Goal: Task Accomplishment & Management: Manage account settings

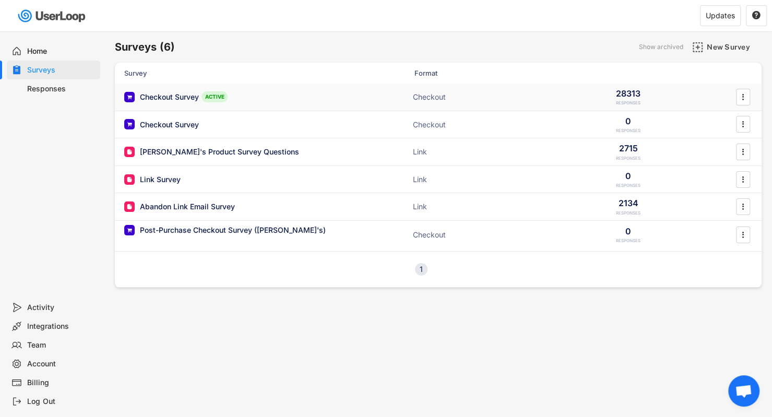
click at [243, 99] on div "Checkout Survey ACTIVE" at bounding box center [228, 96] width 209 height 11
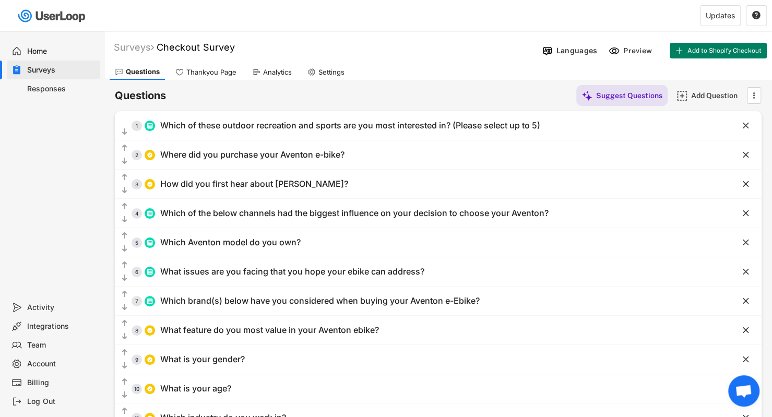
click at [265, 73] on div "Analytics" at bounding box center [277, 72] width 29 height 9
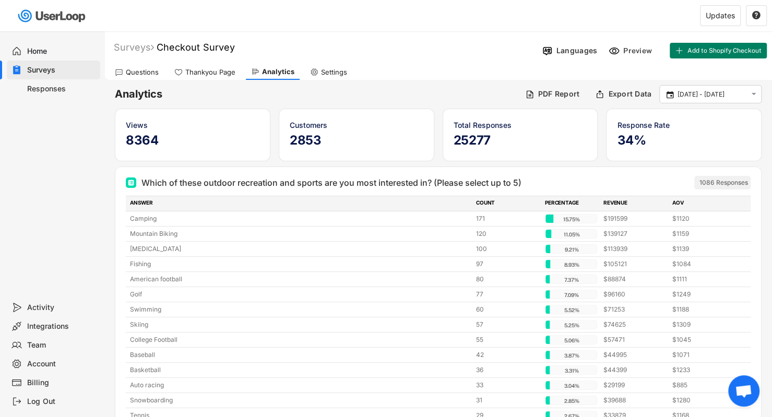
click at [141, 74] on div "Questions" at bounding box center [142, 72] width 33 height 9
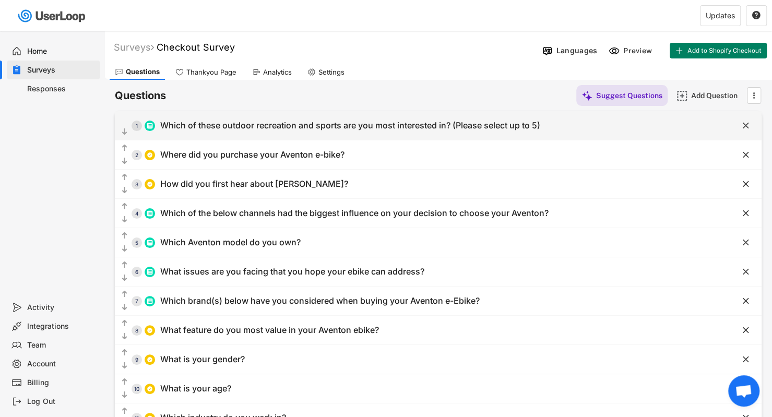
click at [304, 116] on div "  1 Which of these outdoor recreation and sports are you most interested in? …" at bounding box center [412, 126] width 595 height 24
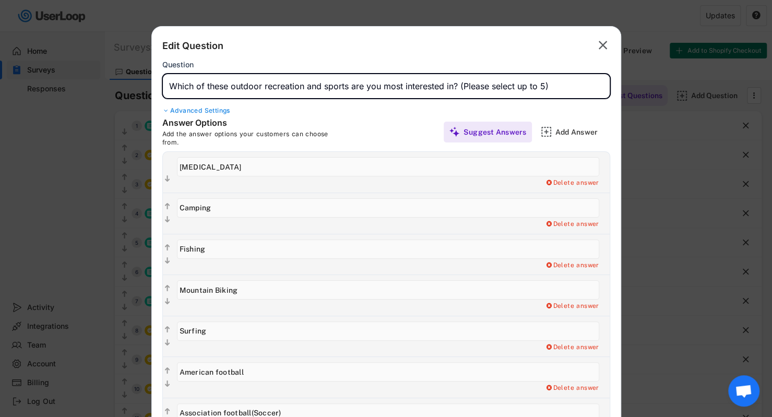
drag, startPoint x: 232, startPoint y: 86, endPoint x: 170, endPoint y: 85, distance: 62.2
click at [170, 85] on input "input" at bounding box center [386, 86] width 448 height 25
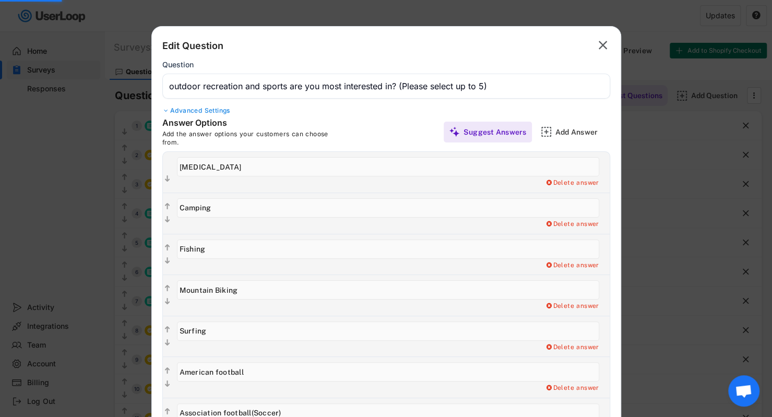
click at [259, 45] on div "Edit Question" at bounding box center [214, 46] width 104 height 13
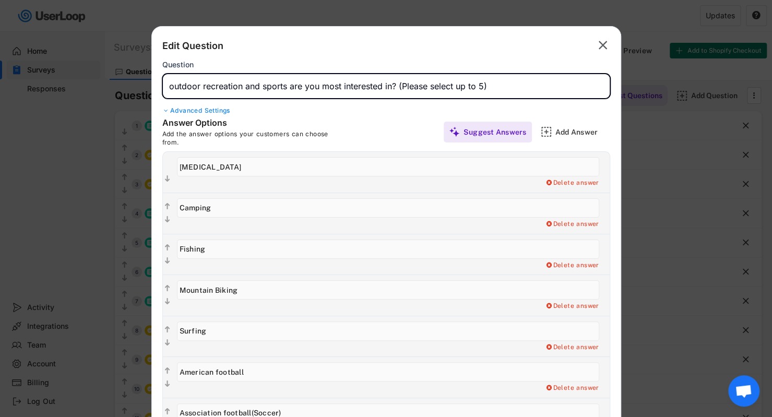
click at [172, 88] on input "input" at bounding box center [386, 86] width 448 height 25
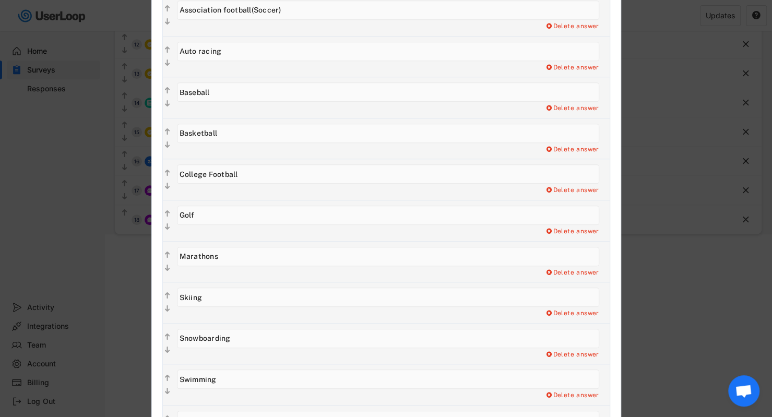
scroll to position [404, 0]
type input "Which outdoor recreation and sports are you most interested in? (Please select …"
click at [233, 258] on input "input" at bounding box center [388, 255] width 423 height 19
click at [216, 254] on input "input" at bounding box center [388, 255] width 423 height 19
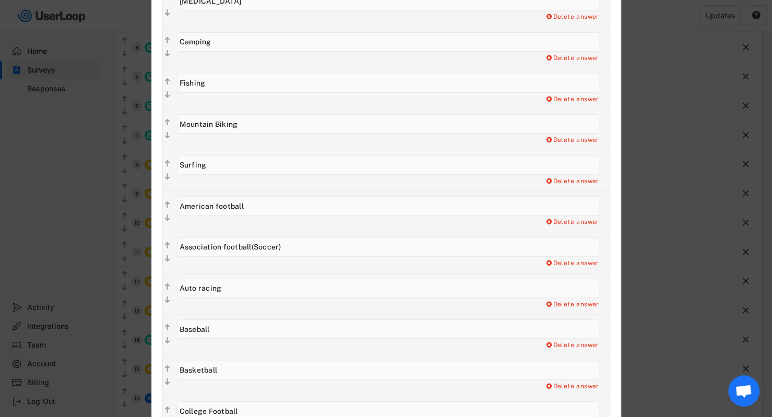
scroll to position [0, 0]
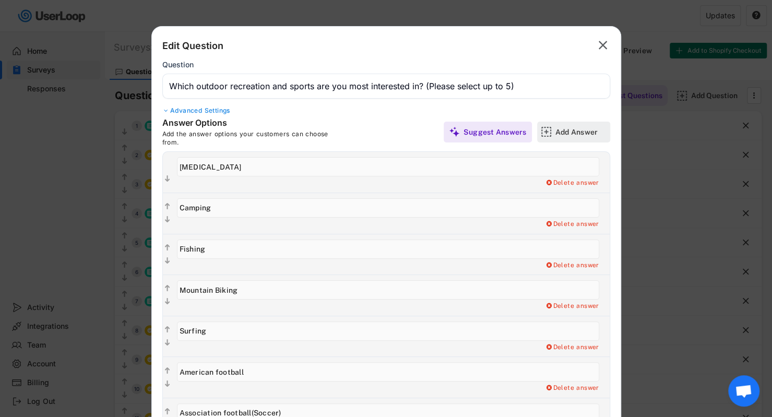
type input "Marathon/Running"
click at [551, 131] on img at bounding box center [546, 131] width 11 height 11
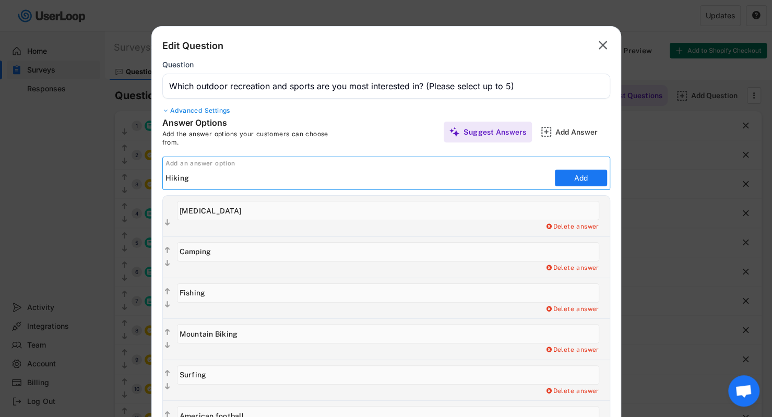
type input "Hiking"
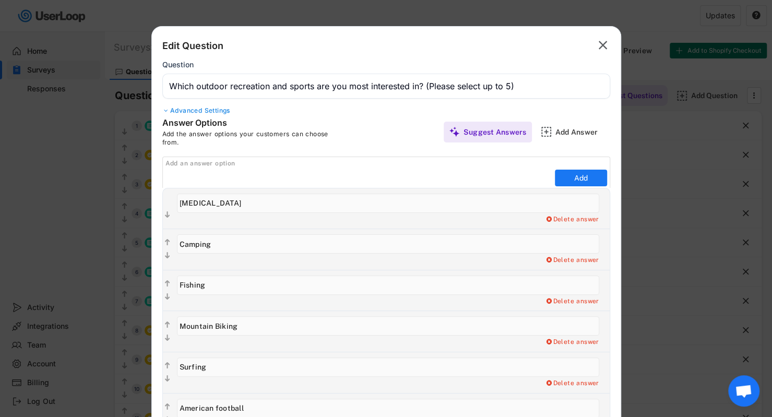
type input "Hiking"
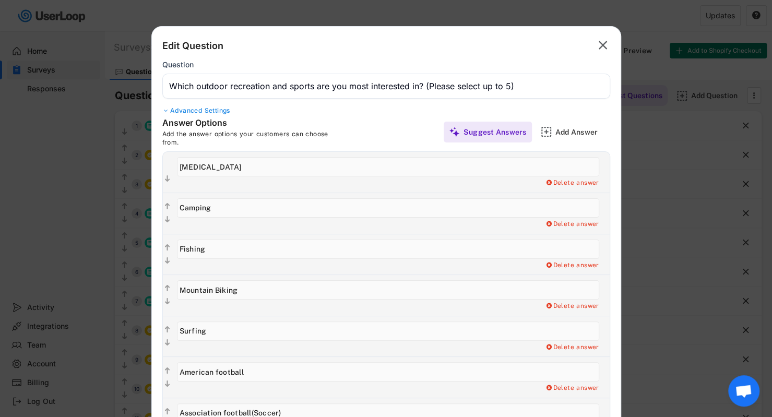
scroll to position [57, 0]
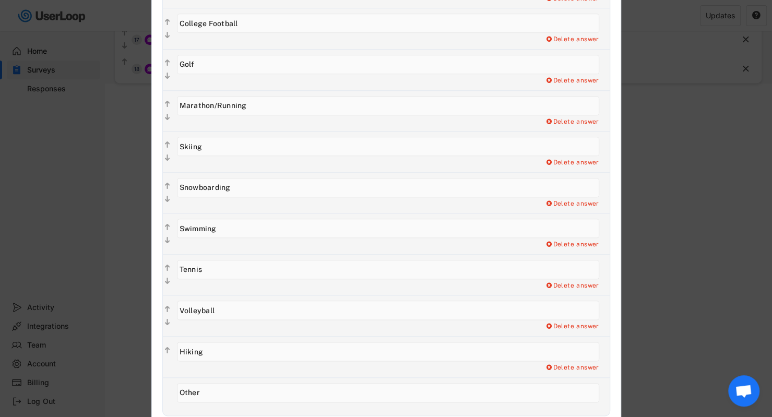
click at [696, 249] on div at bounding box center [386, 208] width 772 height 417
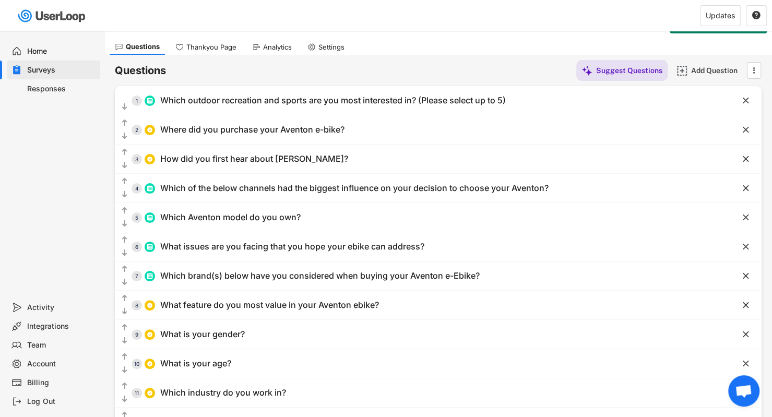
scroll to position [0, 0]
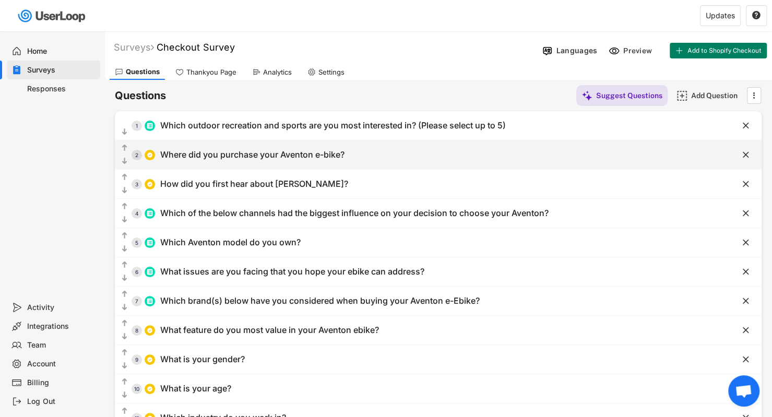
click at [229, 158] on div "Where did you purchase your Aventon e-bike?" at bounding box center [252, 154] width 184 height 11
type input "[PERSON_NAME]'s official website"
type input "Local bike shop"
type input "Online retailer"
type input "Sporting goods store"
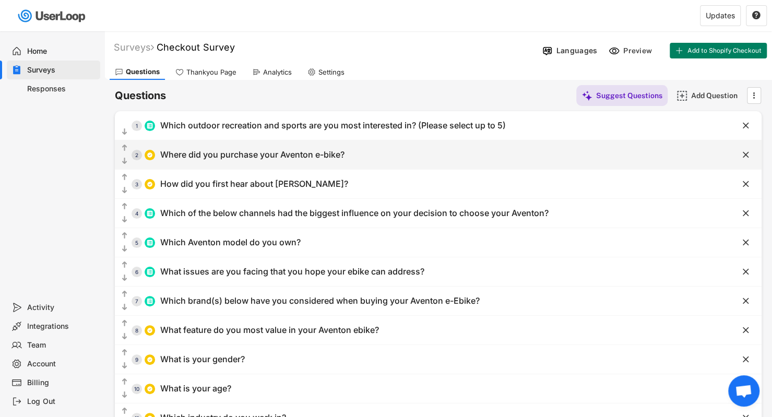
type input "Big-box store"
type input "Second-hand"
type input "Other"
type input "Where did you purchase your Aventon e-bike?"
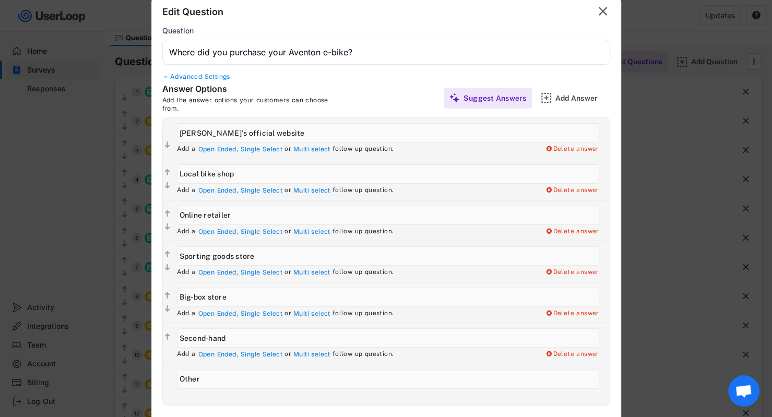
scroll to position [33, 0]
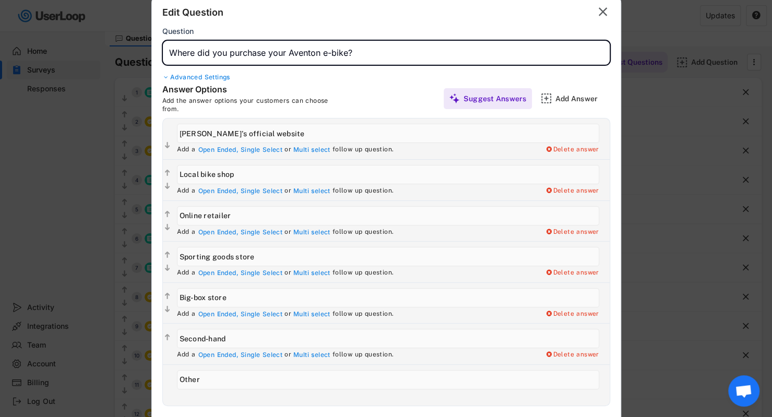
drag, startPoint x: 321, startPoint y: 51, endPoint x: 347, endPoint y: 53, distance: 26.2
click at [347, 53] on input "input" at bounding box center [386, 52] width 448 height 25
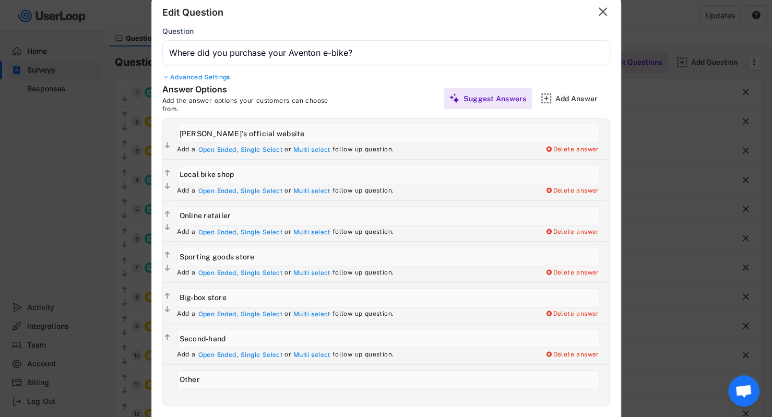
click at [102, 206] on div at bounding box center [386, 208] width 772 height 417
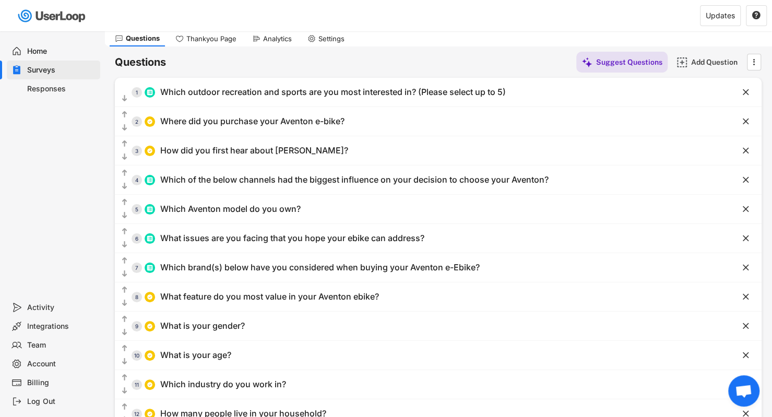
click at [278, 38] on div "Analytics" at bounding box center [277, 38] width 29 height 9
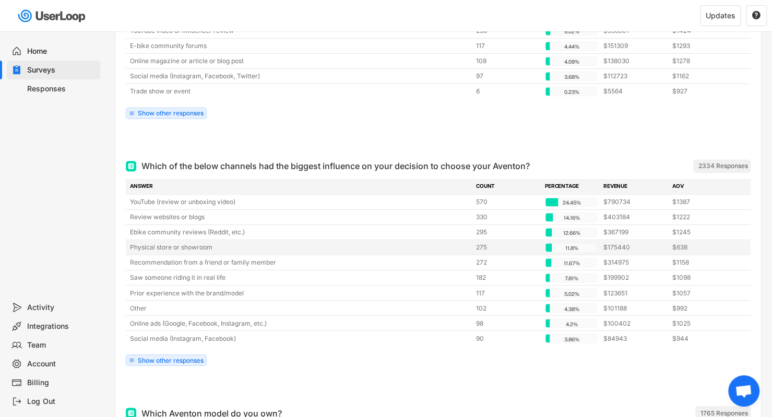
scroll to position [864, 0]
click at [191, 357] on div "Show other responses" at bounding box center [171, 360] width 66 height 6
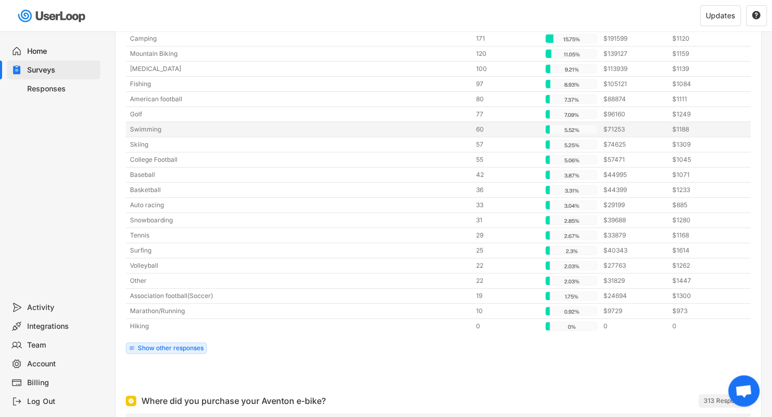
scroll to position [0, 0]
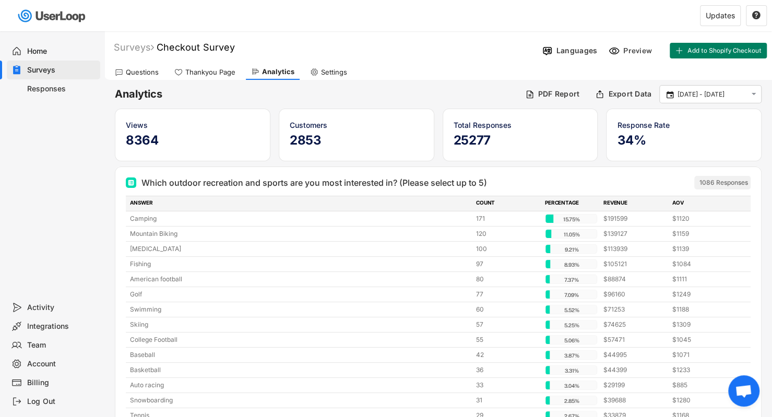
click at [144, 68] on div "Questions" at bounding box center [142, 72] width 33 height 9
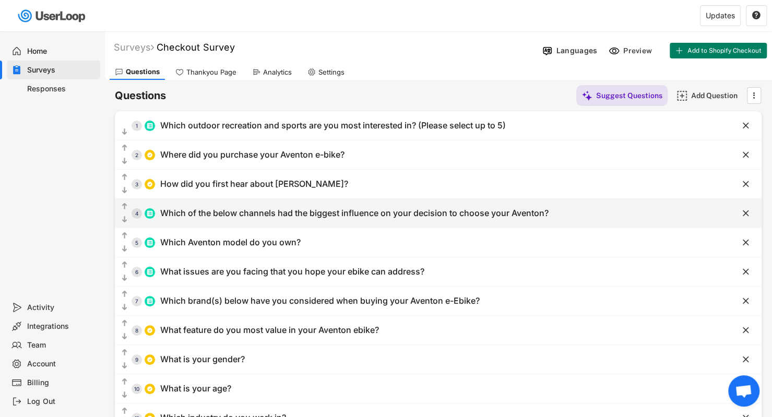
click at [253, 215] on div "Which of the below channels had the biggest influence on your decision to choos…" at bounding box center [354, 213] width 389 height 11
type input "YouTube (review or unboxing video)"
type input "Ebike community reviews (Reddit, etc.)"
type input "Physical store or showroom"
type input "Saw someone riding it in real life"
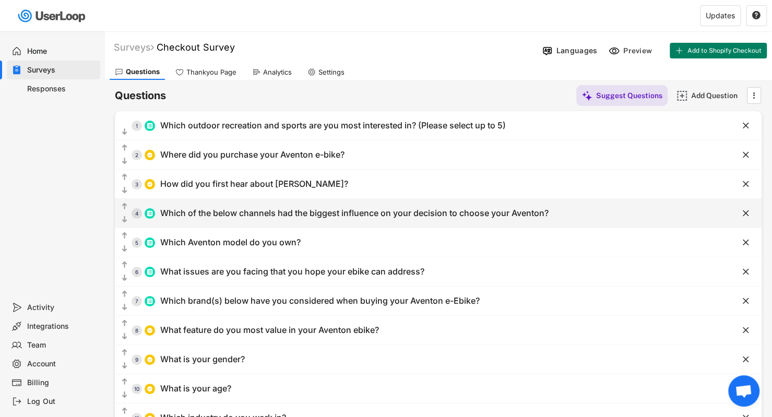
type input "Prior experience with the brand/model"
type input "Review websites or blogs"
type input "Online ads (Google, Facebook, Instagram, etc.)"
type input "Recommendation from a friend or family member"
type input "Social media (Instagram, Facebook)"
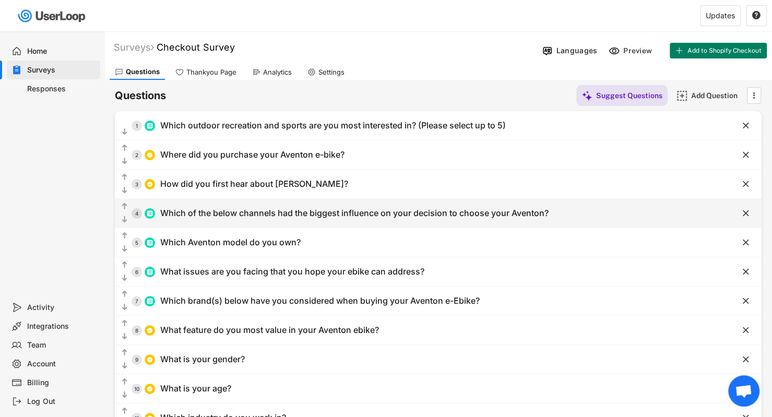
type input "Other"
type input "Which of the below channels had the biggest influence on your decision to choos…"
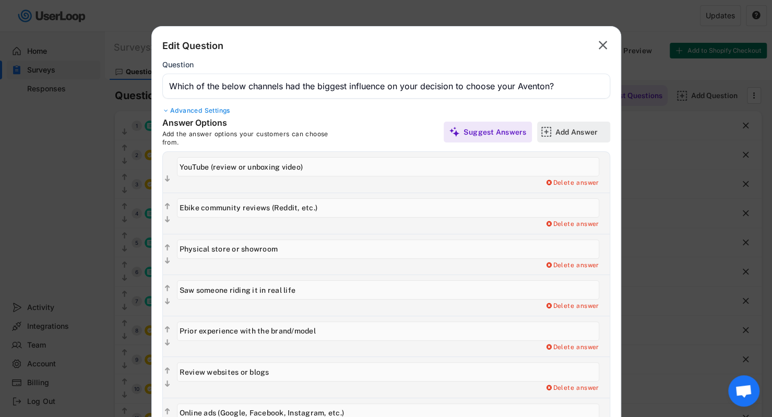
click at [553, 134] on div "Add Answer" at bounding box center [573, 132] width 73 height 21
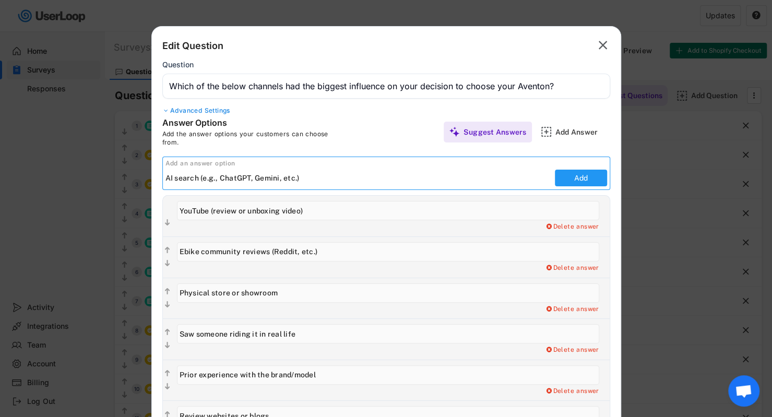
type input "AI search (e.g., ChatGPT, Gemini, etc.)"
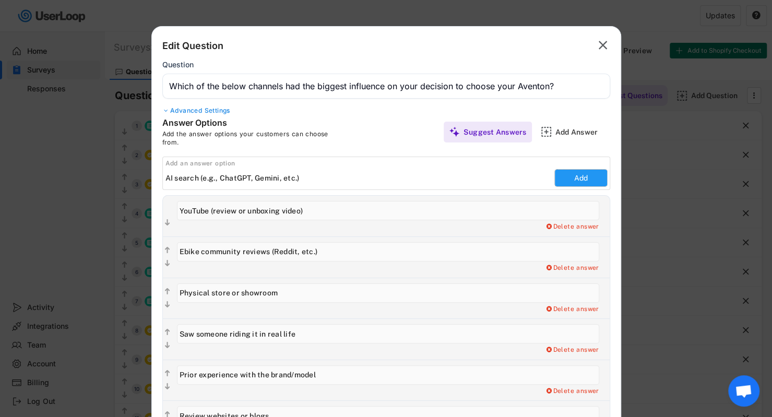
click at [590, 177] on button "Add" at bounding box center [581, 178] width 52 height 17
type input "AI search (e.g., ChatGPT, Gemini, etc.)"
type input "Other"
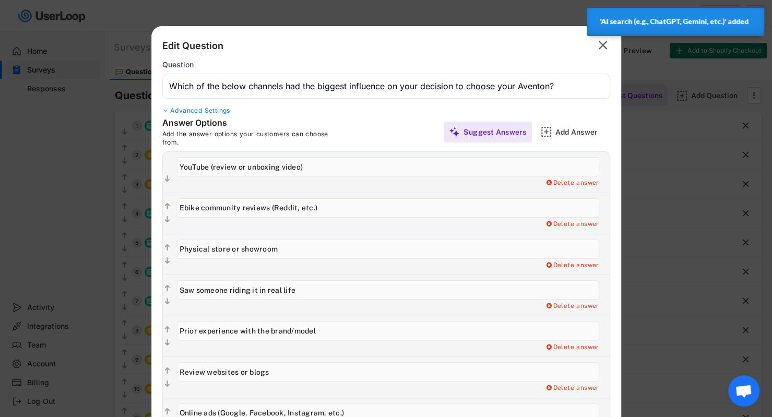
click at [605, 43] on text "" at bounding box center [603, 45] width 9 height 15
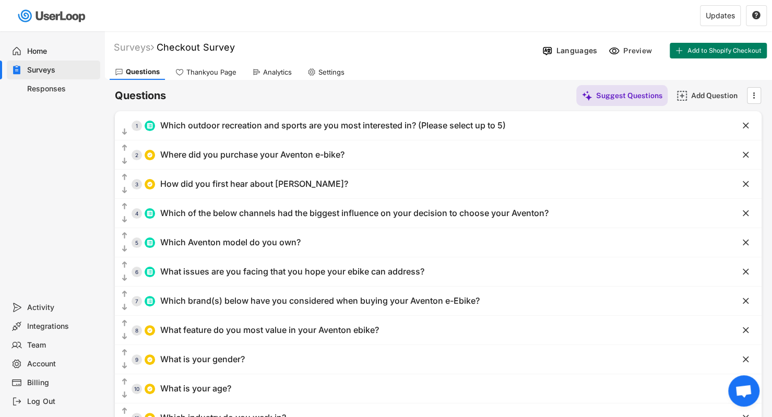
click at [286, 65] on div "Analytics" at bounding box center [272, 72] width 50 height 16
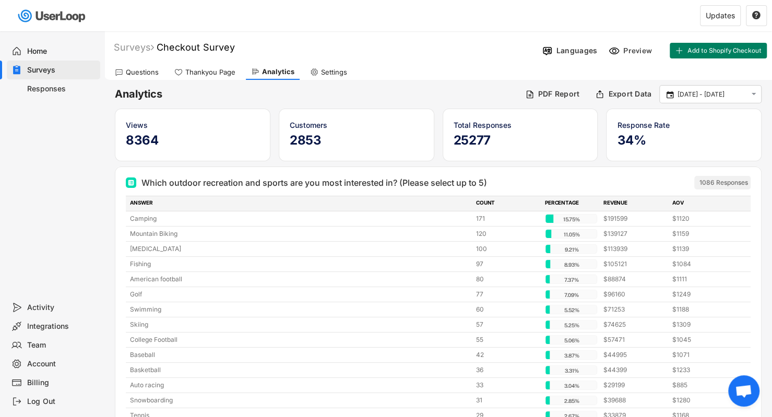
click at [140, 68] on div "Questions" at bounding box center [142, 72] width 33 height 9
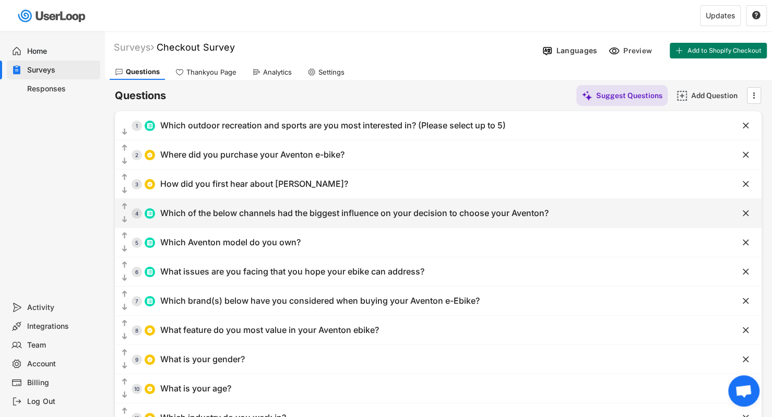
click at [277, 220] on div "  4 Which of the below channels had the biggest influence on your decision to…" at bounding box center [412, 214] width 595 height 24
type input "Which of the below channels had the biggest influence on your decision to choos…"
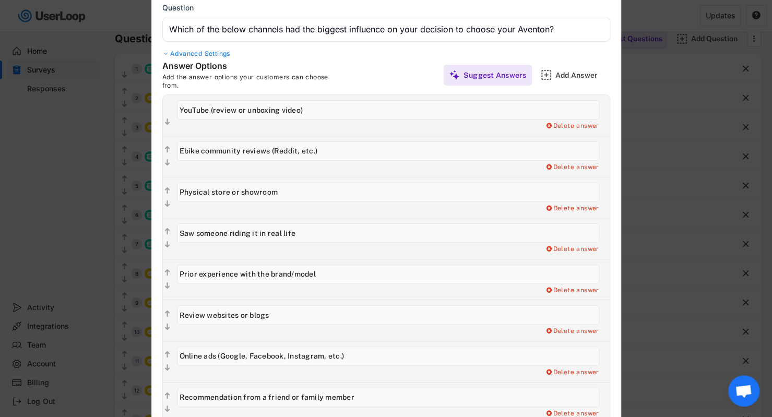
scroll to position [57, 0]
click at [183, 229] on input "input" at bounding box center [388, 232] width 423 height 19
click at [181, 229] on input "input" at bounding box center [388, 232] width 423 height 19
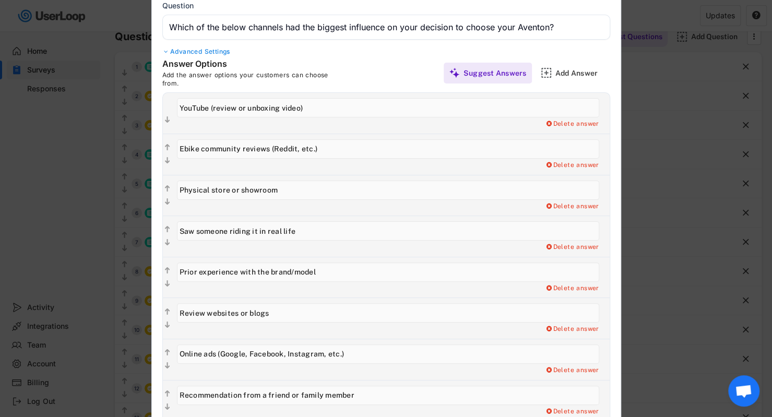
scroll to position [0, 0]
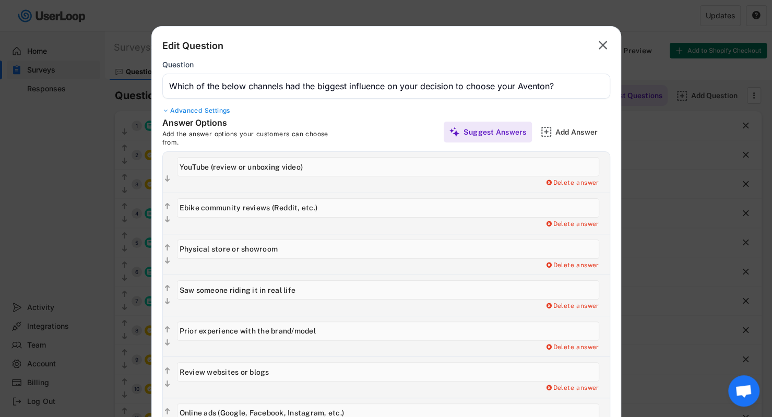
type input "Saw someone riding it in real life"
click at [604, 46] on text "" at bounding box center [603, 45] width 9 height 15
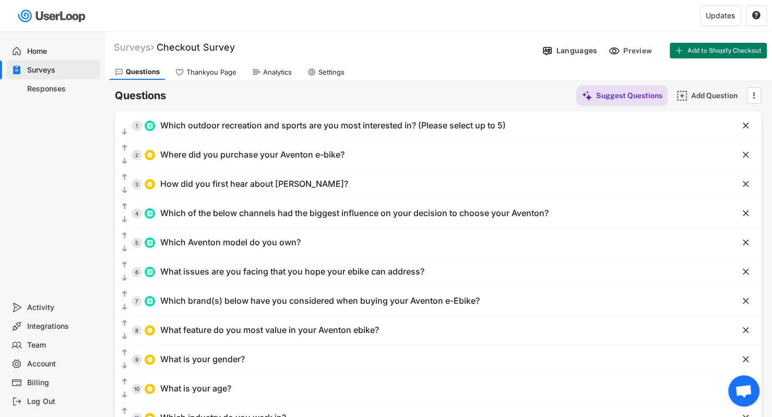
click at [282, 72] on div "Analytics" at bounding box center [277, 72] width 29 height 9
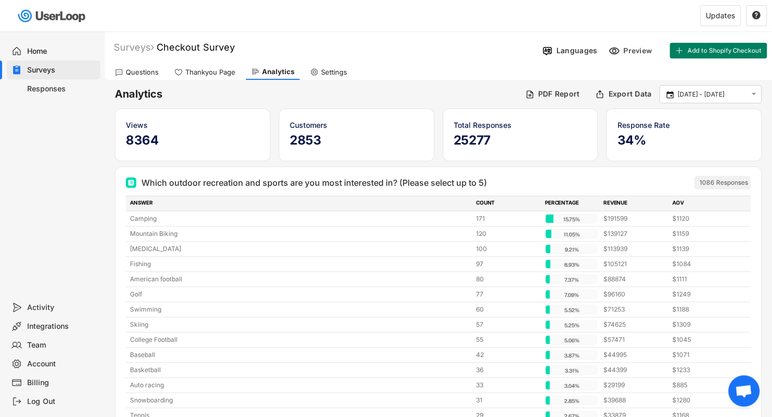
click at [133, 64] on div "Questions Thankyou Page Analytics Settings" at bounding box center [438, 71] width 668 height 18
click at [133, 68] on div "Questions" at bounding box center [142, 72] width 33 height 9
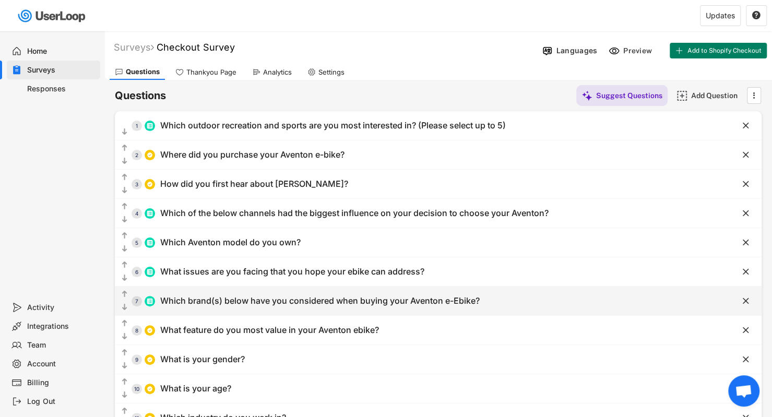
click at [205, 301] on div "Which brand(s) below have you considered when buying your Aventon e-Ebike?" at bounding box center [320, 301] width 320 height 11
type input "[PERSON_NAME]"
type input "Cannondale"
type input "Denago"
type input "Electra"
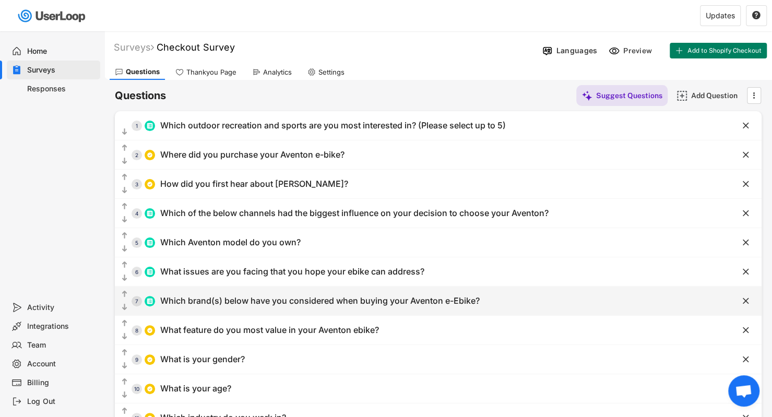
type input "Electric Bike Company"
type input "Gazelle"
type input "Giant"
type input "HeyBike"
type input "Himiway"
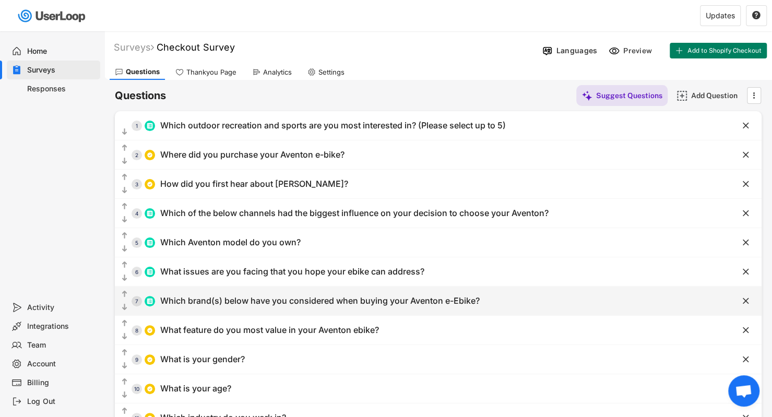
type input "Juiced Bikes"
type input "Lectric Ebikes"
type input "Magnum Bikes"
type input "Momentum Bikes"
type input "Pedego"
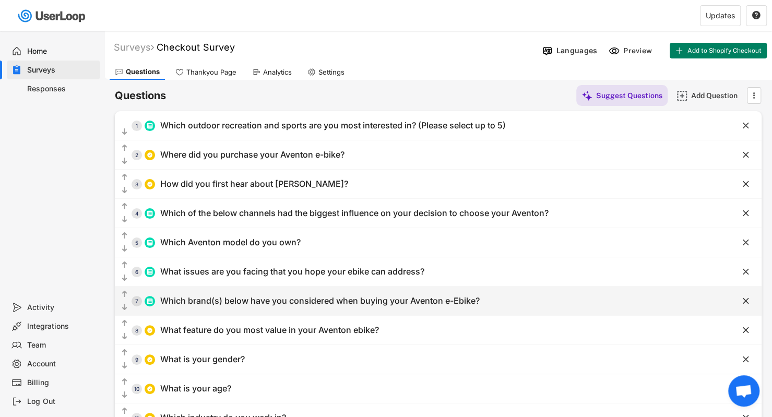
type input "Rad Power"
type input "REI/Co-Op"
type input "Ride1UP"
type input "Specialized"
type input "Super73"
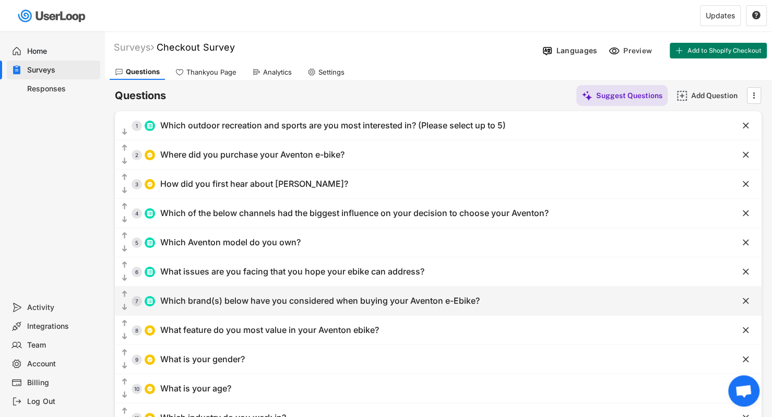
type input "Which brand(s) below have you considered when buying your Aventon e-Ebike?"
type input "Tern"
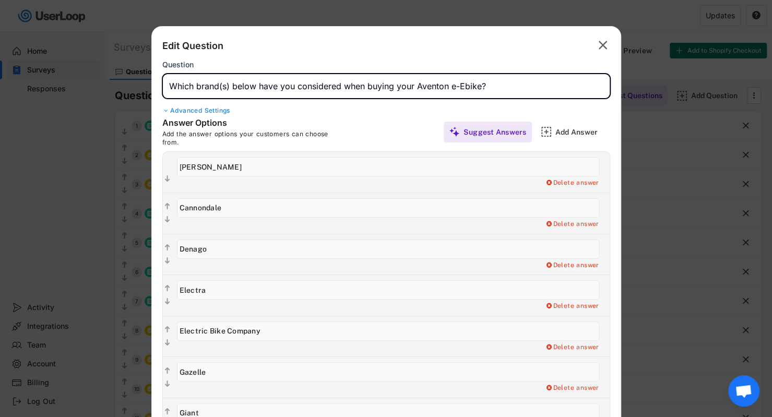
drag, startPoint x: 235, startPoint y: 88, endPoint x: 341, endPoint y: 89, distance: 105.5
click at [341, 89] on input "input" at bounding box center [386, 86] width 448 height 25
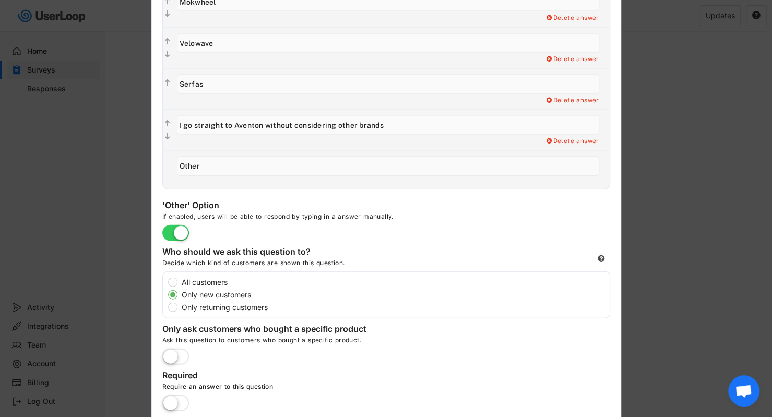
scroll to position [1350, 0]
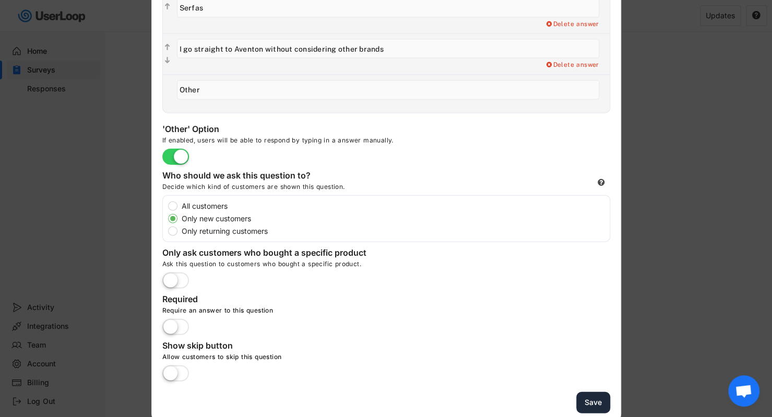
type input "Which brand(s) below did you also consider before buying your Aventon e-Ebike?"
click at [603, 395] on button "Save" at bounding box center [594, 402] width 34 height 21
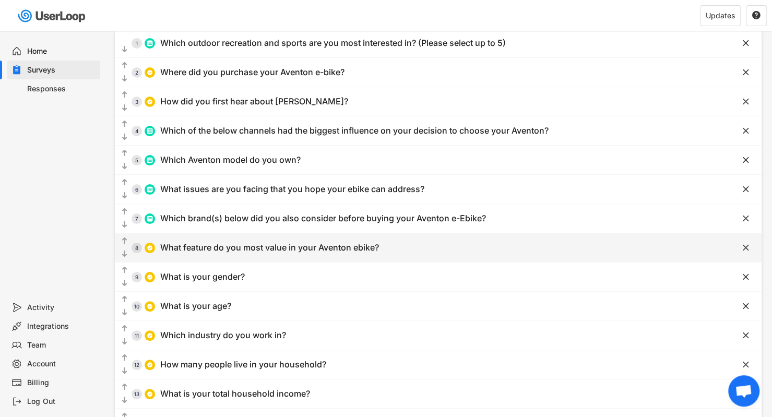
scroll to position [135, 0]
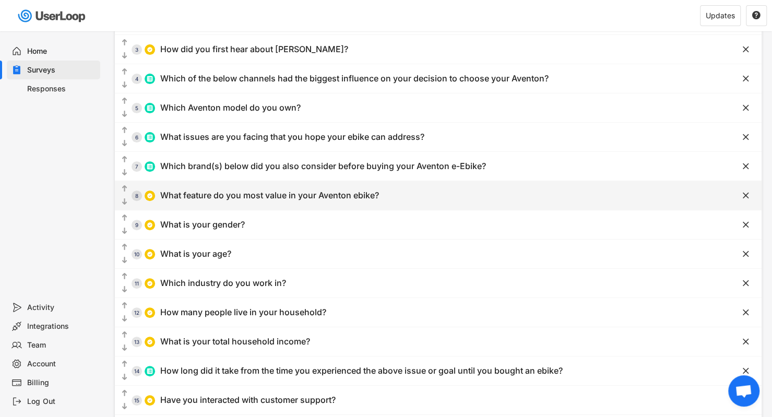
click at [269, 184] on div "  8 What feature do you most value in your Aventon ebike?" at bounding box center [412, 196] width 595 height 24
type input "Comfort and ease of ride"
type input "Ease of use and accessibility"
type input "Versatility for different terrains"
type input "Battery Life"
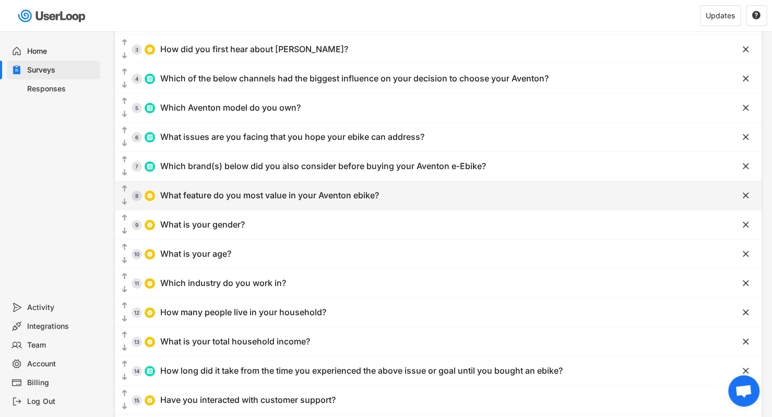
type input "Motor Performance"
type input "Ease of Use"
type input "Design and Aesthetics"
type input "Range Capability"
type input "Off-Road Capability"
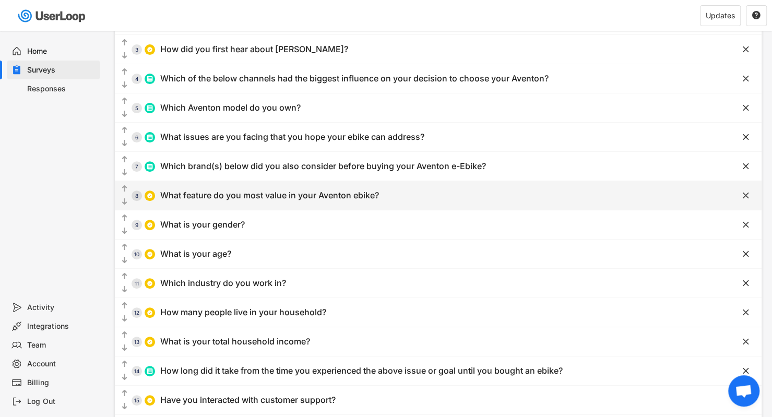
type input "Eco-Friendliness"
type input "Value for Money"
type input "Other"
type input "What feature do you most value in your Aventon ebike?"
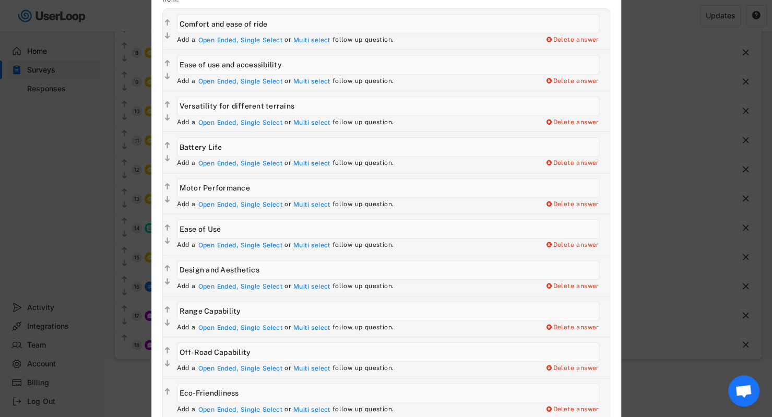
scroll to position [278, 0]
click at [87, 230] on div at bounding box center [386, 208] width 772 height 417
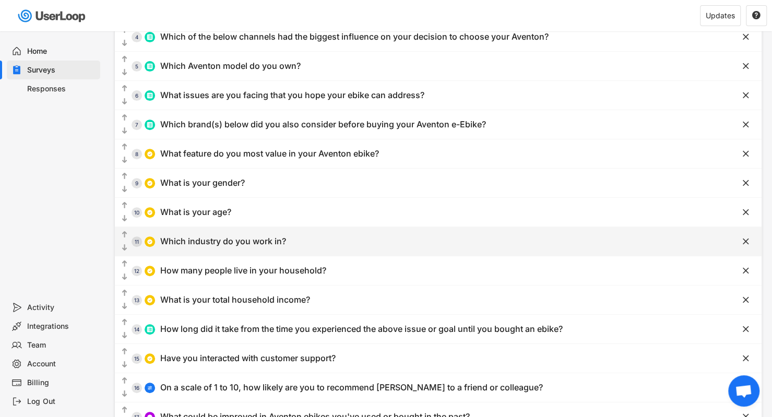
scroll to position [237, 0]
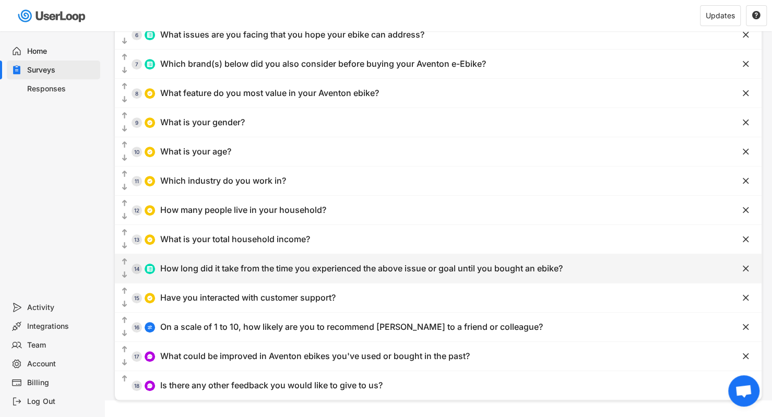
click at [349, 265] on div "How long did it take from the time you experienced the above issue or goal unti…" at bounding box center [361, 268] width 403 height 11
type input "How long did it take from the time you experienced the above issue or goal unti…"
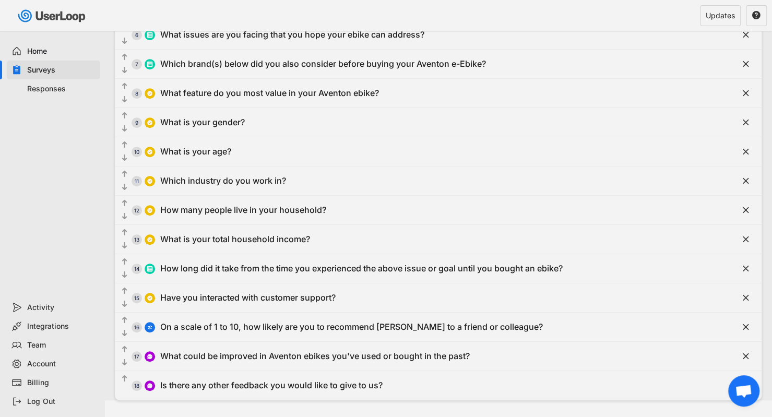
type input "0 to 3 months"
type input "3 to 6 months"
type input "6 to 12 months"
type input "1 year"
type input "2 years"
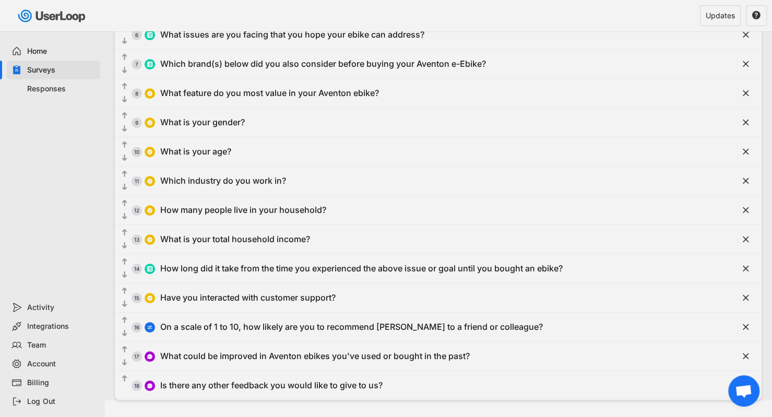
type input "3 or more years"
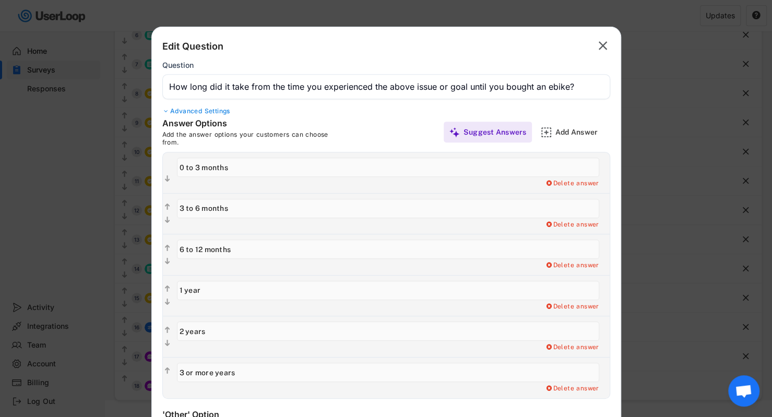
click at [125, 149] on div at bounding box center [386, 208] width 772 height 417
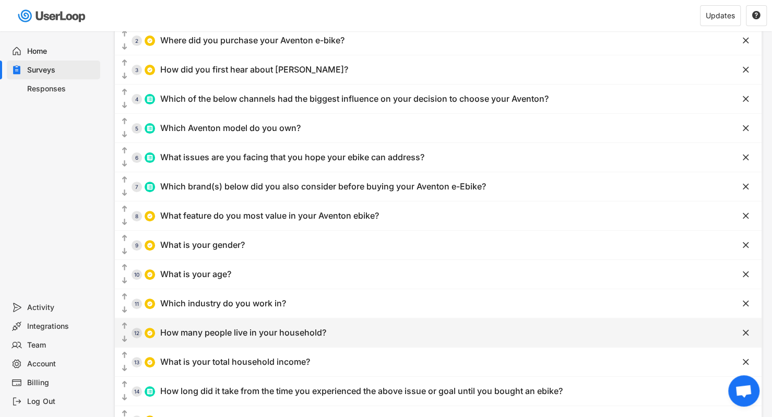
scroll to position [116, 0]
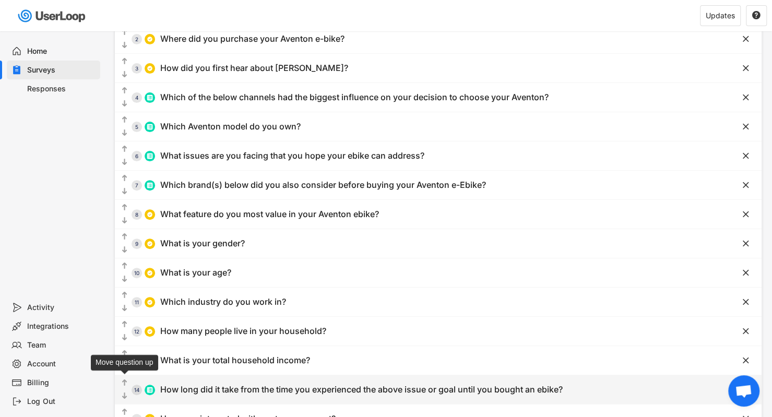
click at [125, 380] on text "" at bounding box center [124, 383] width 5 height 9
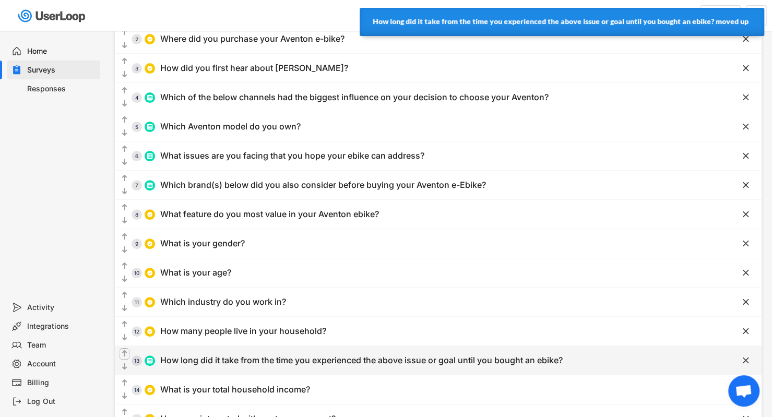
click at [125, 349] on text "" at bounding box center [124, 353] width 5 height 9
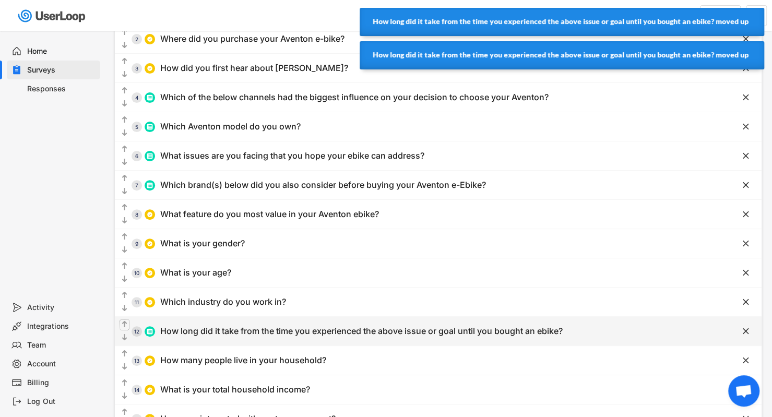
click at [125, 321] on text "" at bounding box center [124, 324] width 5 height 9
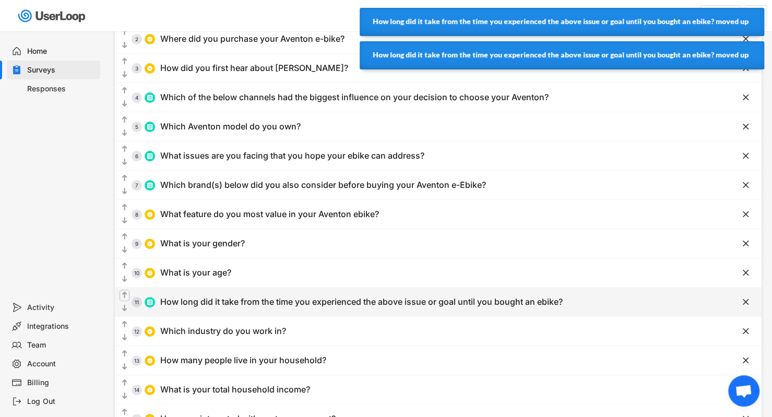
click at [125, 290] on icon "" at bounding box center [124, 295] width 9 height 10
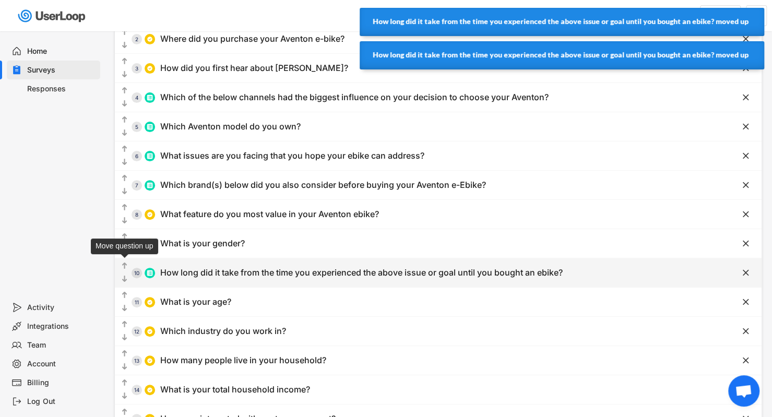
click at [126, 263] on text "" at bounding box center [124, 266] width 5 height 9
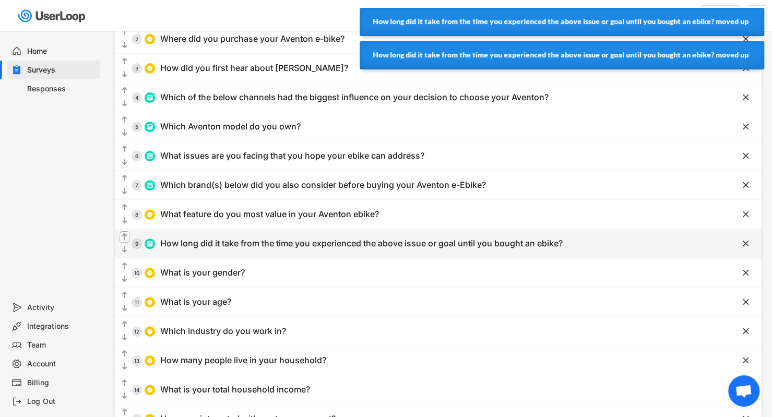
click at [126, 232] on text "" at bounding box center [124, 236] width 5 height 9
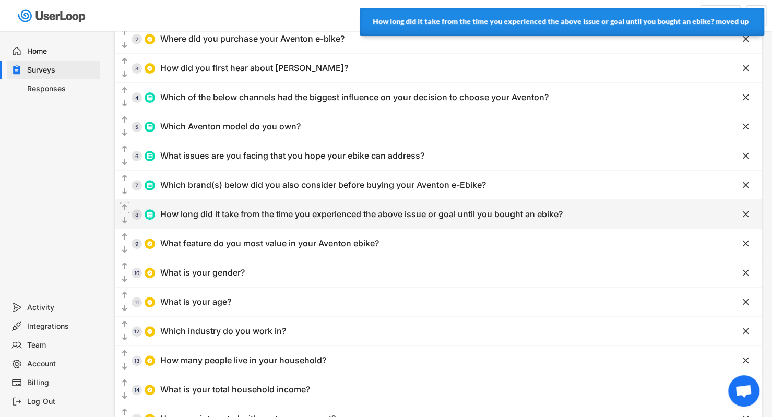
click at [125, 203] on text "" at bounding box center [124, 207] width 5 height 9
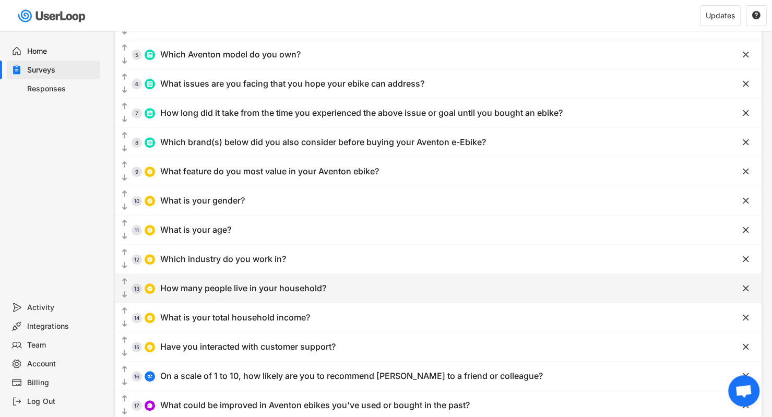
scroll to position [0, 0]
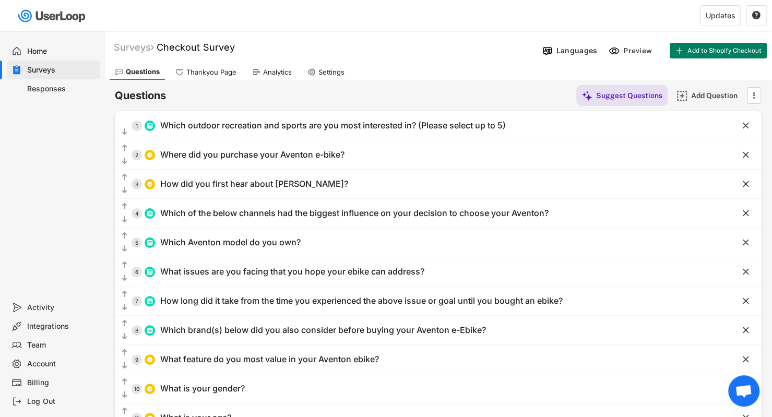
click at [273, 68] on div "Analytics" at bounding box center [277, 72] width 29 height 9
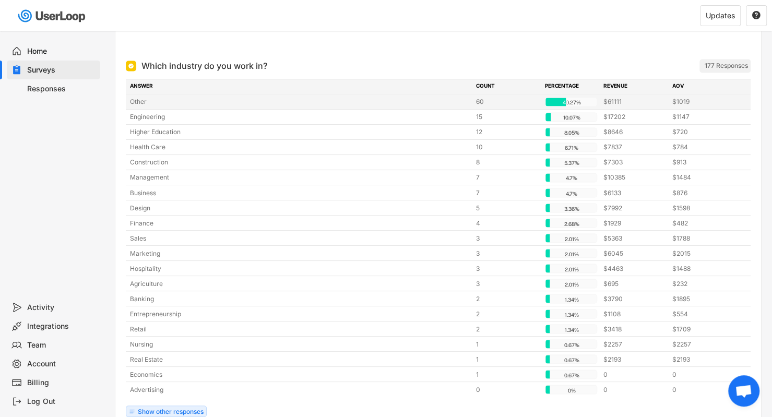
scroll to position [3289, 0]
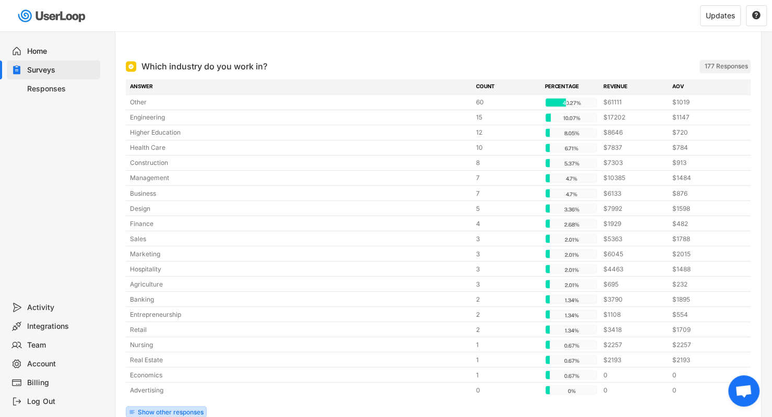
click at [168, 409] on div "Show other responses" at bounding box center [171, 412] width 66 height 6
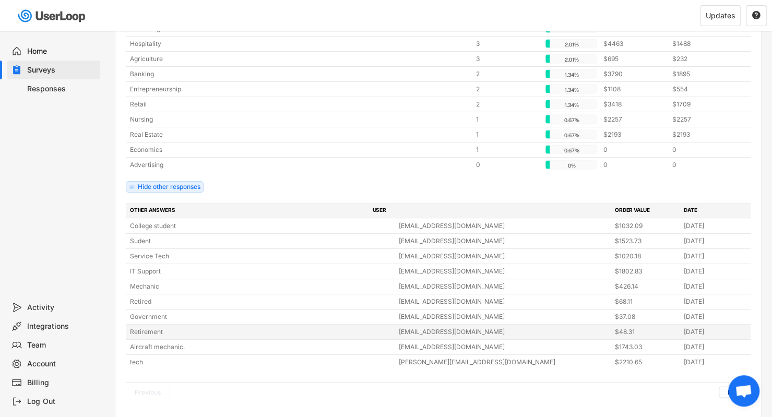
scroll to position [3515, 0]
click at [717, 382] on div "Previous Next" at bounding box center [438, 392] width 625 height 20
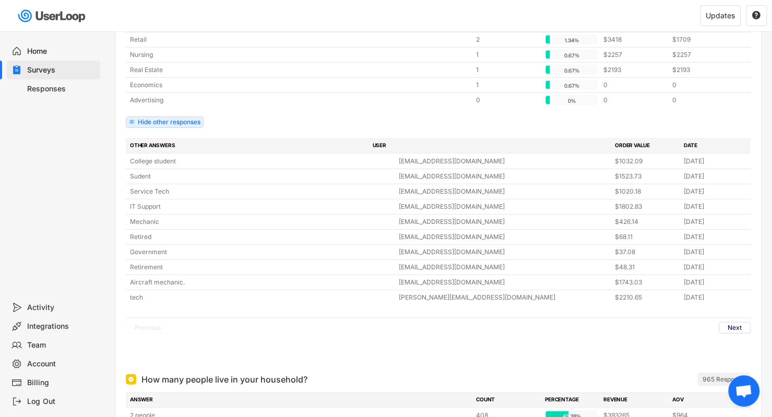
scroll to position [3578, 0]
click at [731, 324] on button "Next" at bounding box center [735, 329] width 32 height 11
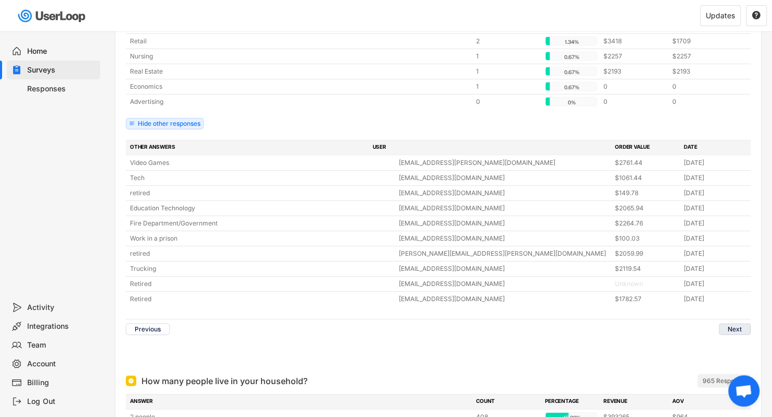
click at [737, 324] on button "Next" at bounding box center [735, 329] width 32 height 11
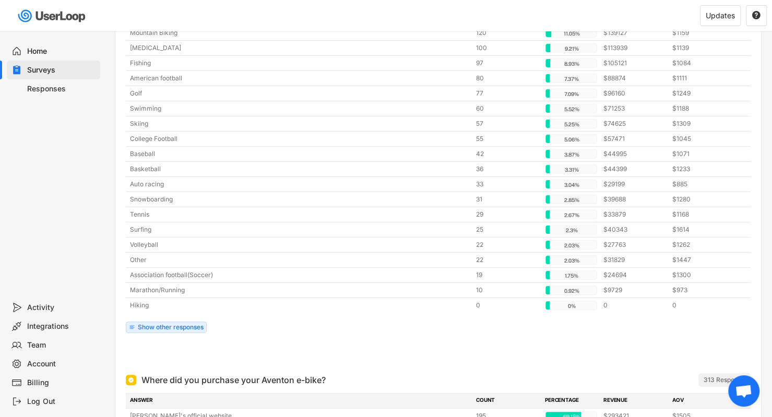
scroll to position [0, 0]
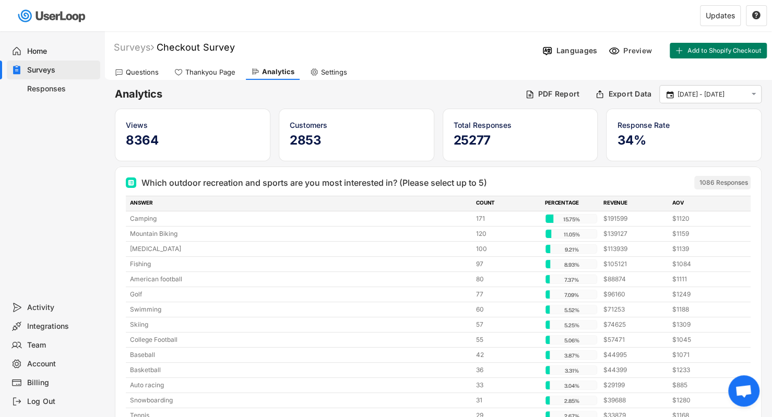
click at [139, 70] on div "Questions" at bounding box center [142, 72] width 33 height 9
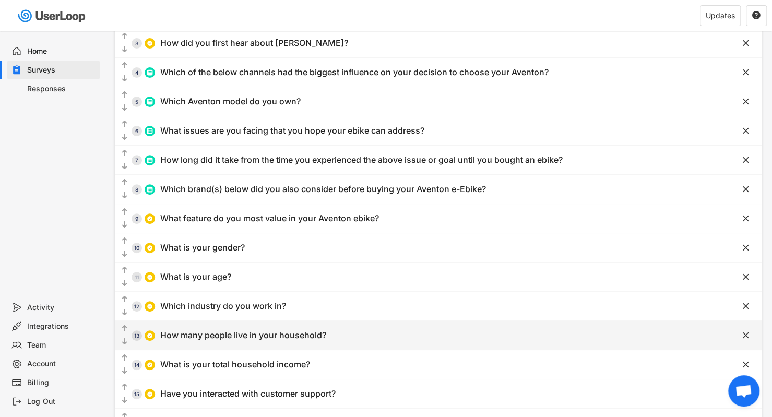
scroll to position [142, 0]
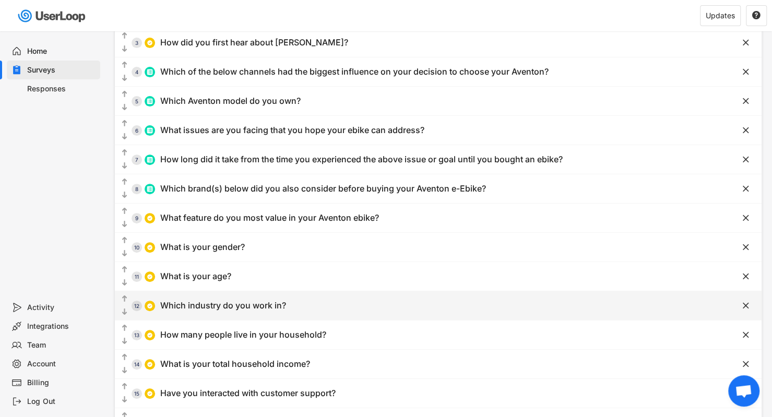
click at [248, 302] on div "Which industry do you work in?" at bounding box center [223, 305] width 126 height 11
type input "Advertising"
type input "Agriculture"
type input "Construction"
type input "Banking"
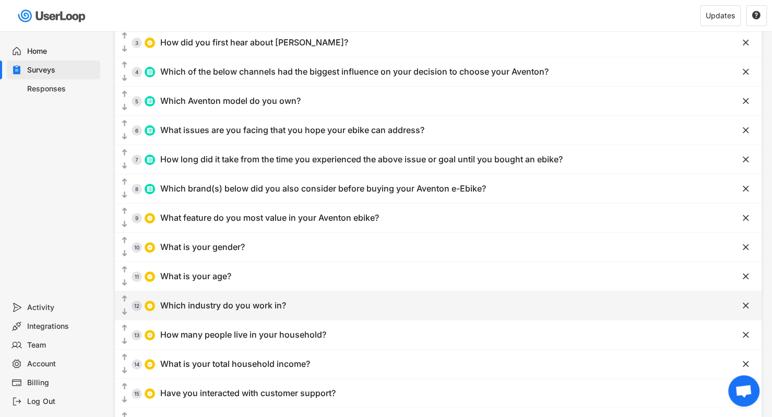
type input "Business"
type input "Design"
type input "Economics"
type input "Engineering"
type input "Entrepreneurship"
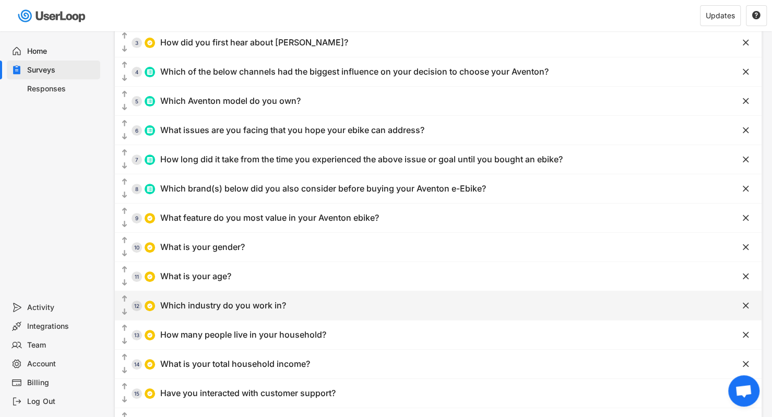
type input "Finance"
type input "Hospitality"
type input "Health Care"
type input "Higher Education"
type input "Management"
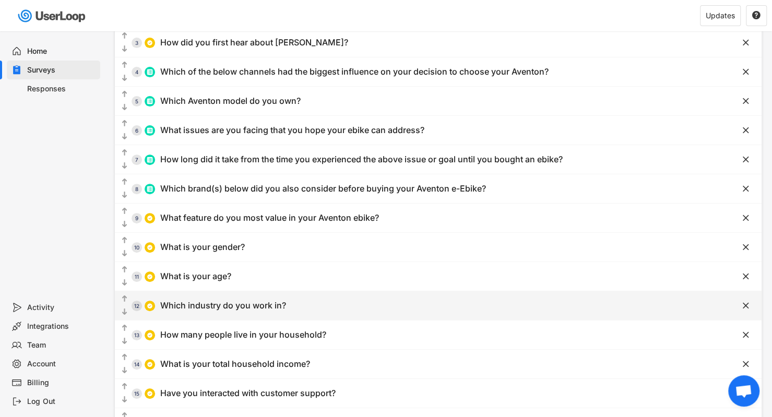
type input "Marketing"
type input "Nursing"
type input "Real Estate"
type input "Retail"
type input "Sales"
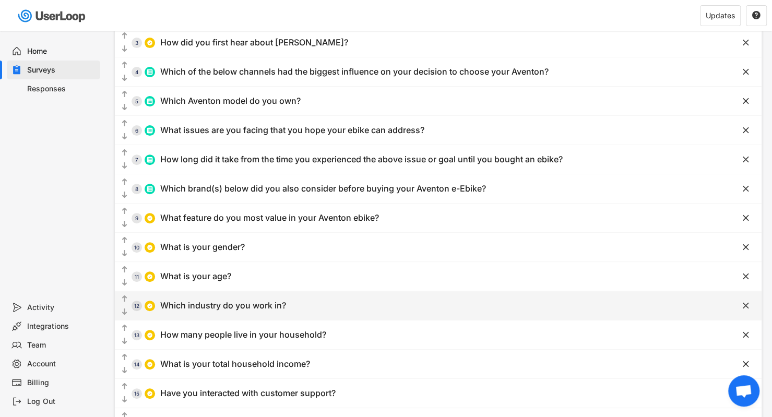
type input "Which industry do you work in?"
type input "Other"
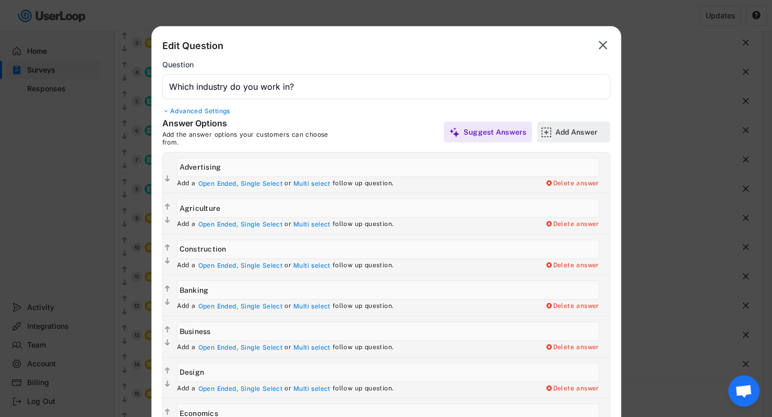
click at [558, 127] on div "Add Answer" at bounding box center [582, 131] width 52 height 9
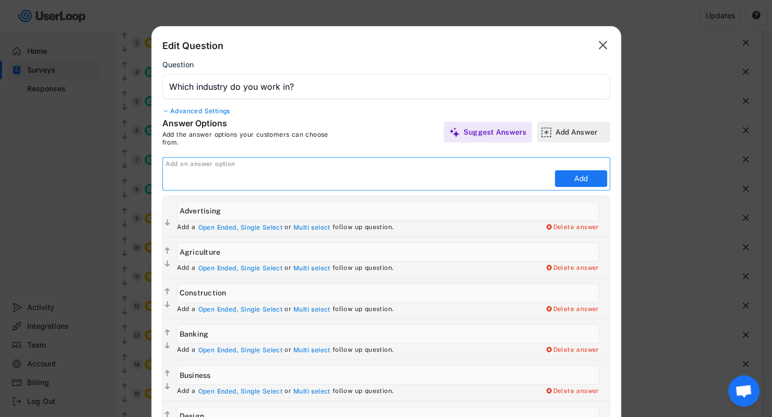
scroll to position [0, 0]
type input "Student"
click at [588, 178] on button "Add" at bounding box center [581, 178] width 52 height 17
type input "Student"
type input "Other"
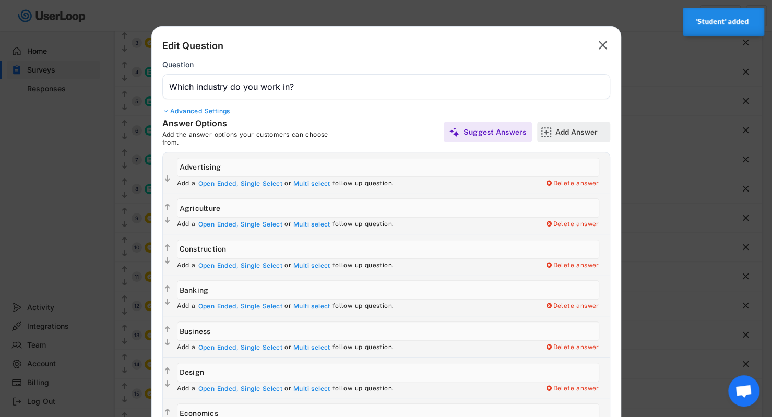
click at [580, 131] on div "Add Answer" at bounding box center [582, 131] width 52 height 9
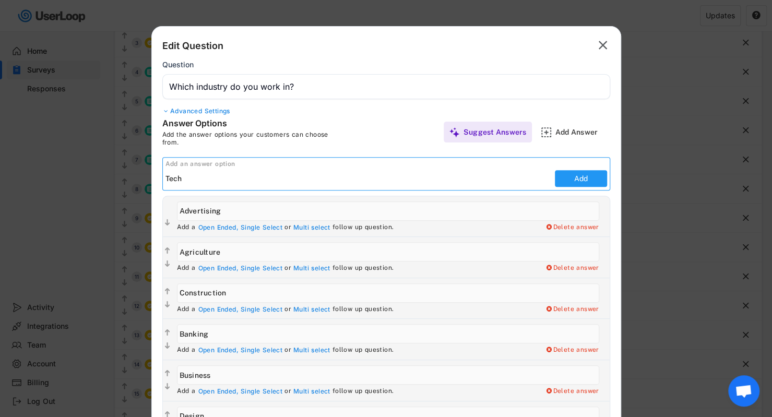
type input "Tech"
click at [590, 181] on button "Add" at bounding box center [581, 178] width 52 height 17
type input "Tech"
type input "Other"
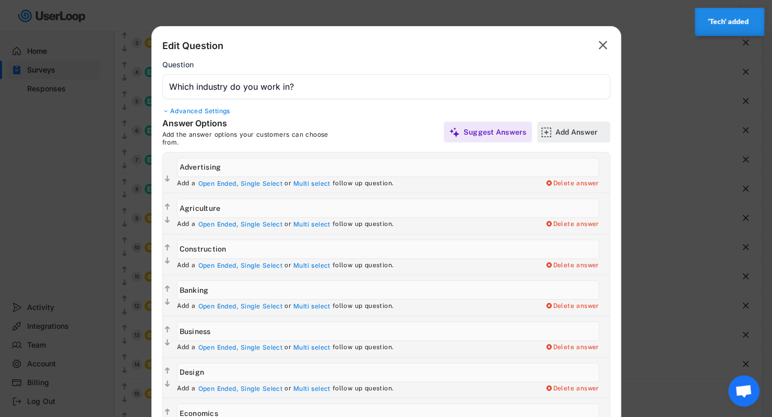
click at [567, 137] on div "Add Answer" at bounding box center [582, 132] width 52 height 21
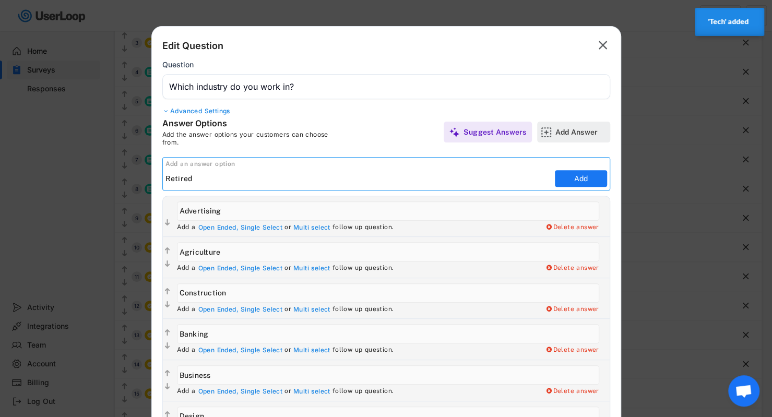
type input "Retired"
type input "Other"
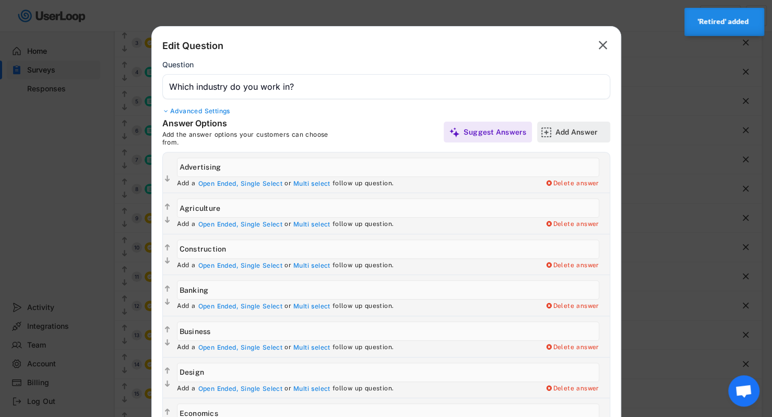
click at [549, 127] on img at bounding box center [546, 132] width 11 height 11
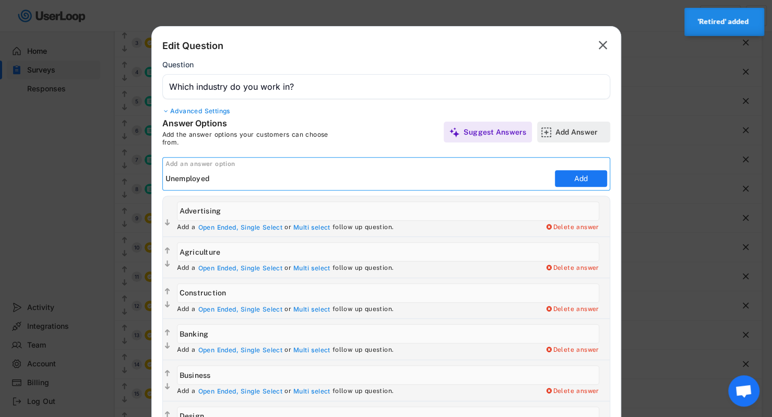
type input "Unemployed"
type input "Other"
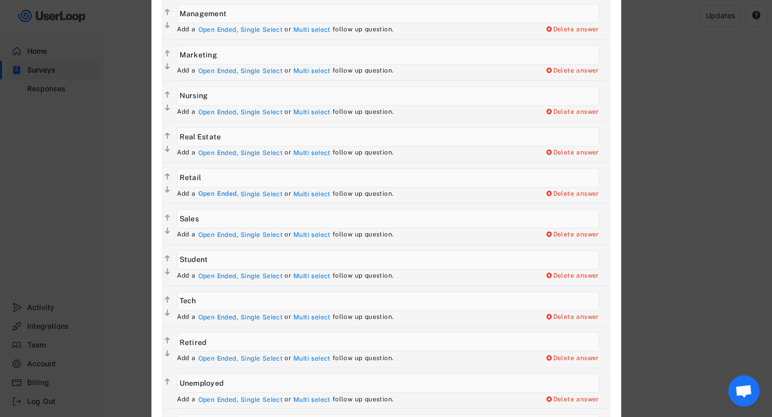
scroll to position [826, 0]
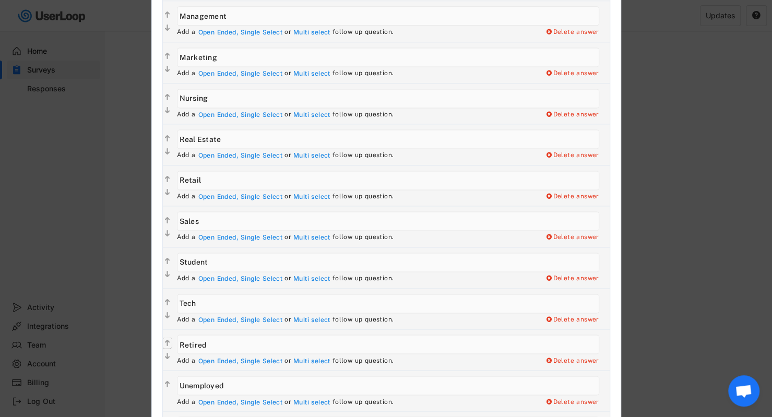
click at [169, 338] on icon "" at bounding box center [167, 343] width 9 height 10
type input "Retired"
type input "Tech"
click at [166, 297] on icon "" at bounding box center [167, 302] width 9 height 10
type input "Retired"
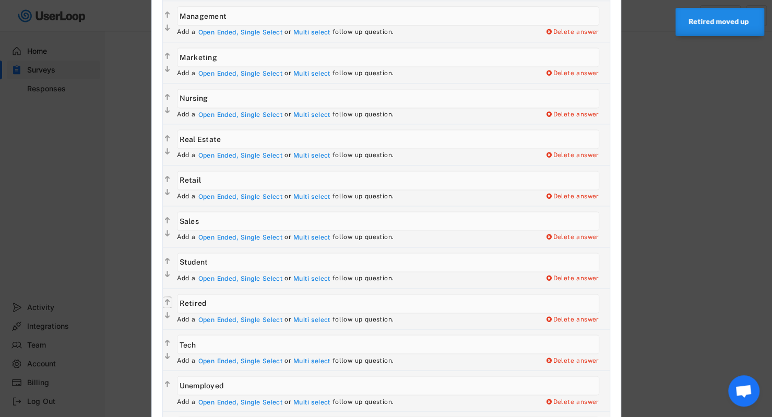
type input "Student"
click at [165, 256] on text "" at bounding box center [167, 260] width 5 height 9
type input "Retired"
type input "Sales"
click at [180, 224] on input "input" at bounding box center [388, 221] width 423 height 19
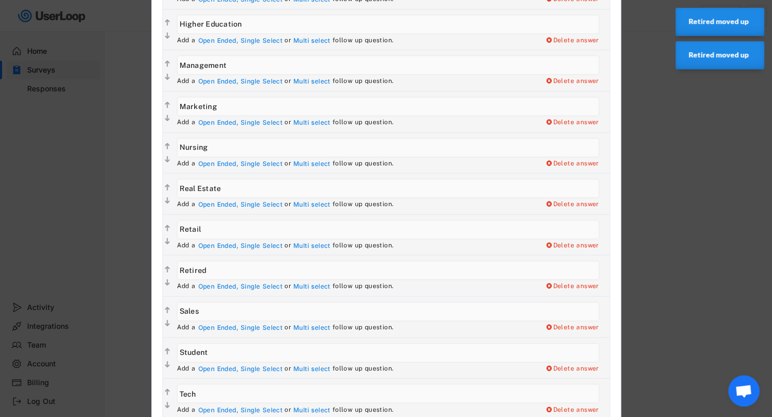
scroll to position [776, 0]
click at [170, 265] on icon "" at bounding box center [167, 270] width 9 height 10
type input "Retired"
type input "Retail"
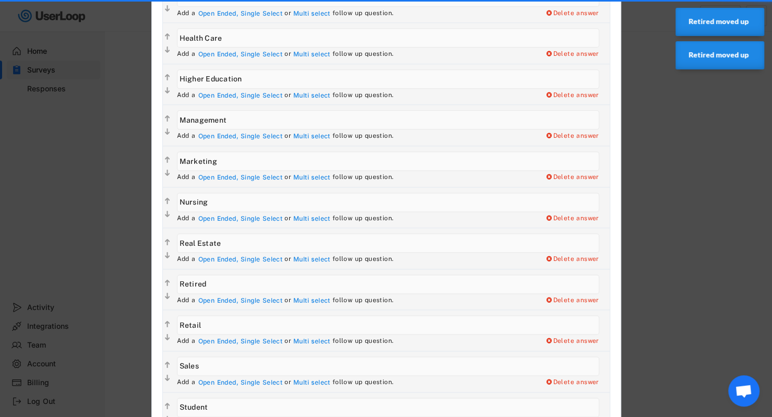
scroll to position [721, 0]
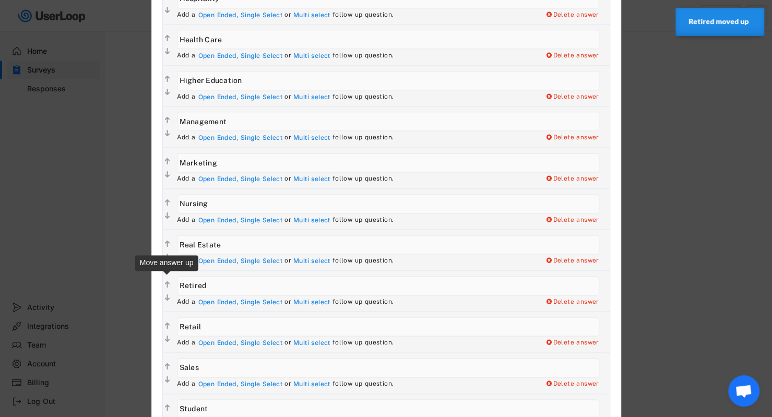
click at [167, 282] on text "" at bounding box center [167, 284] width 5 height 9
type input "Retired"
type input "Real Estate"
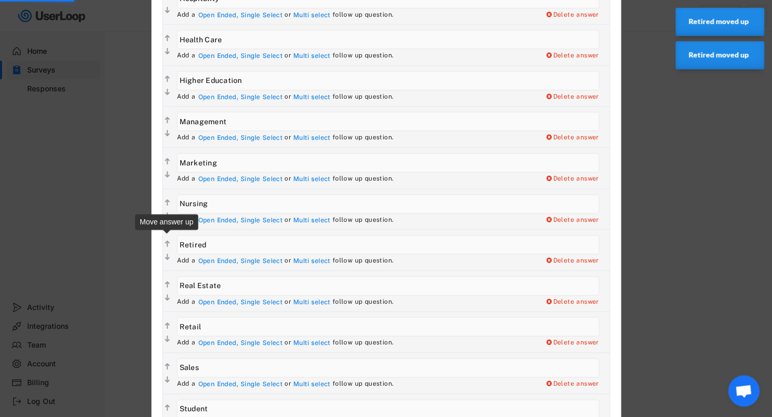
click at [165, 239] on text "" at bounding box center [167, 243] width 5 height 9
type input "Retired"
type input "Nursing"
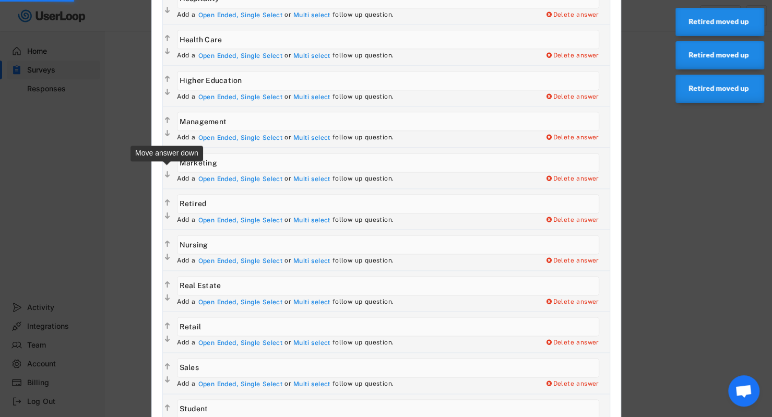
scroll to position [651, 0]
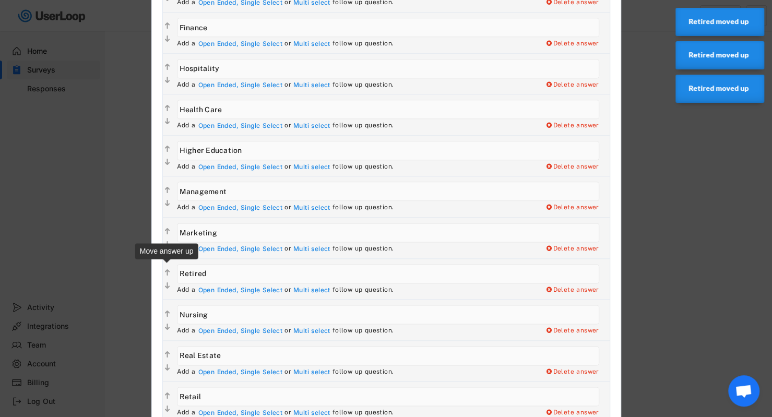
click at [168, 268] on text "" at bounding box center [167, 272] width 5 height 9
type input "Retired"
type input "Marketing"
click at [169, 227] on icon "" at bounding box center [167, 231] width 9 height 10
type input "Retired"
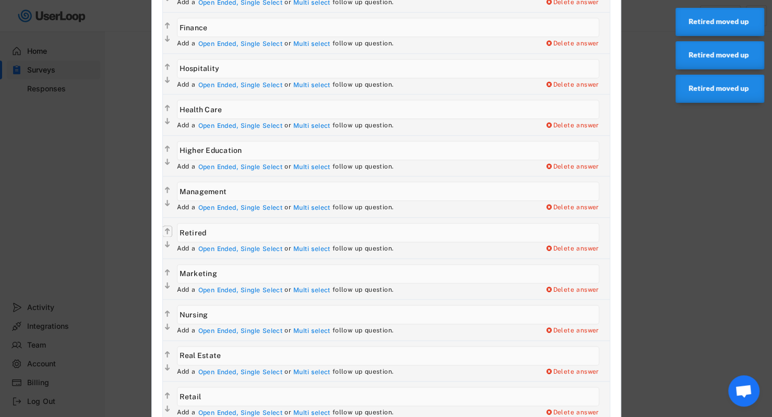
type input "Management"
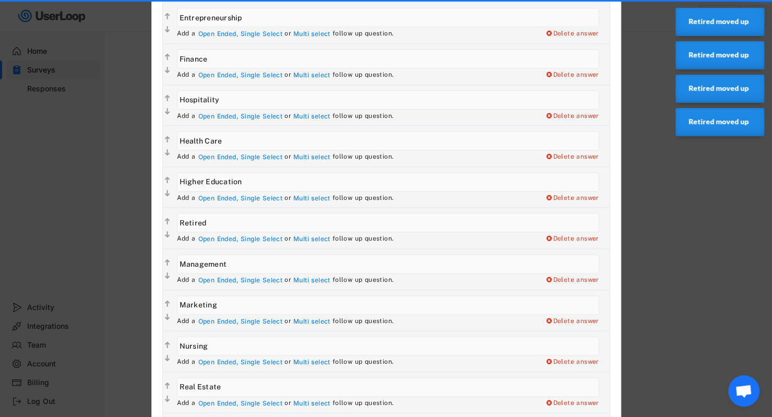
scroll to position [619, 0]
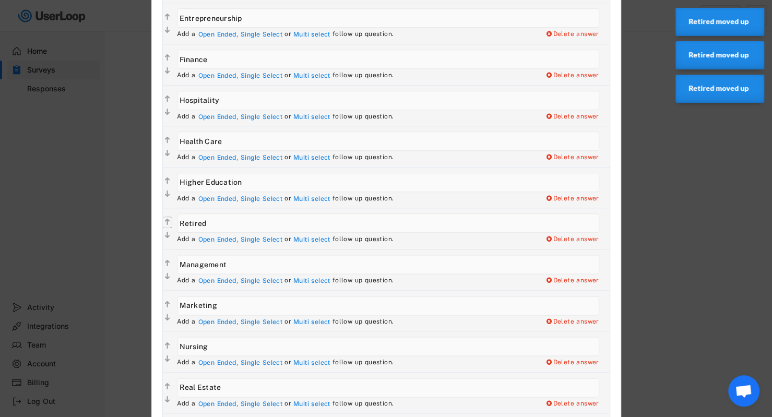
click at [167, 218] on text "" at bounding box center [167, 222] width 5 height 9
type input "Retired"
type input "Higher Education"
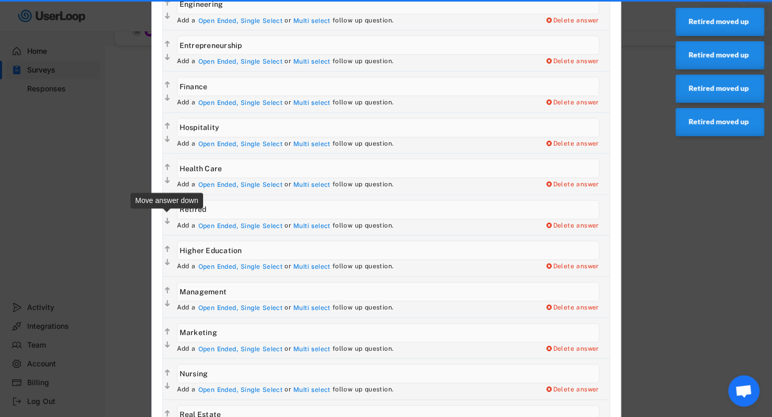
scroll to position [591, 0]
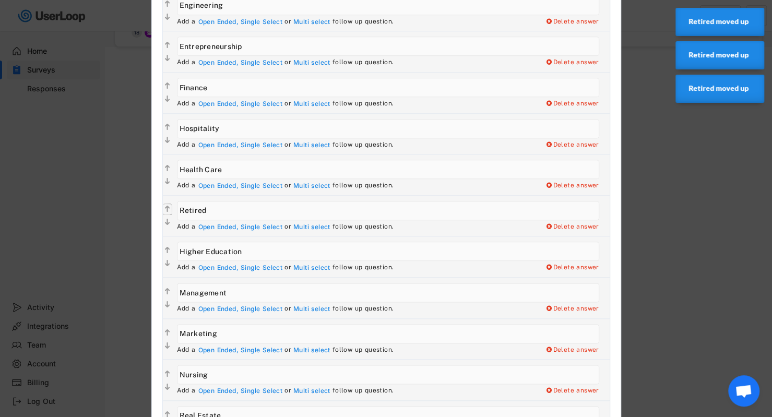
click at [168, 206] on text "" at bounding box center [167, 209] width 5 height 9
type input "Retired"
type input "Health Care"
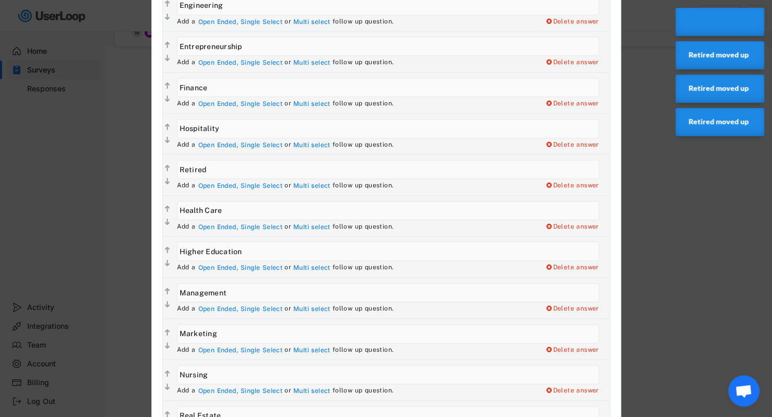
scroll to position [537, 0]
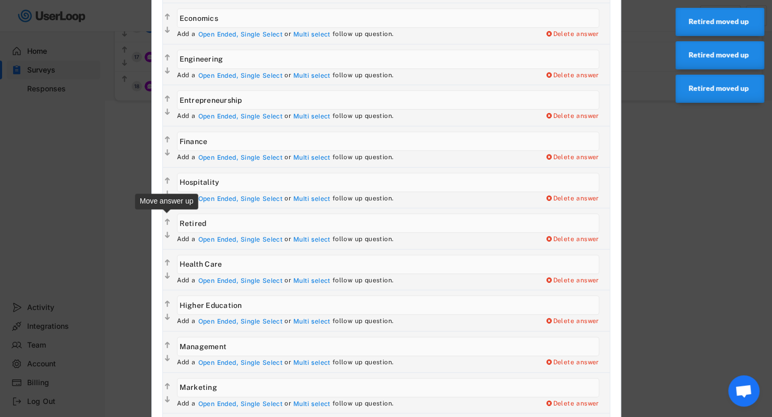
click at [167, 218] on text "" at bounding box center [167, 222] width 5 height 9
type input "Retired"
type input "Hospitality"
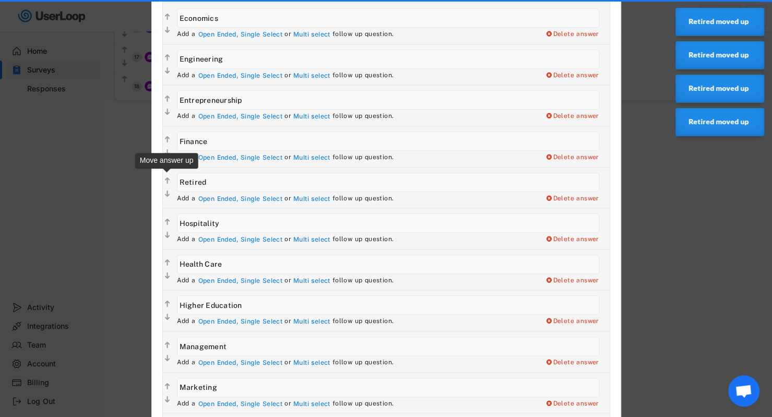
scroll to position [491, 0]
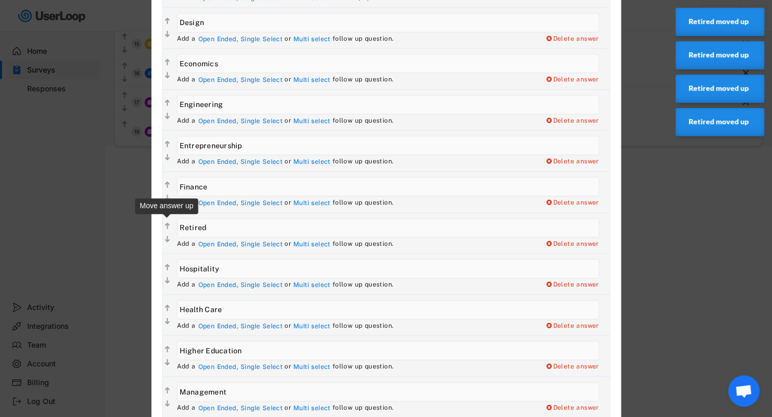
click at [166, 223] on text "" at bounding box center [167, 226] width 5 height 9
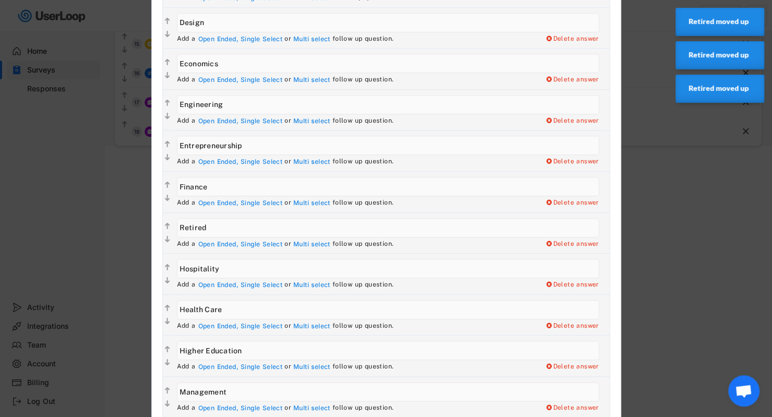
type input "Retired"
type input "Finance"
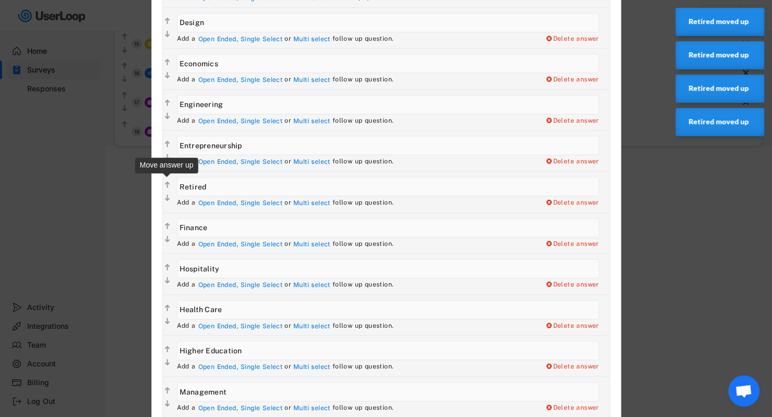
click at [164, 183] on icon "" at bounding box center [167, 185] width 9 height 10
type input "Retired"
type input "Entrepreneurship"
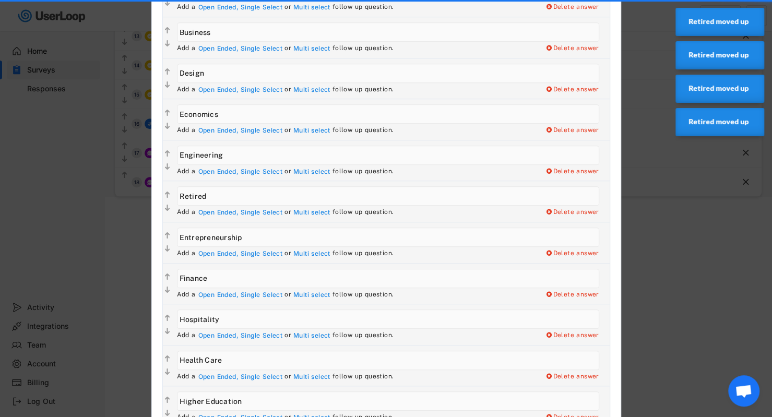
scroll to position [440, 0]
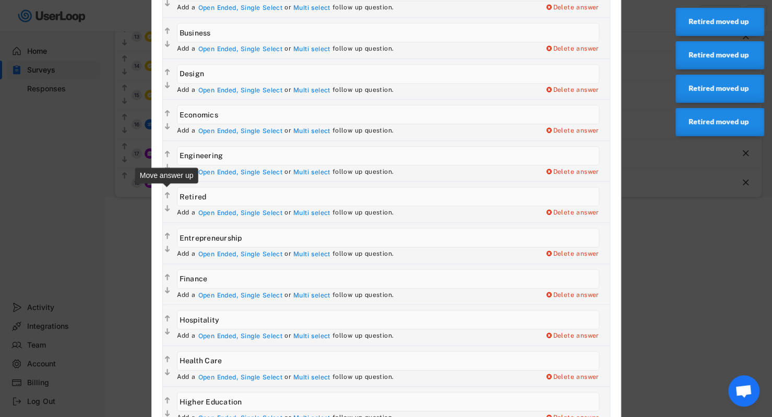
click at [167, 194] on text "" at bounding box center [167, 195] width 5 height 9
type input "Retired"
type input "Engineering"
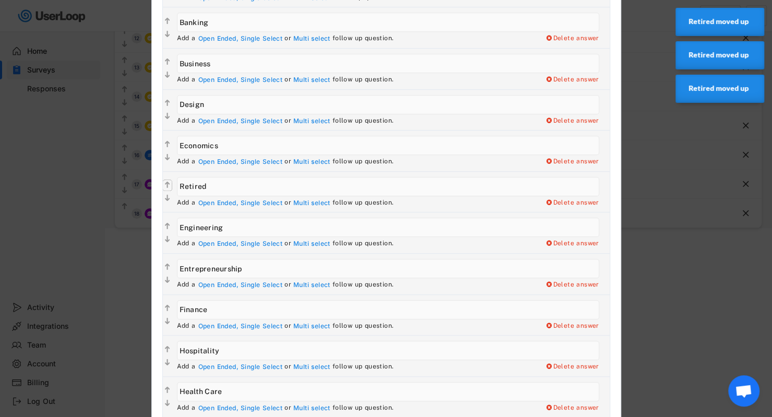
click at [169, 181] on text "" at bounding box center [167, 185] width 5 height 9
type input "Retired"
type input "Economics"
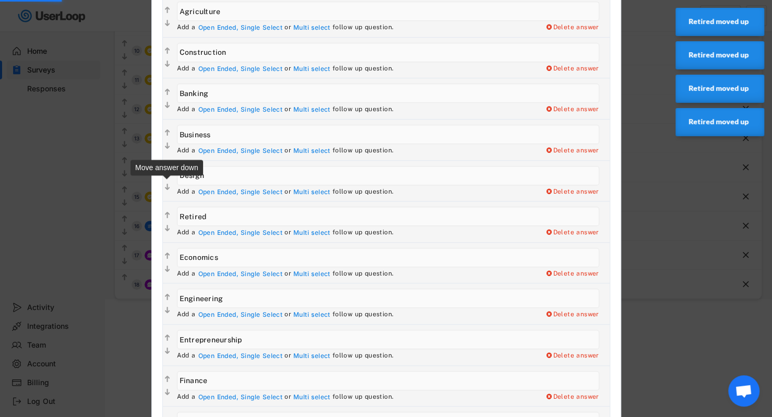
scroll to position [338, 0]
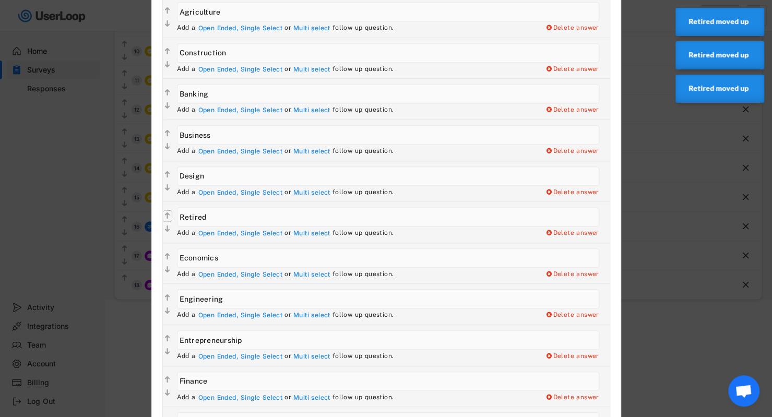
click at [167, 213] on text "" at bounding box center [167, 216] width 5 height 9
type input "Retired"
type input "Design"
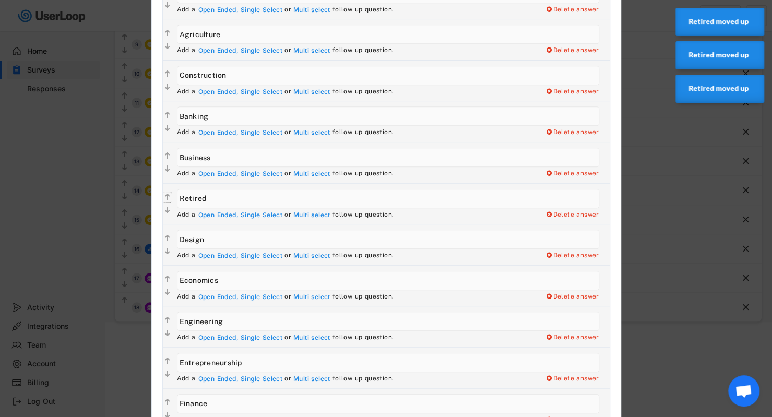
click at [167, 194] on text "" at bounding box center [167, 197] width 5 height 9
type input "Retired"
type input "Business"
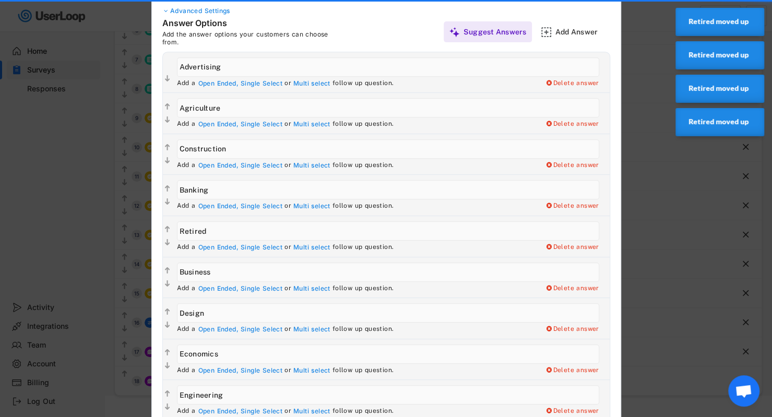
scroll to position [241, 0]
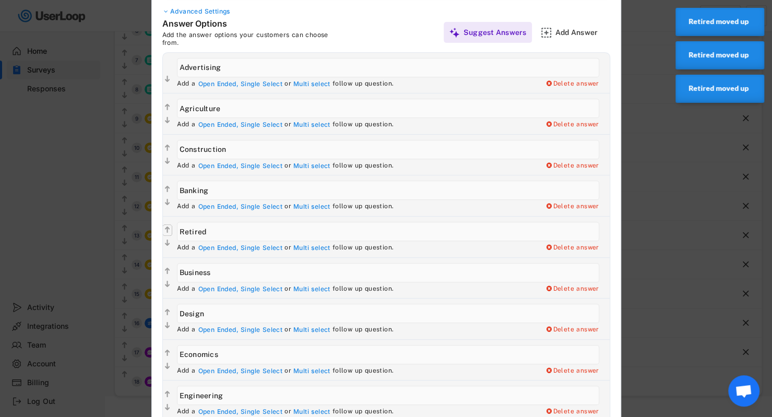
click at [169, 227] on icon "" at bounding box center [167, 230] width 9 height 10
type input "Retired"
type input "Banking"
click at [168, 185] on text "" at bounding box center [167, 189] width 5 height 9
type input "Retired"
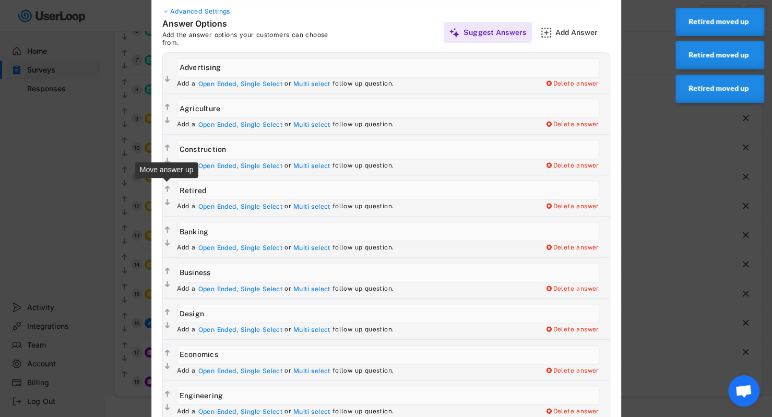
type input "Construction"
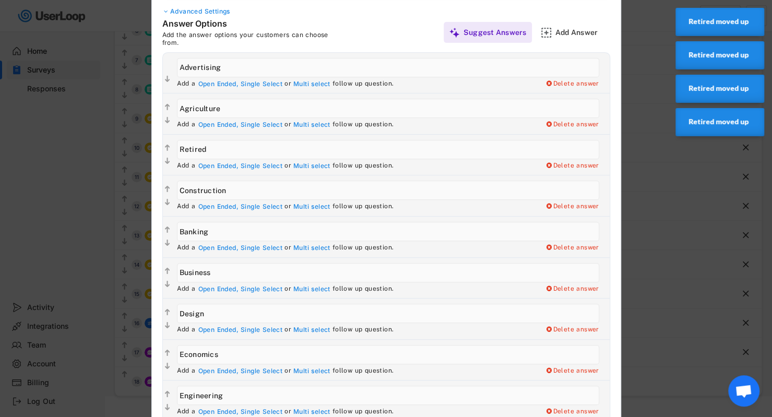
click at [167, 142] on div "  Add a Open Ended, Single Select or Multi select follow up question. Delete …" at bounding box center [386, 154] width 447 height 41
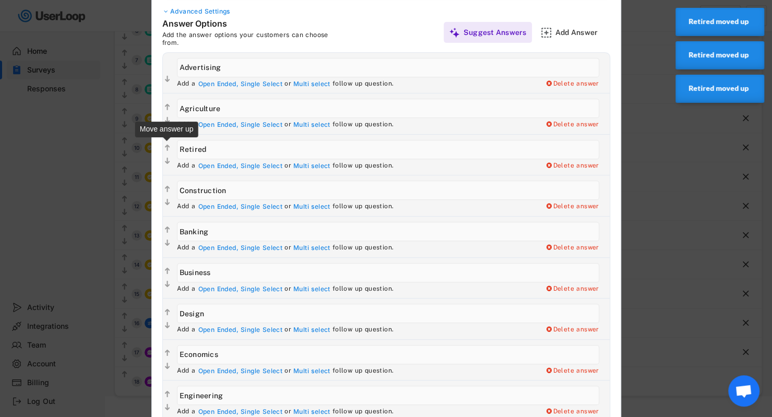
click at [167, 146] on text "" at bounding box center [167, 148] width 5 height 9
type input "Retired"
type input "Agriculture"
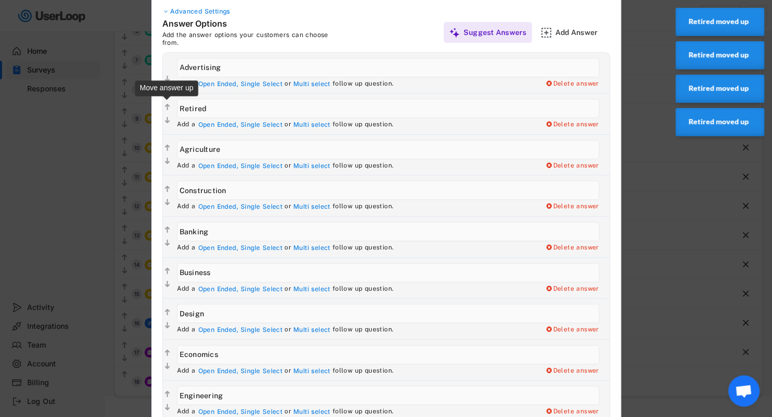
click at [165, 107] on text "" at bounding box center [167, 107] width 5 height 9
type input "Retired"
type input "Advertising"
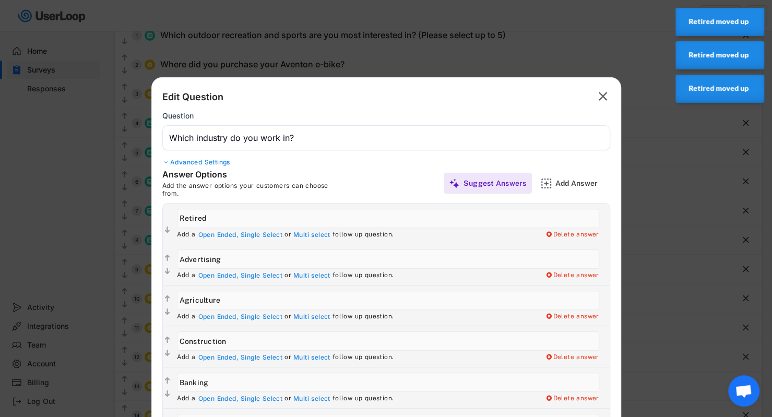
scroll to position [89, 0]
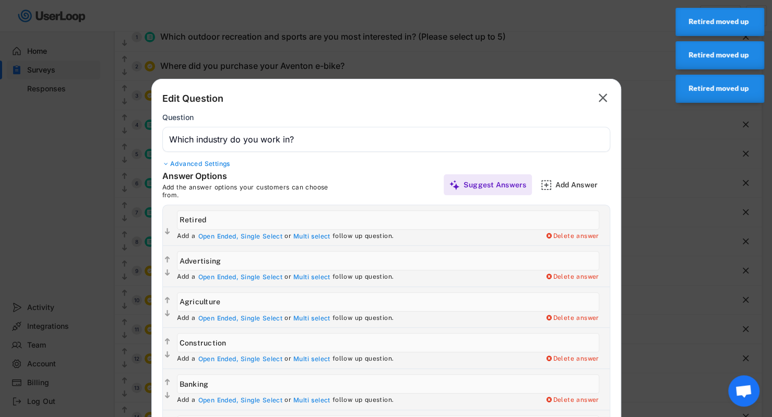
click at [167, 164] on div at bounding box center [166, 164] width 8 height 6
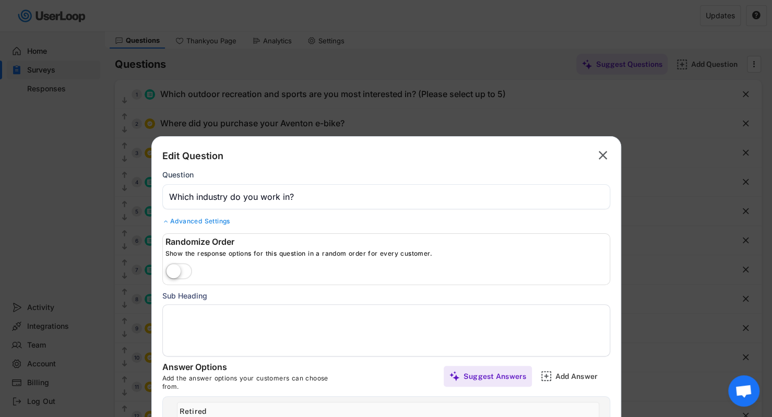
scroll to position [31, 0]
click at [604, 153] on text "" at bounding box center [603, 155] width 9 height 15
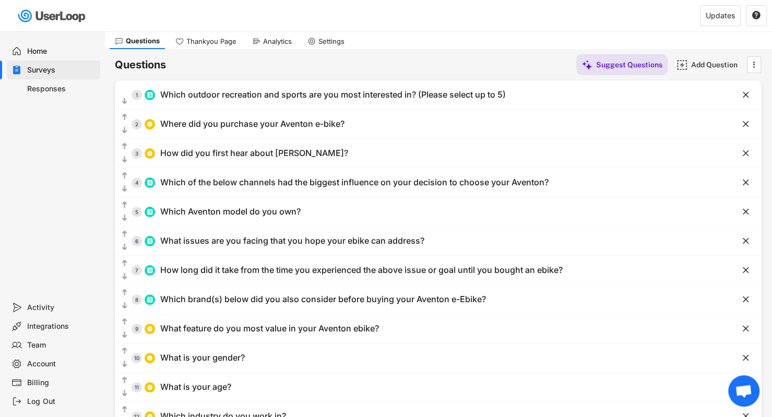
scroll to position [0, 0]
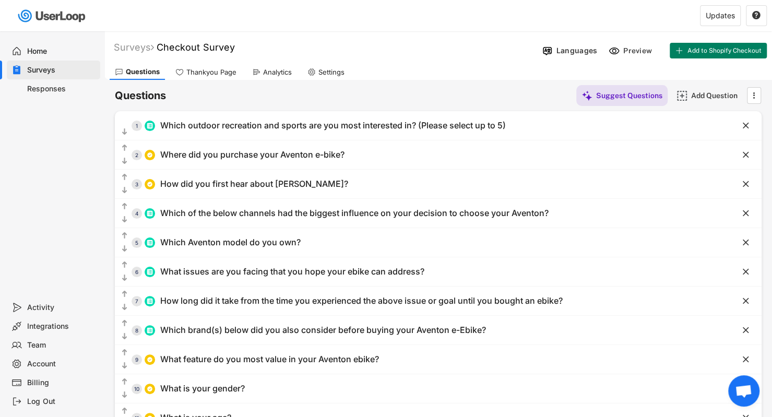
click at [275, 71] on div "Analytics" at bounding box center [277, 72] width 29 height 9
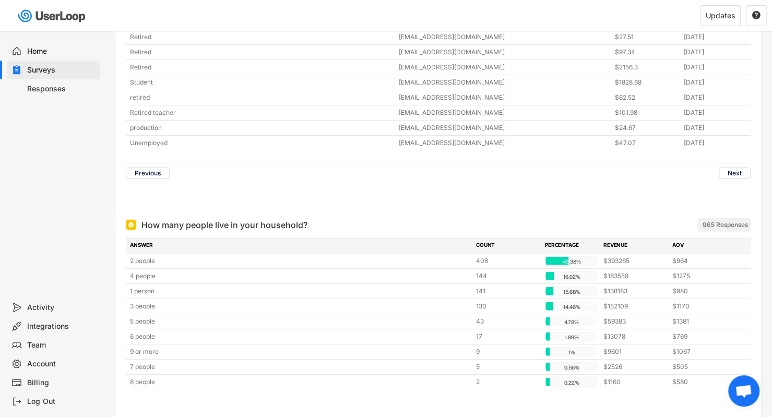
scroll to position [3846, 0]
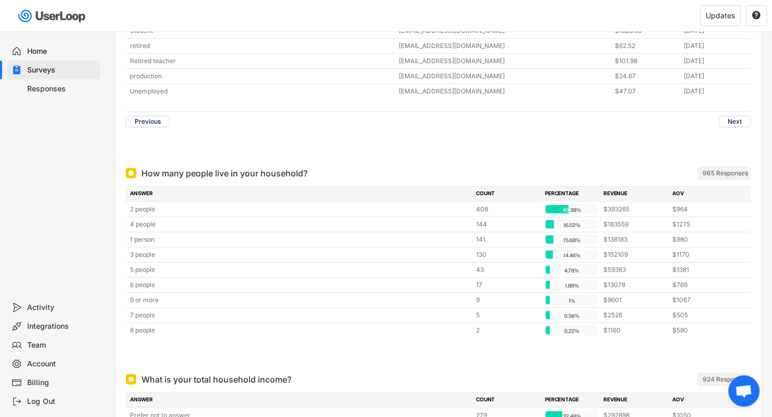
click at [220, 343] on div at bounding box center [438, 353] width 625 height 21
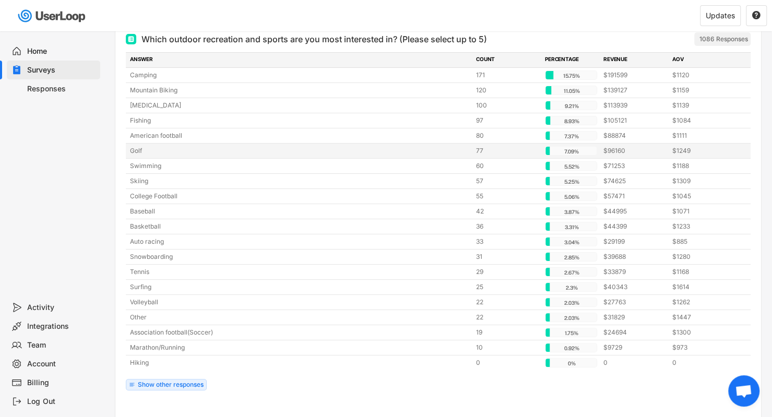
scroll to position [0, 0]
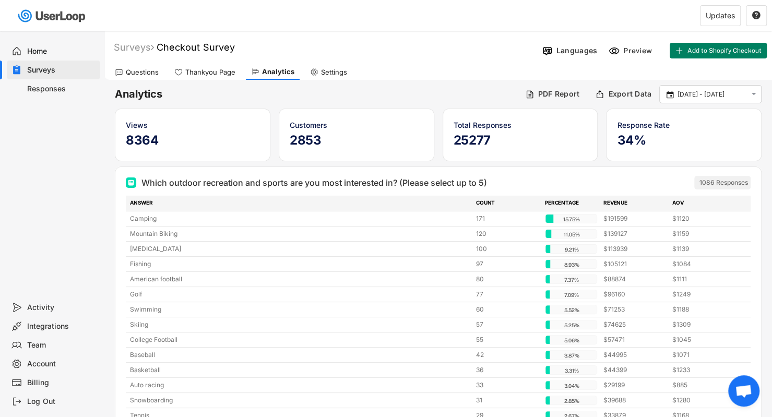
click at [135, 73] on div "Questions" at bounding box center [142, 72] width 33 height 9
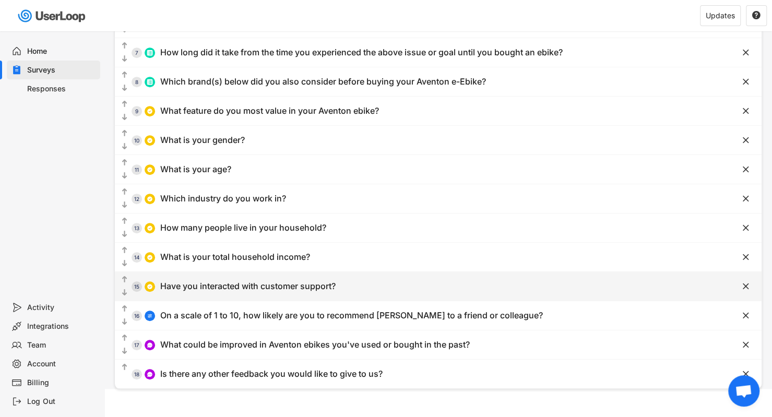
scroll to position [249, 0]
click at [251, 287] on div "Have you interacted with customer support?" at bounding box center [247, 286] width 175 height 11
type input "Yes"
type input "No"
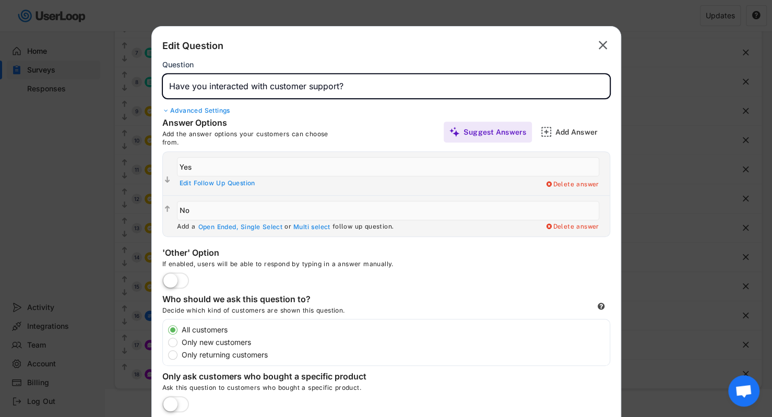
drag, startPoint x: 206, startPoint y: 87, endPoint x: 268, endPoint y: 93, distance: 62.9
click at [268, 93] on input "input" at bounding box center [386, 86] width 448 height 25
click at [370, 83] on input "input" at bounding box center [386, 86] width 448 height 25
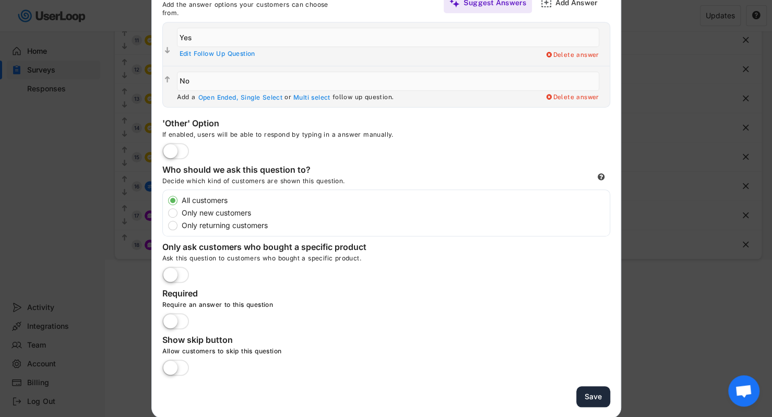
type input "Have you ever reached out to our customer support team?"
click at [579, 394] on button "Save" at bounding box center [594, 397] width 34 height 21
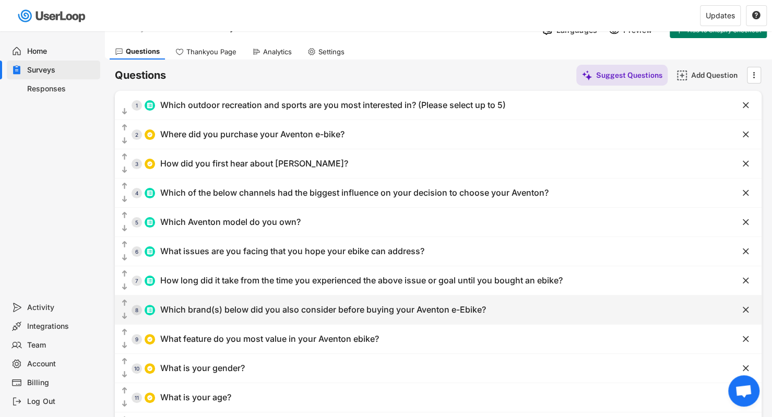
scroll to position [0, 0]
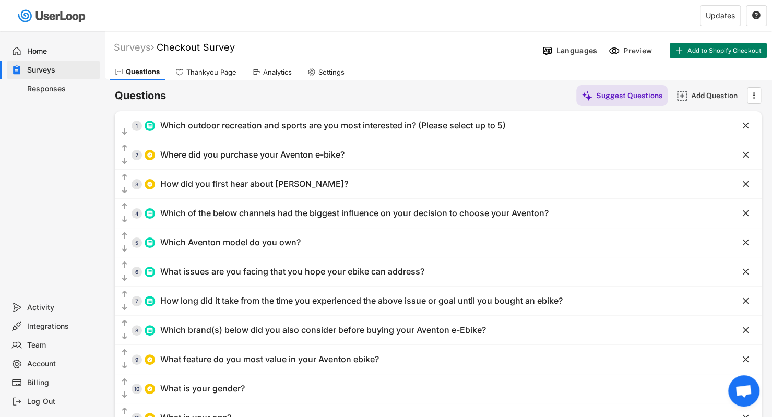
click at [275, 73] on div "Analytics" at bounding box center [277, 72] width 29 height 9
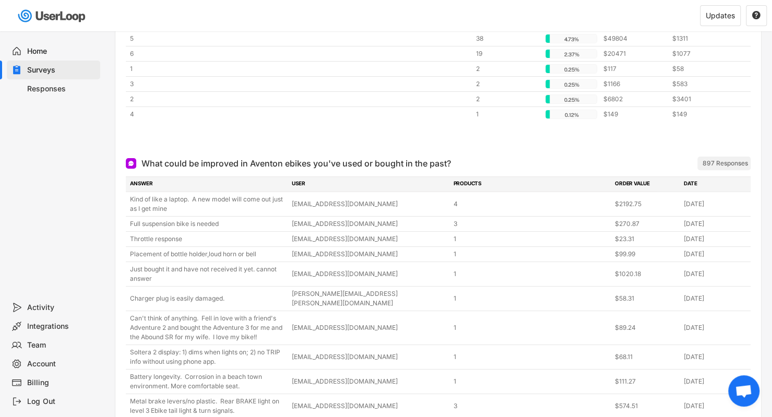
scroll to position [4755, 0]
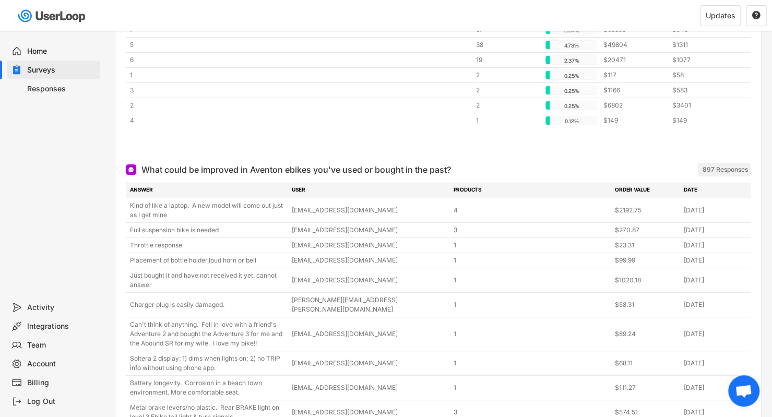
click at [331, 163] on div "What could be improved in Aventon ebikes you've used or bought in the past? ARC…" at bounding box center [438, 170] width 625 height 14
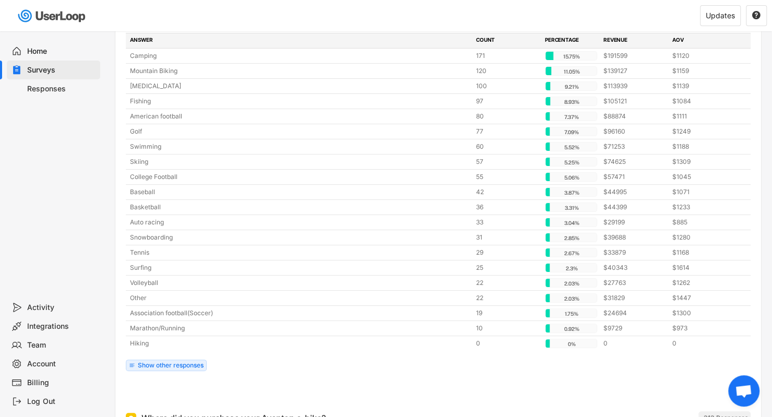
scroll to position [0, 0]
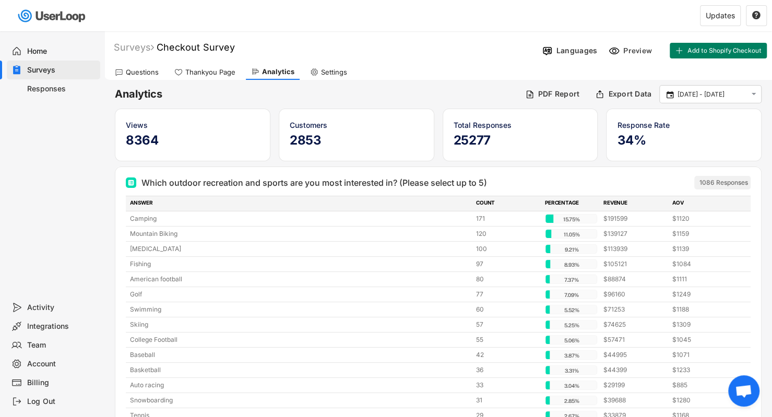
click at [130, 69] on div "Questions" at bounding box center [142, 72] width 33 height 9
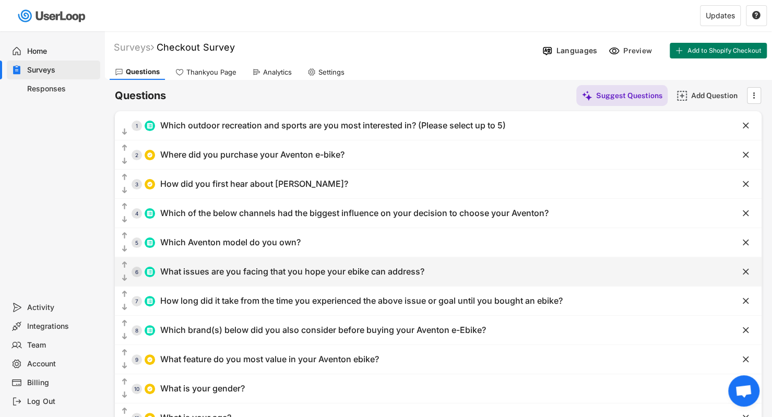
scroll to position [249, 0]
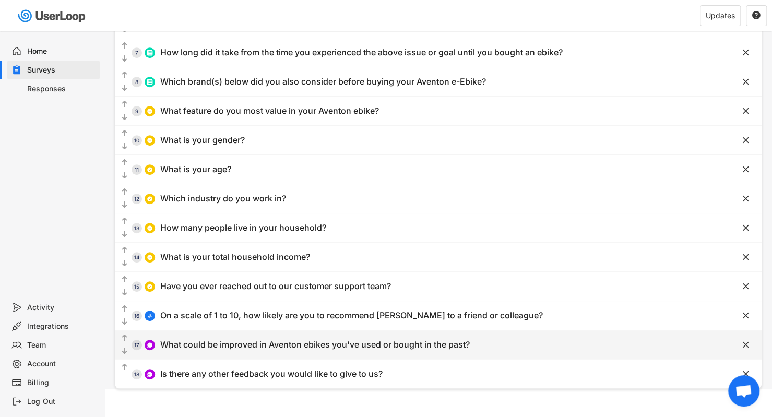
click at [256, 346] on div "What could be improved in Aventon ebikes you've used or bought in the past?" at bounding box center [315, 344] width 310 height 11
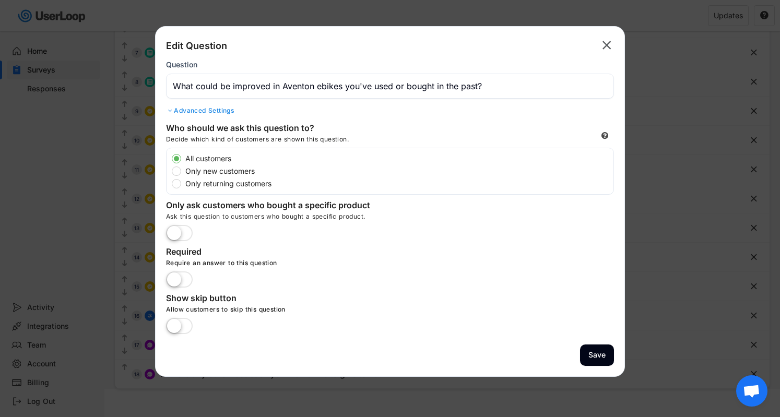
click at [374, 81] on input "input" at bounding box center [390, 86] width 448 height 25
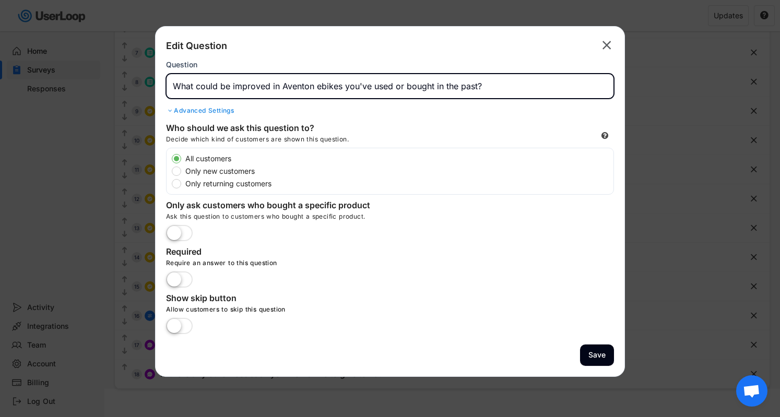
drag, startPoint x: 231, startPoint y: 86, endPoint x: 113, endPoint y: 59, distance: 121.1
type input "improved in Aventon ebikes you've used or bought in the past?"
click at [113, 59] on div at bounding box center [390, 208] width 780 height 417
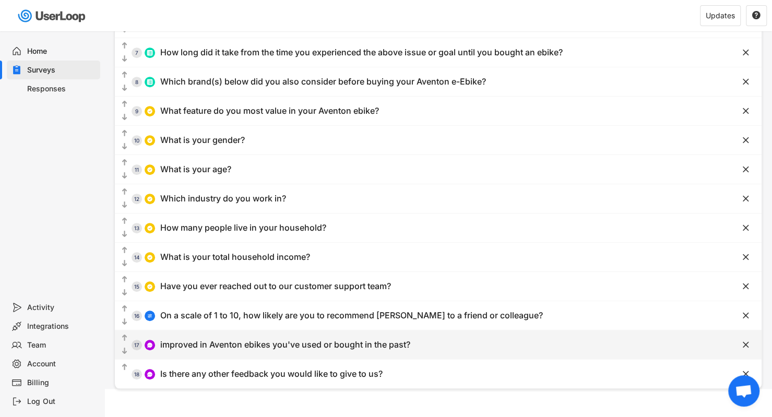
click at [205, 348] on div "  17 improved in Aventon ebikes you've used or bought in the past?" at bounding box center [412, 345] width 595 height 24
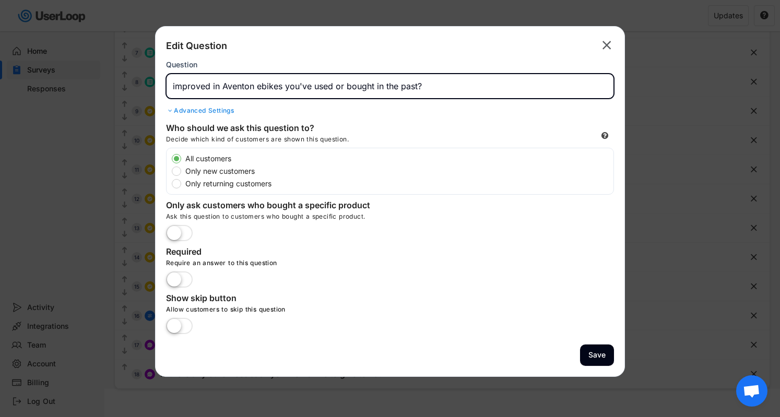
click at [171, 80] on input "input" at bounding box center [390, 86] width 448 height 25
click at [445, 91] on input "input" at bounding box center [390, 86] width 448 height 25
type input "Anything that can be improved on your Aventon ebike(s)?"
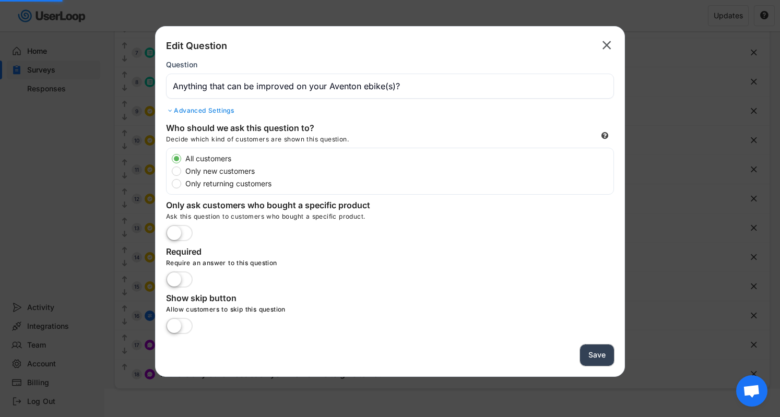
click at [594, 355] on button "Save" at bounding box center [597, 355] width 34 height 21
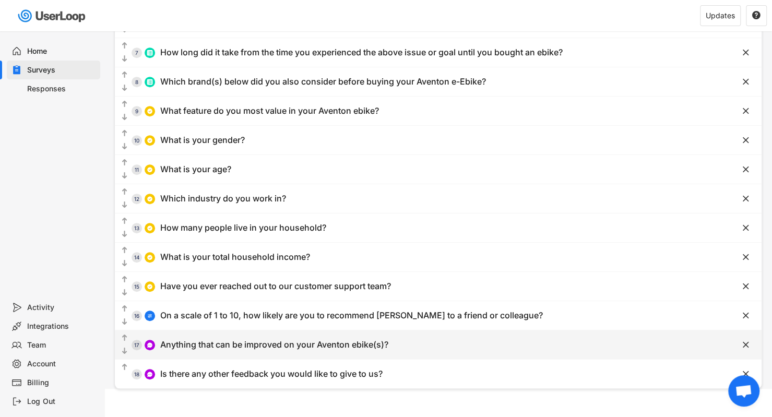
click at [367, 344] on div "Anything that can be improved on your Aventon ebike(s)?" at bounding box center [274, 344] width 228 height 11
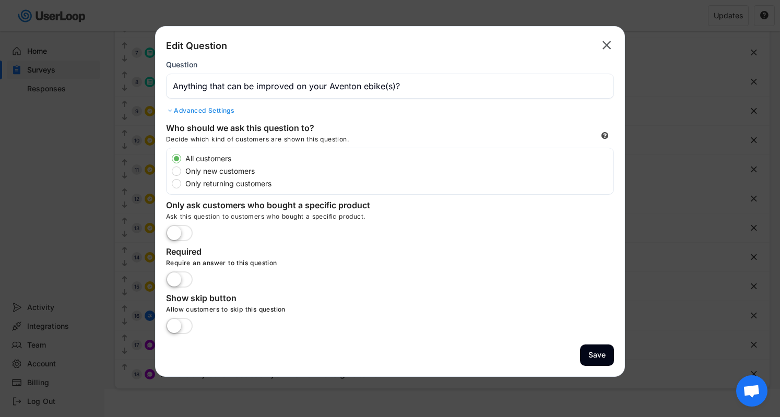
click at [367, 85] on input "input" at bounding box center [390, 86] width 448 height 25
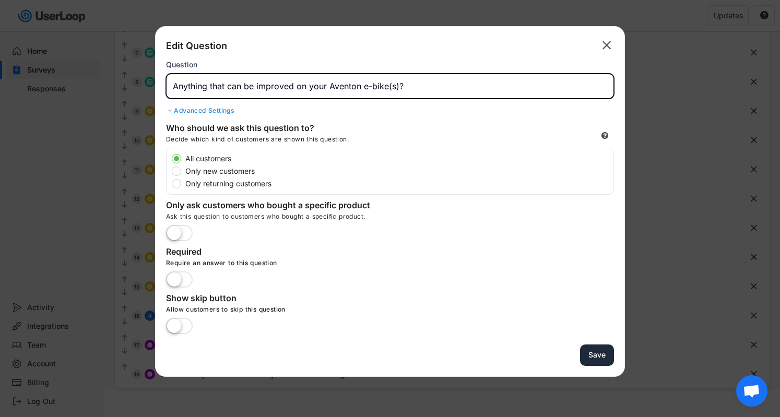
type input "Anything that can be improved on your Aventon e-bike(s)?"
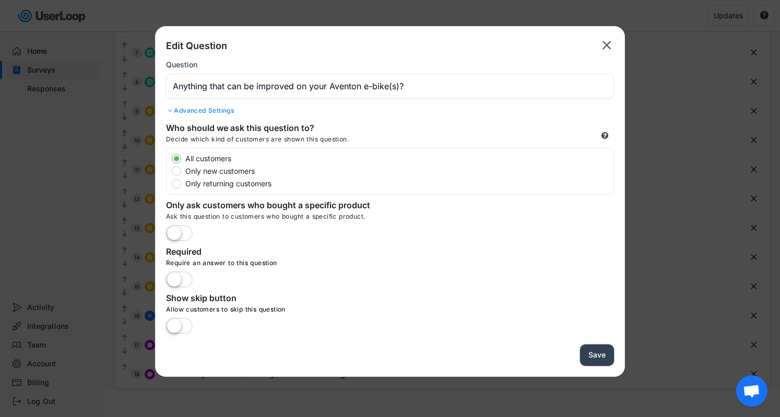
click at [593, 356] on button "Save" at bounding box center [597, 355] width 34 height 21
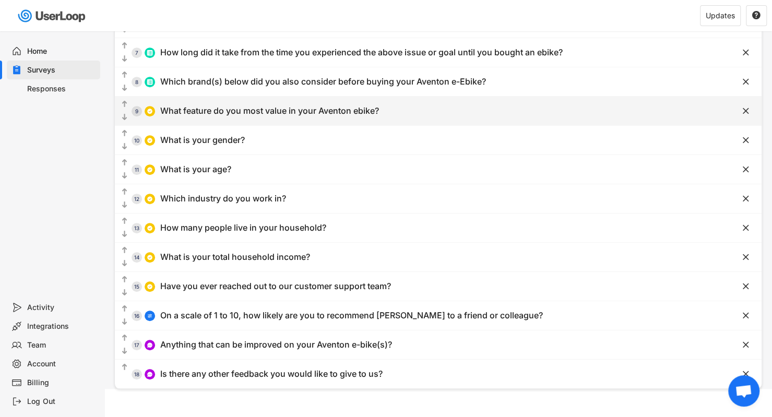
click at [372, 106] on div "What feature do you most value in your Aventon ebike?" at bounding box center [269, 111] width 219 height 11
type input "Comfort and ease of ride"
type input "Ease of use and accessibility"
type input "Versatility for different terrains"
type input "Battery Life"
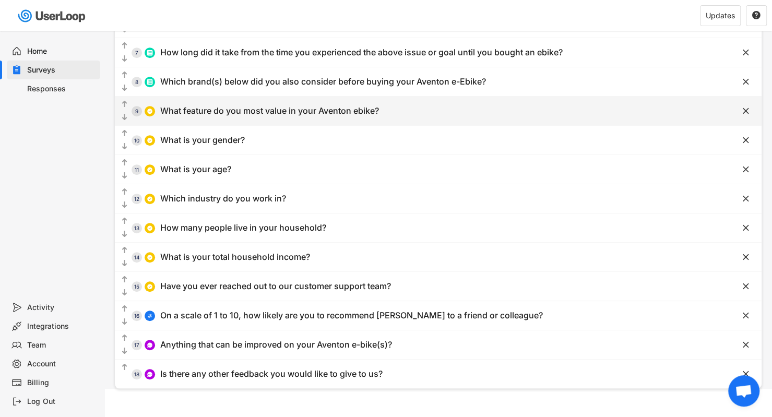
type input "Motor Performance"
type input "Ease of Use"
type input "Design and Aesthetics"
type input "Range Capability"
type input "Off-Road Capability"
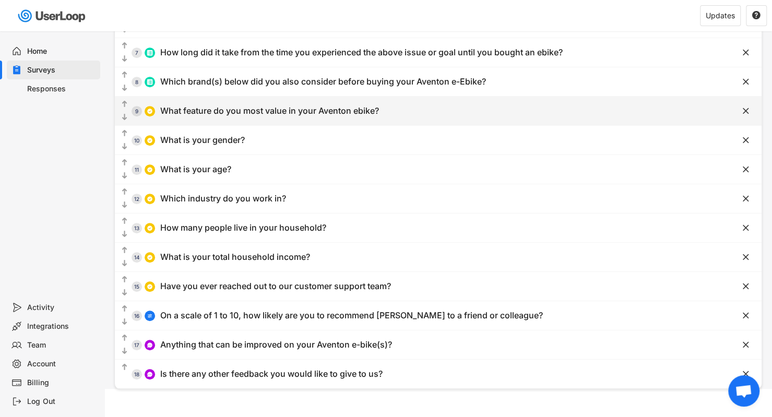
type input "Eco-Friendliness"
type input "Value for Money"
type input "Other"
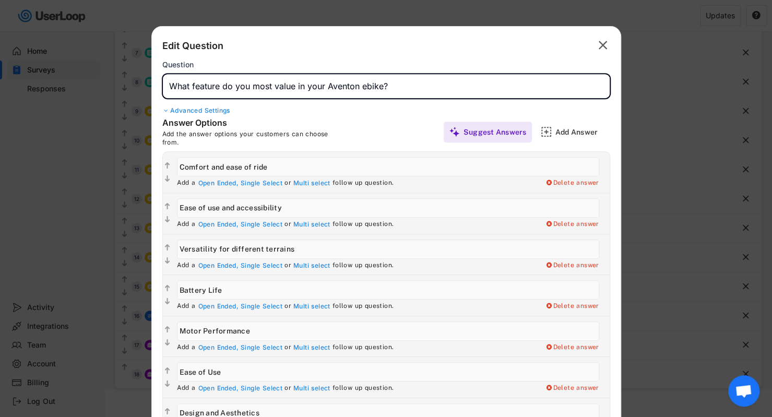
click at [367, 90] on input "input" at bounding box center [386, 86] width 448 height 25
type input "What feature do you most value in your Aventon e-bike?"
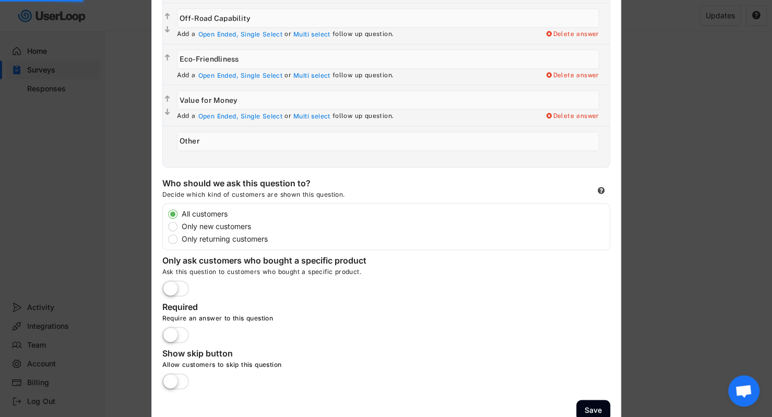
scroll to position [737, 0]
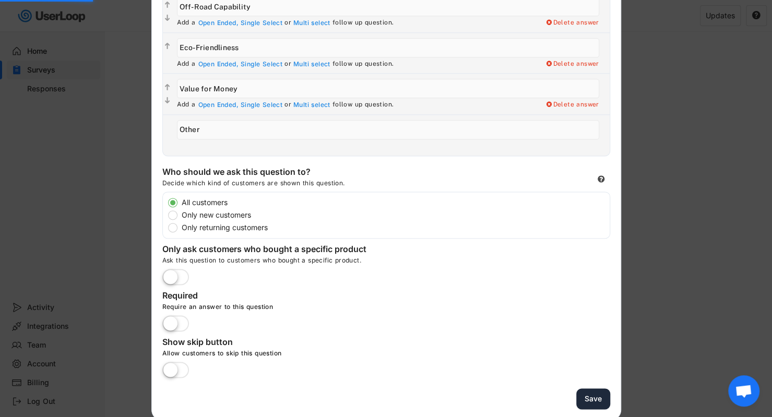
click at [587, 396] on button "Save" at bounding box center [594, 399] width 34 height 21
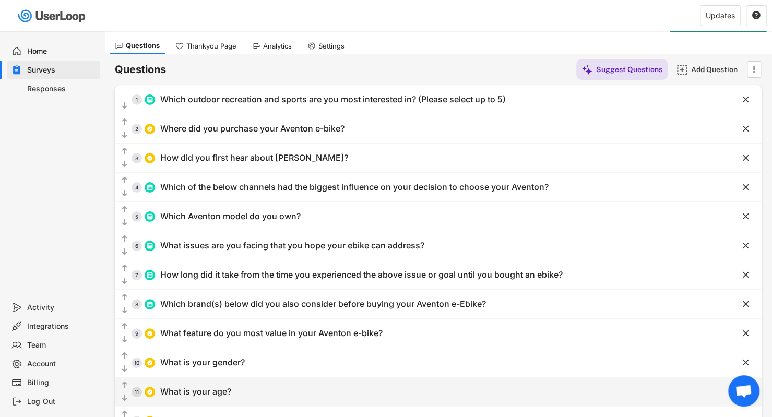
scroll to position [26, 0]
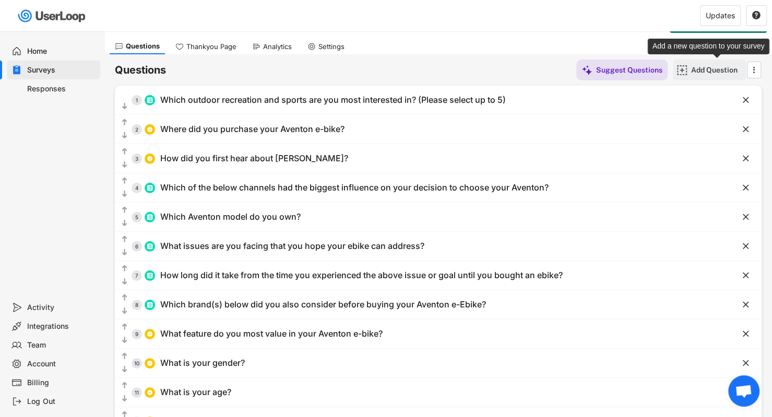
click at [697, 67] on div "Add Question" at bounding box center [718, 69] width 52 height 9
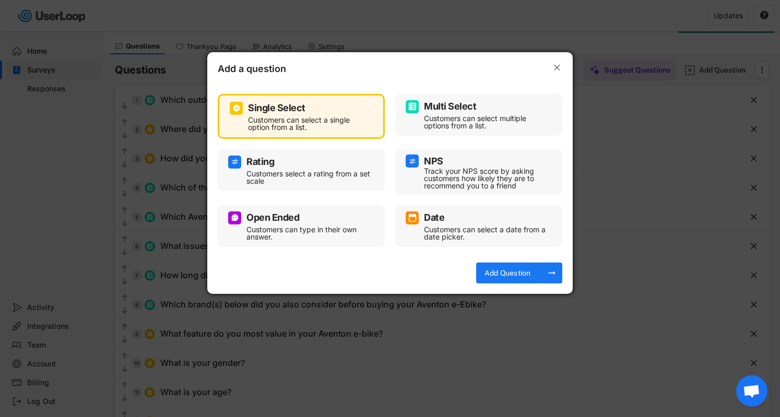
click at [556, 67] on text "" at bounding box center [557, 67] width 6 height 11
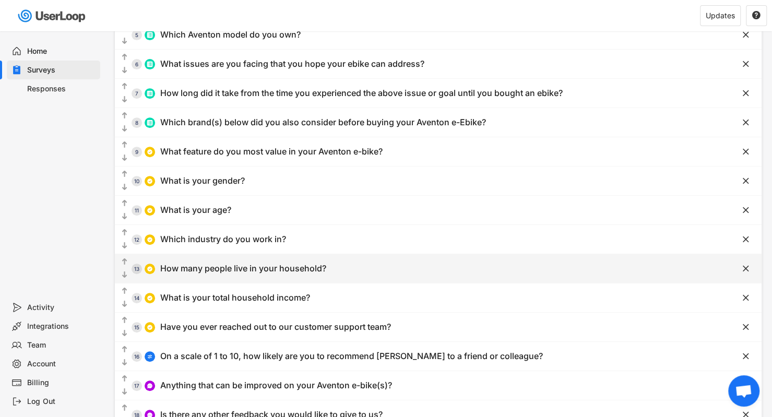
scroll to position [0, 0]
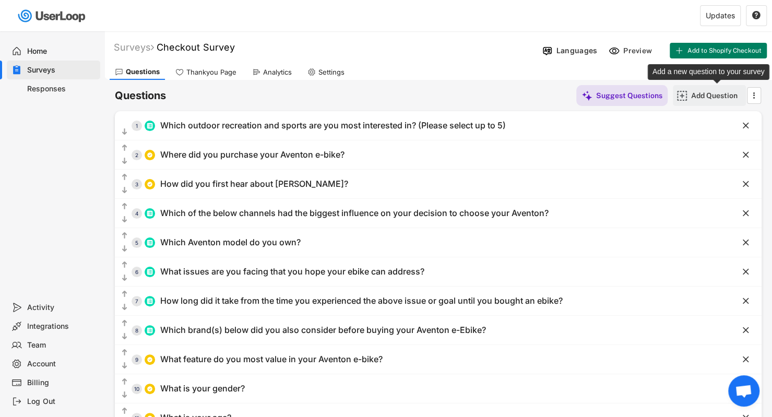
click at [720, 92] on div "Add Question" at bounding box center [718, 95] width 52 height 9
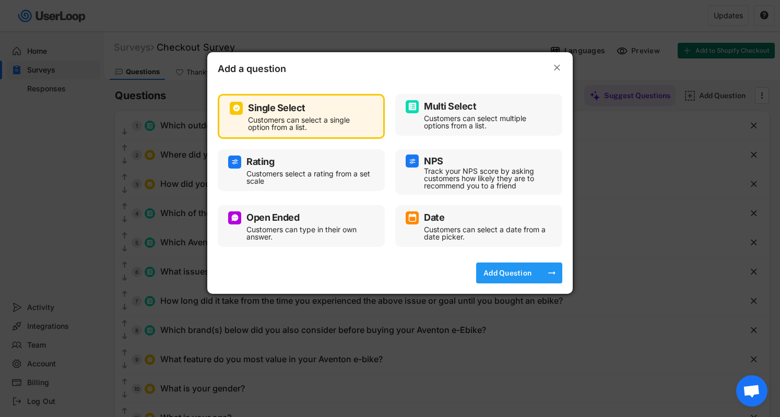
click at [508, 269] on div "Add Question" at bounding box center [508, 272] width 52 height 9
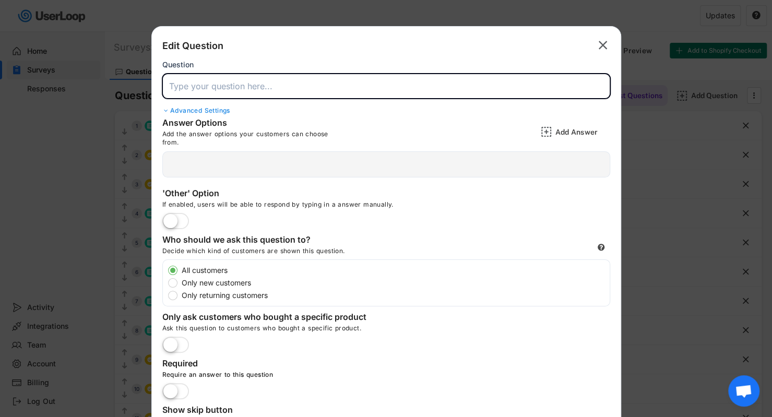
click at [247, 90] on input "input" at bounding box center [386, 86] width 448 height 25
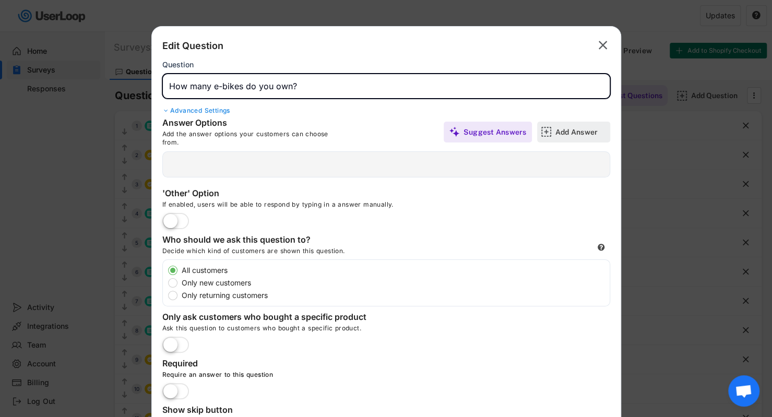
type input "How many e-bikes do you own?"
click at [555, 131] on div "Add Answer" at bounding box center [573, 132] width 73 height 21
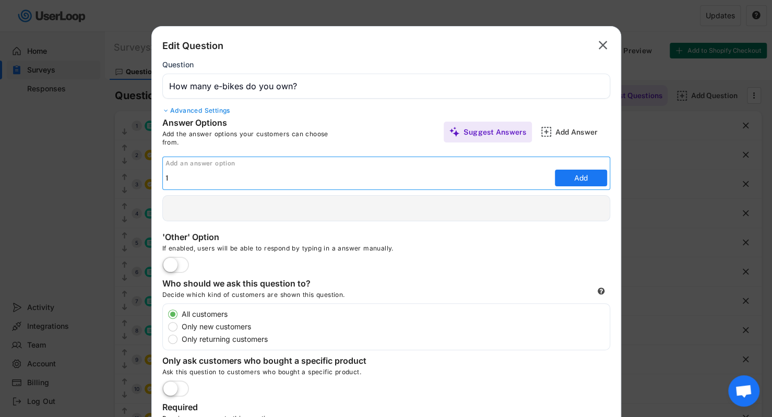
type input "1"
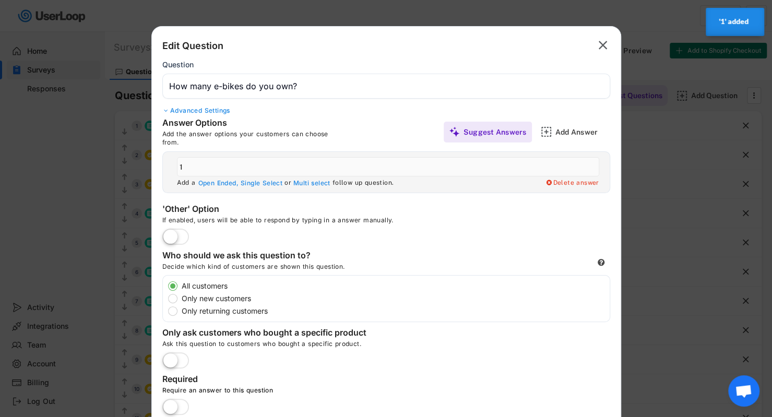
click at [279, 162] on input "input" at bounding box center [388, 166] width 423 height 19
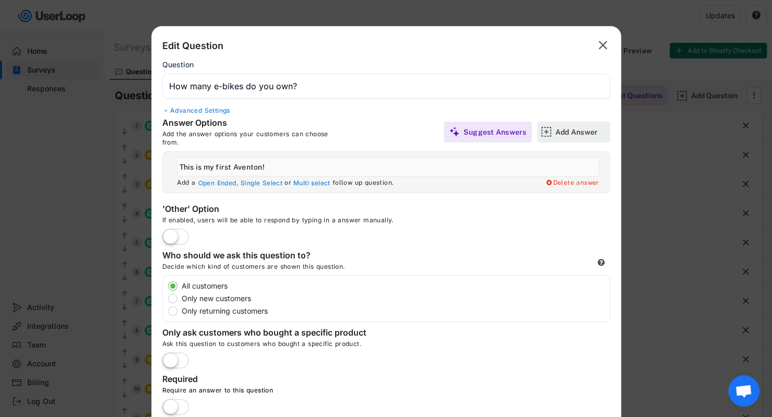
click at [568, 127] on div "Add Answer" at bounding box center [582, 131] width 52 height 9
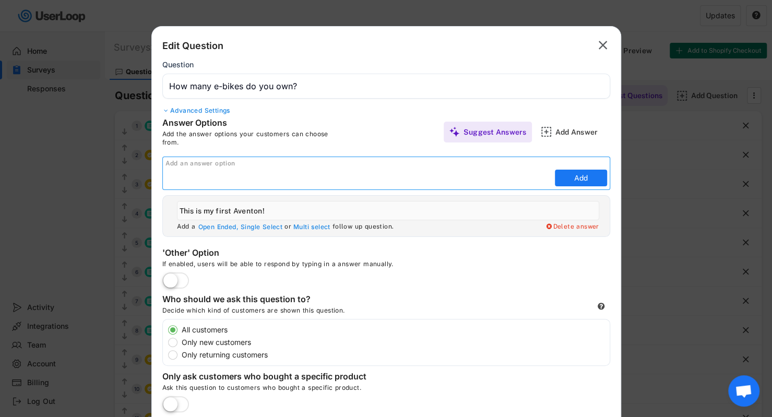
click at [203, 173] on input "input" at bounding box center [359, 178] width 387 height 16
click at [254, 220] on input "input" at bounding box center [388, 210] width 423 height 19
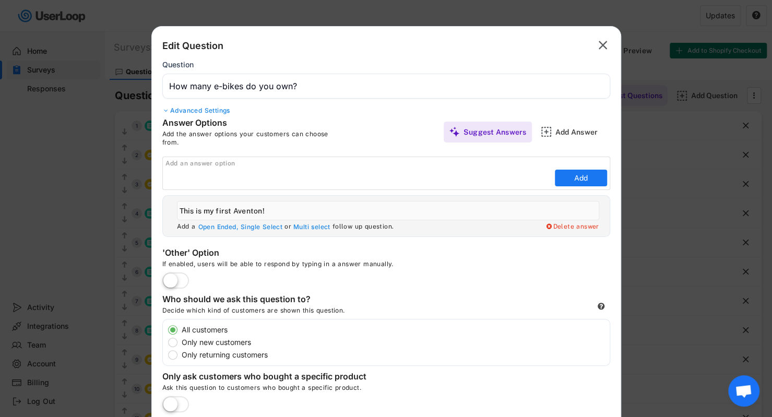
click at [180, 213] on input "input" at bounding box center [388, 210] width 423 height 19
type input "One. This is my first Aventon!"
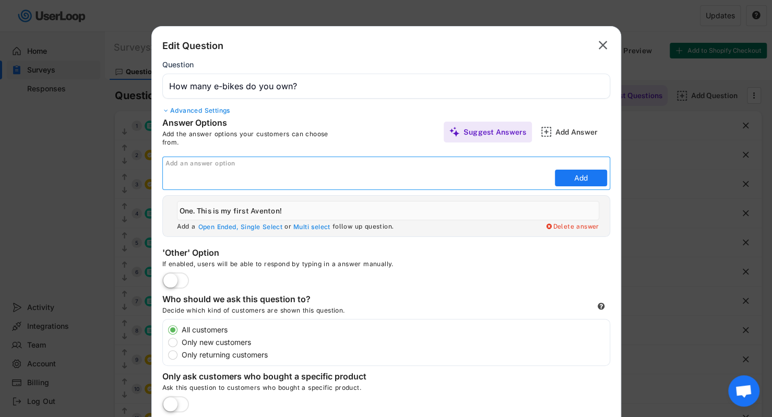
click at [289, 180] on input "input" at bounding box center [359, 178] width 387 height 16
type input "Two"
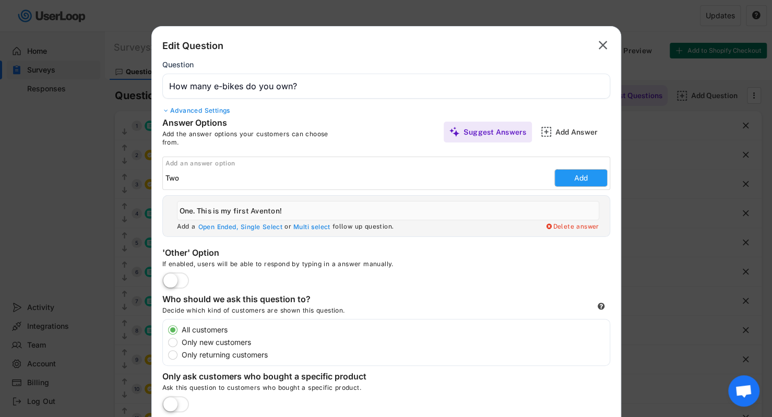
click at [576, 175] on button "Add" at bounding box center [581, 178] width 52 height 17
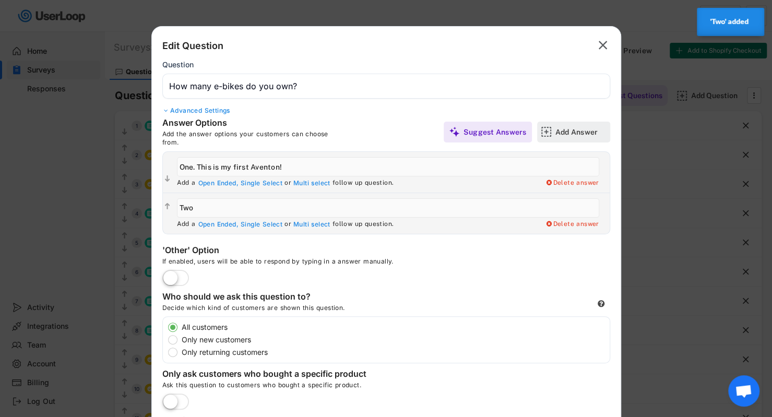
click at [567, 127] on div "Add Answer" at bounding box center [582, 131] width 52 height 9
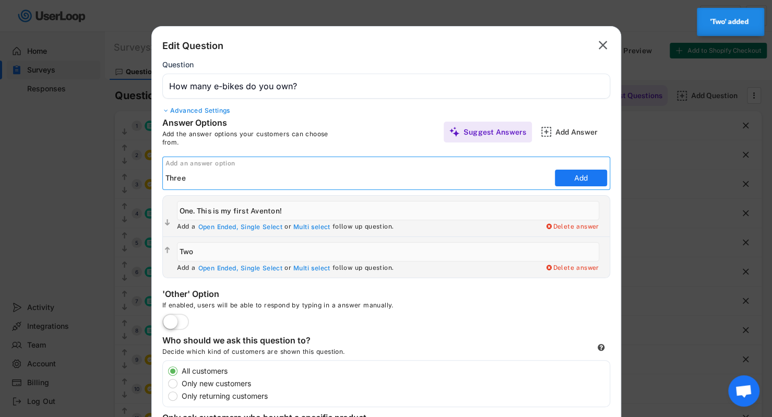
type input "Three"
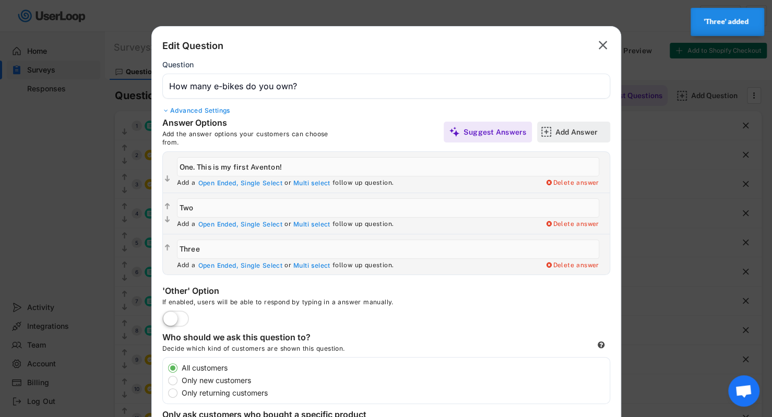
click at [578, 128] on div "Add Answer" at bounding box center [582, 131] width 52 height 9
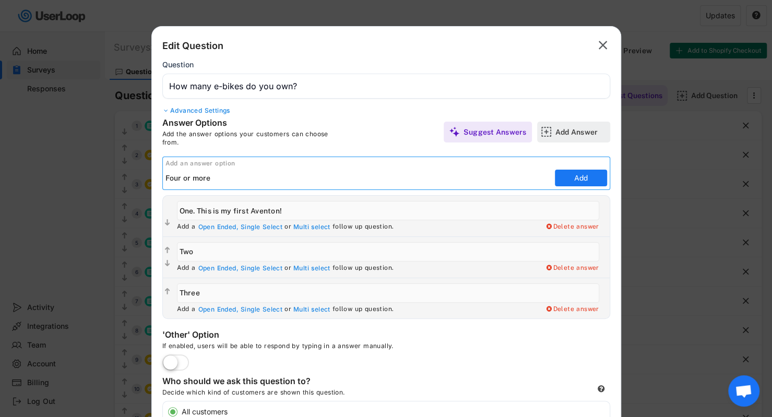
type input "Four or more"
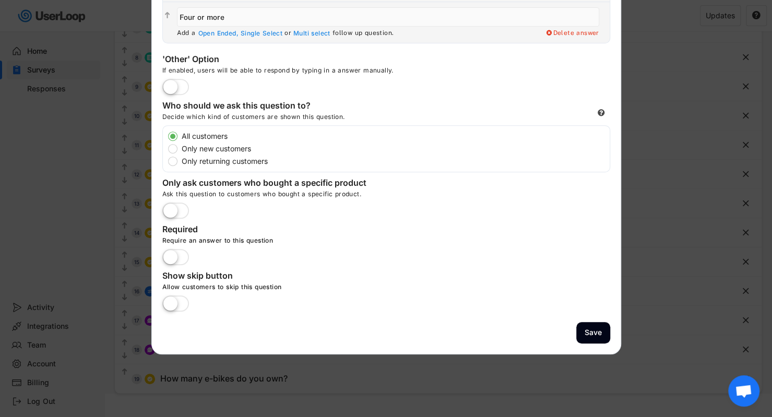
scroll to position [277, 0]
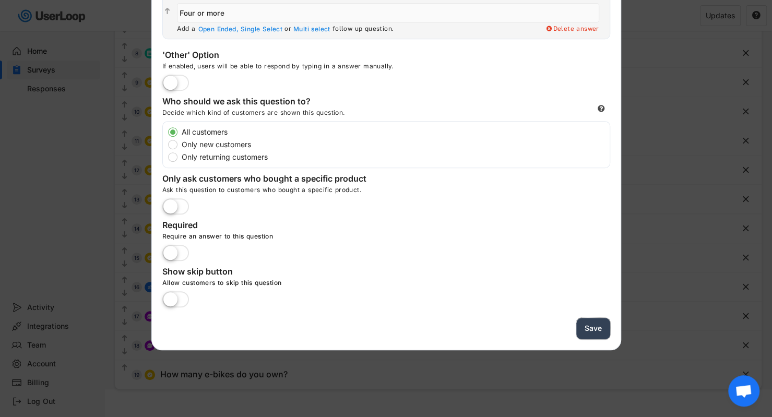
click at [592, 318] on button "Save" at bounding box center [594, 328] width 34 height 21
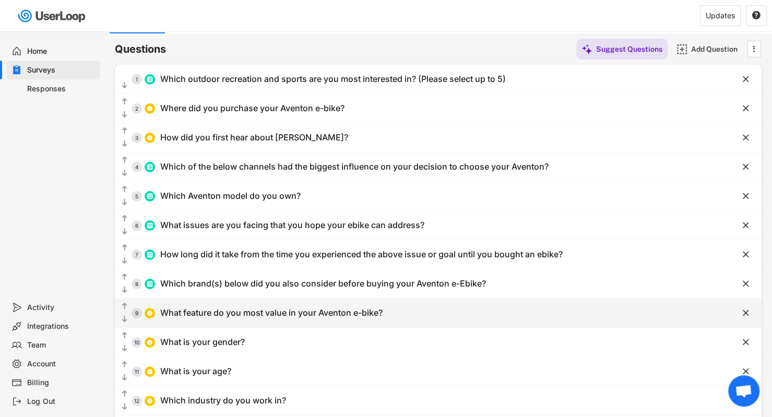
scroll to position [0, 0]
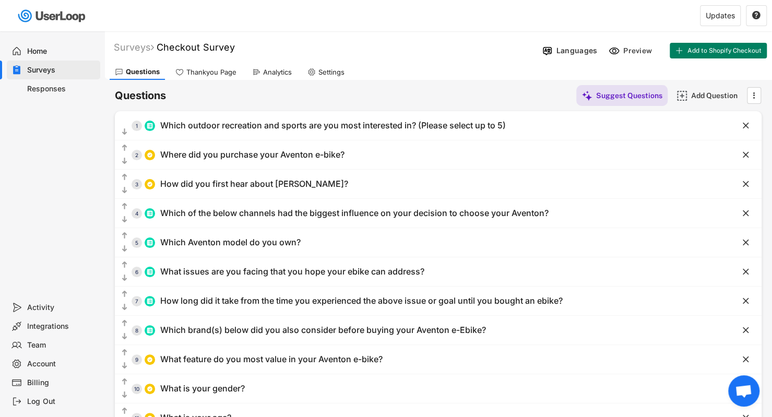
click at [516, 93] on div "Questions Suggest Questions Add Question " at bounding box center [438, 95] width 647 height 21
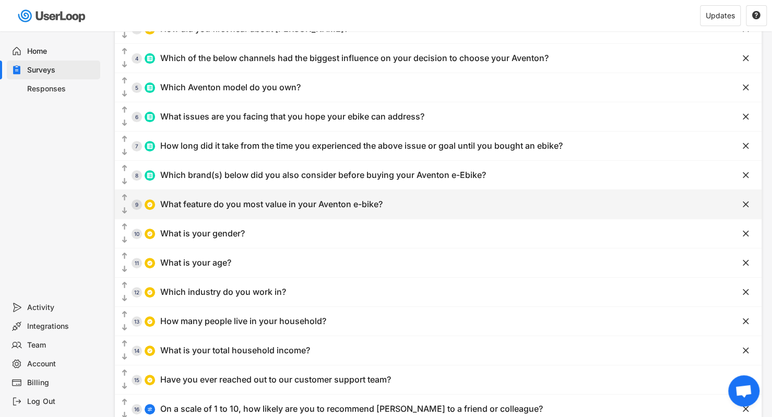
scroll to position [277, 0]
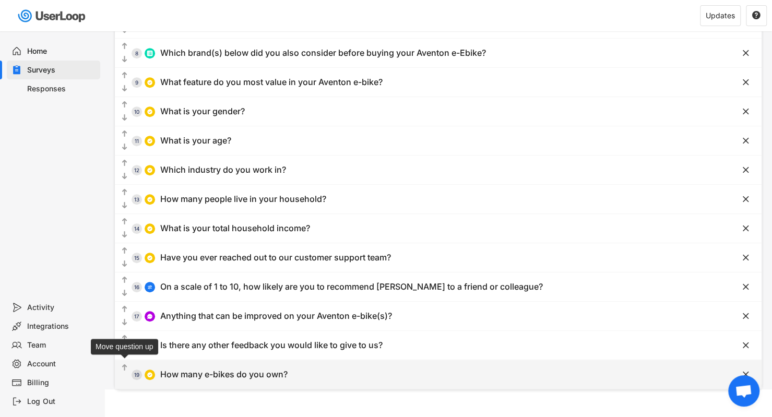
click at [122, 366] on text "" at bounding box center [124, 368] width 5 height 9
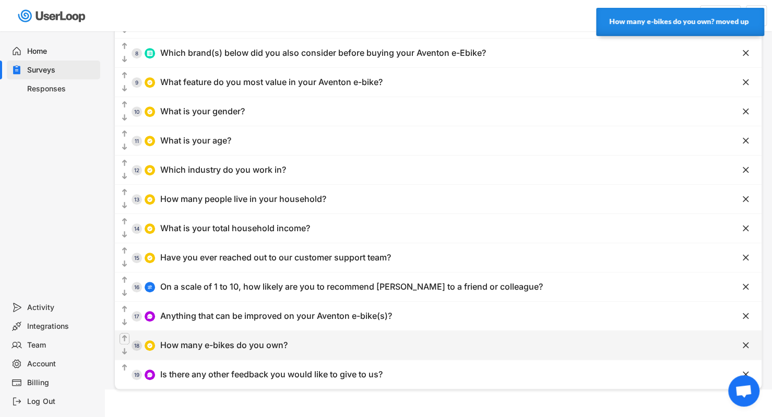
click at [124, 336] on text "" at bounding box center [124, 338] width 5 height 9
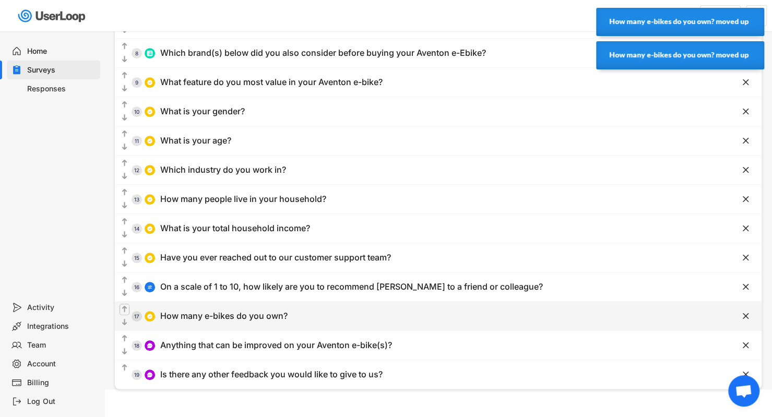
click at [125, 305] on text "" at bounding box center [124, 309] width 5 height 9
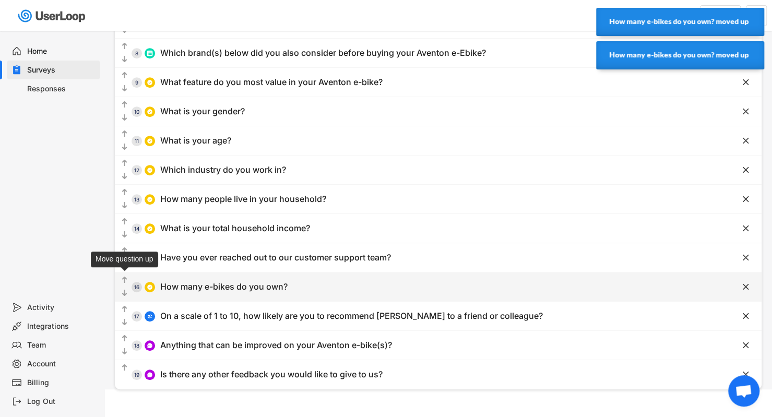
click at [124, 278] on text "" at bounding box center [124, 280] width 5 height 9
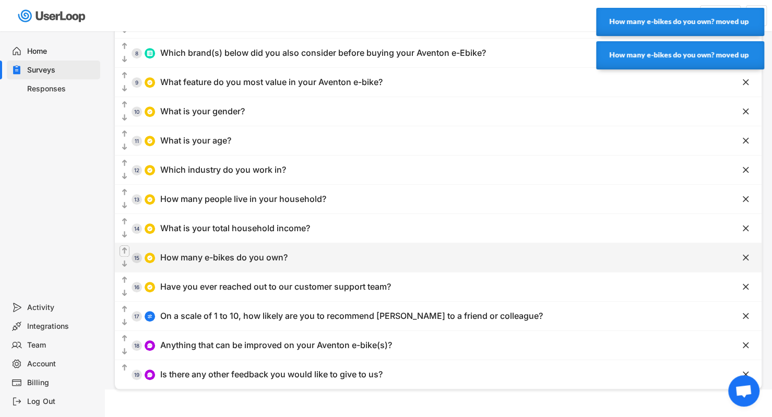
click at [127, 249] on icon "" at bounding box center [124, 251] width 9 height 10
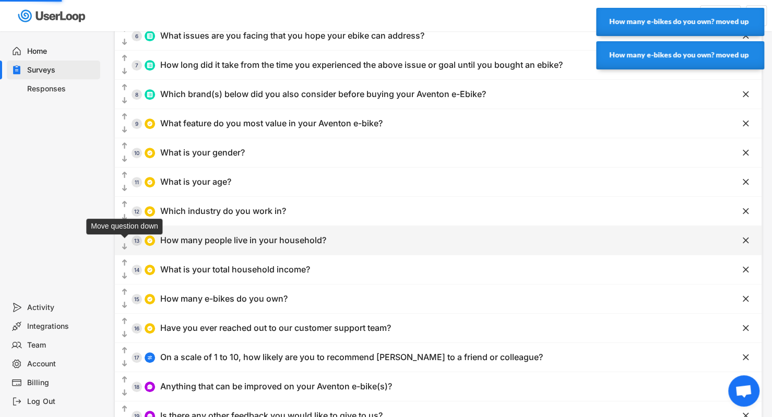
scroll to position [235, 0]
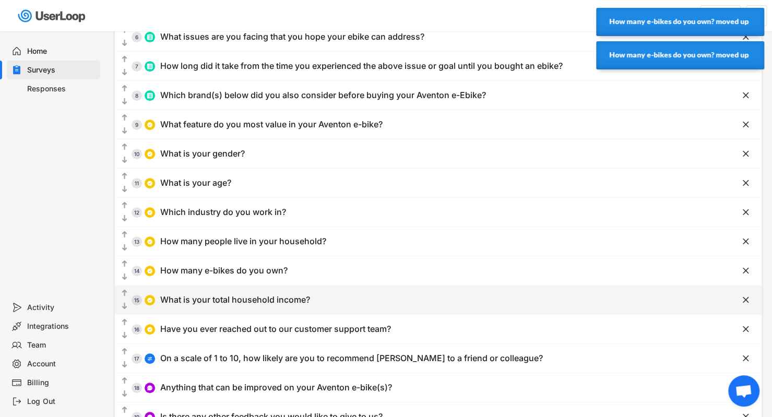
click at [124, 289] on text "" at bounding box center [124, 293] width 5 height 9
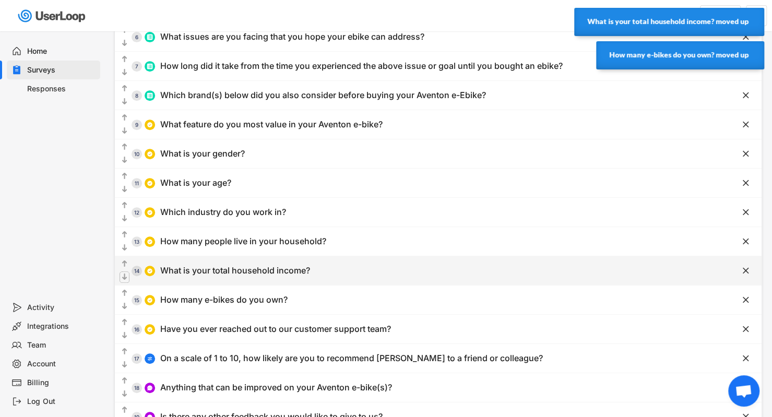
click at [123, 277] on text "" at bounding box center [124, 277] width 5 height 9
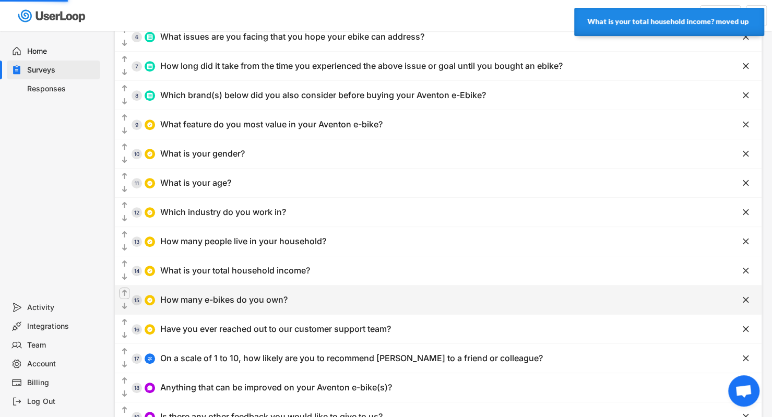
click at [124, 291] on text "" at bounding box center [124, 293] width 5 height 9
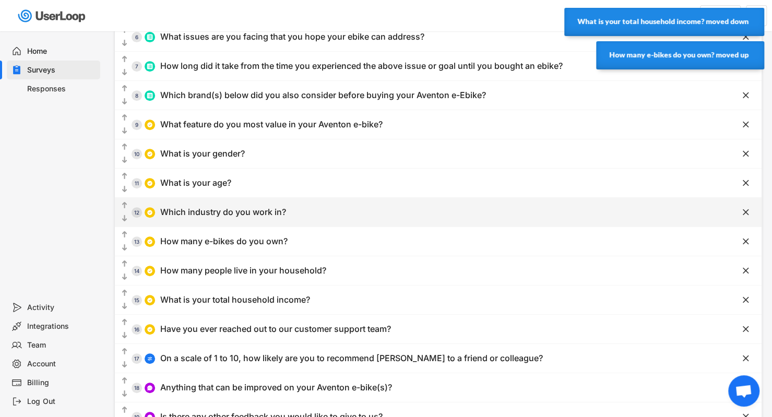
scroll to position [206, 0]
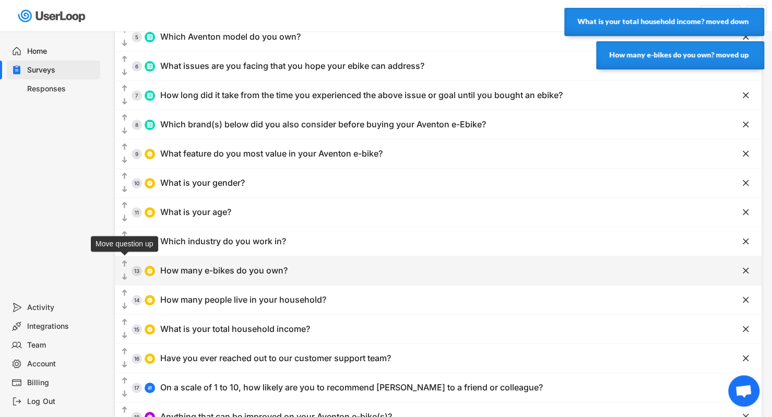
click at [125, 263] on text "" at bounding box center [124, 264] width 5 height 9
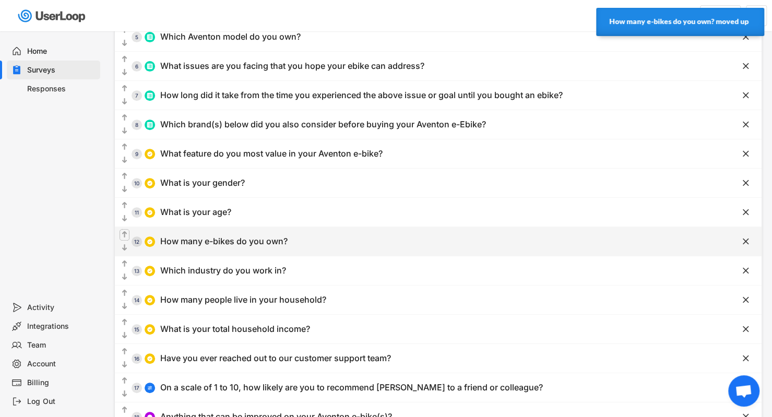
click at [127, 230] on icon "" at bounding box center [124, 235] width 9 height 10
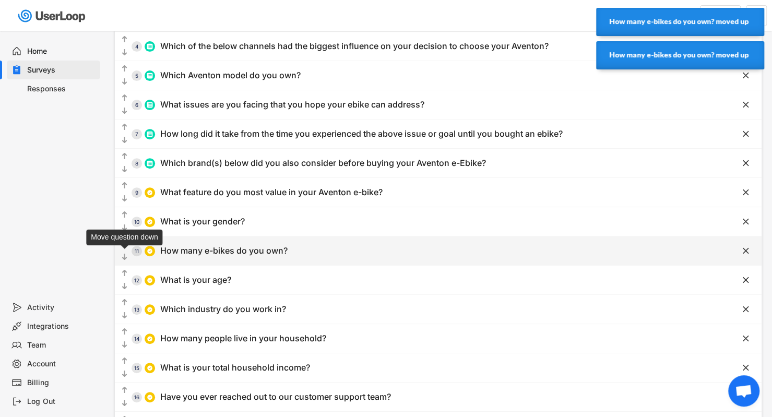
scroll to position [166, 0]
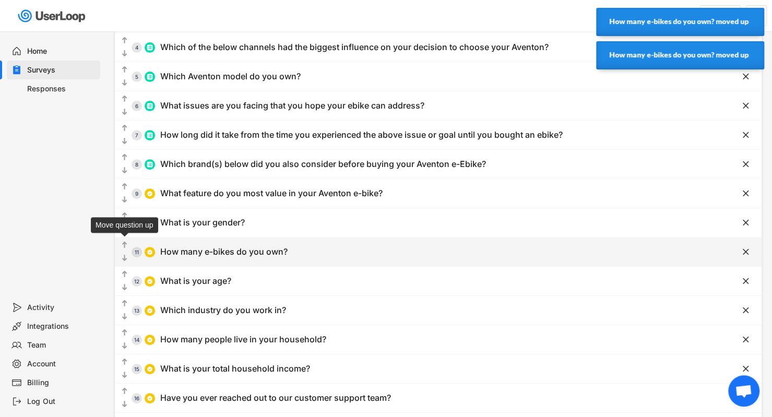
click at [123, 241] on text "" at bounding box center [124, 245] width 5 height 9
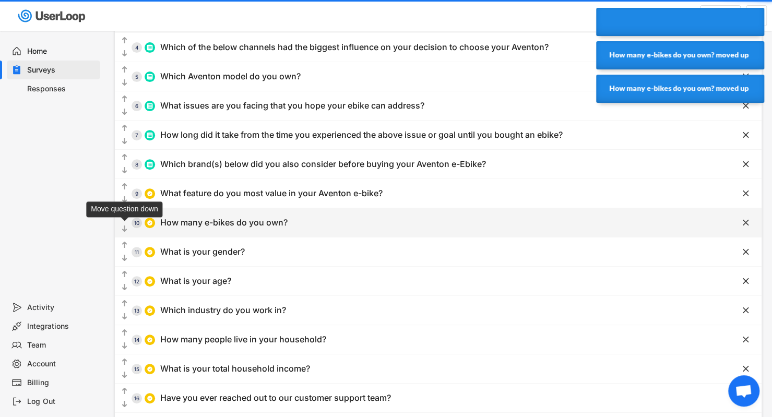
scroll to position [147, 0]
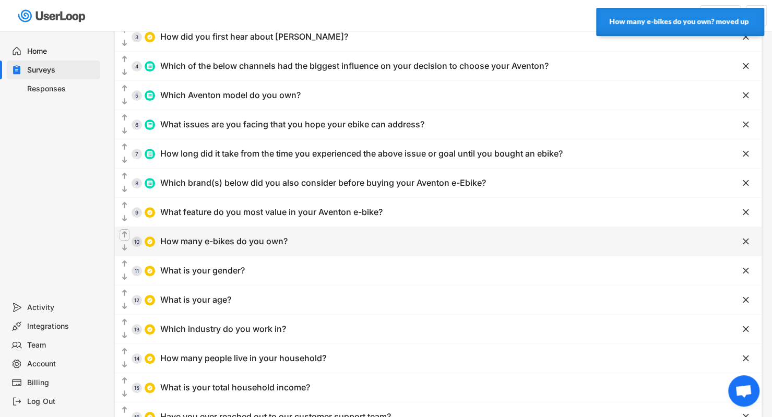
click at [125, 233] on text "" at bounding box center [124, 234] width 5 height 9
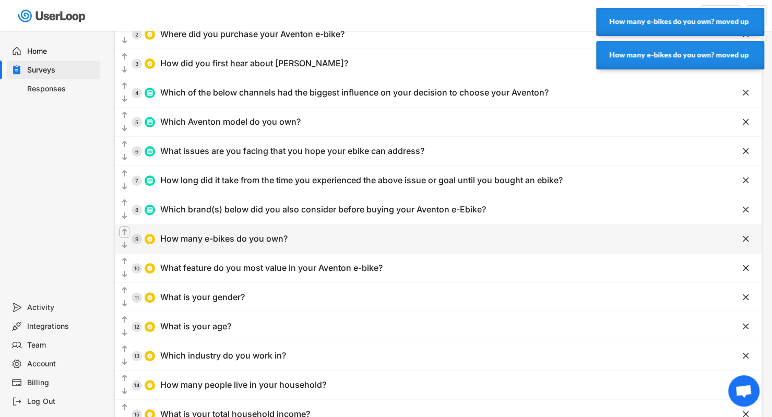
click at [123, 231] on text "" at bounding box center [124, 232] width 5 height 9
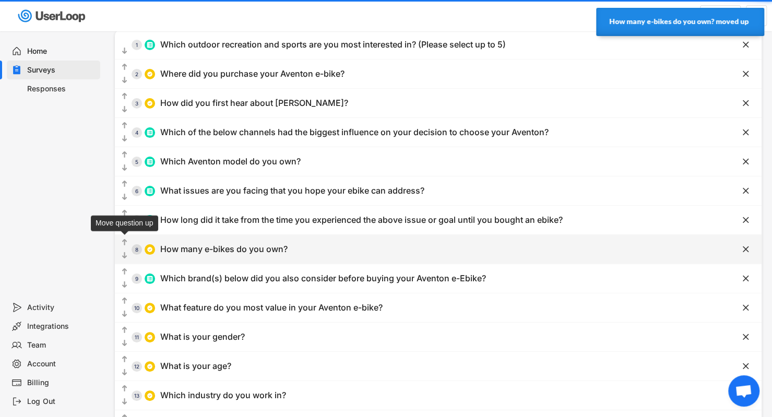
scroll to position [80, 0]
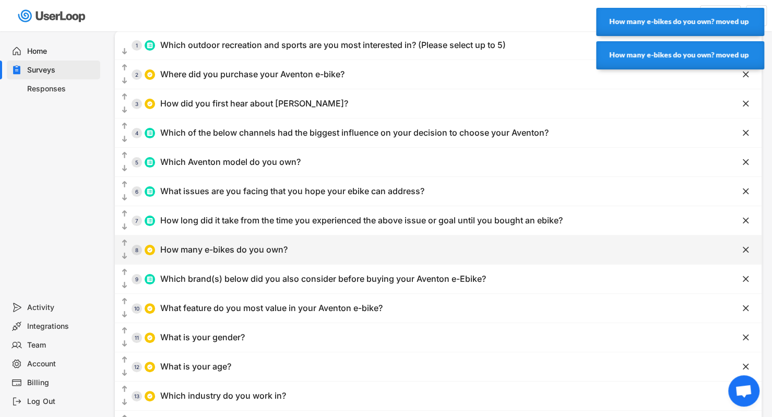
click at [130, 241] on div "  8 How many e-bikes do you own?" at bounding box center [412, 250] width 595 height 24
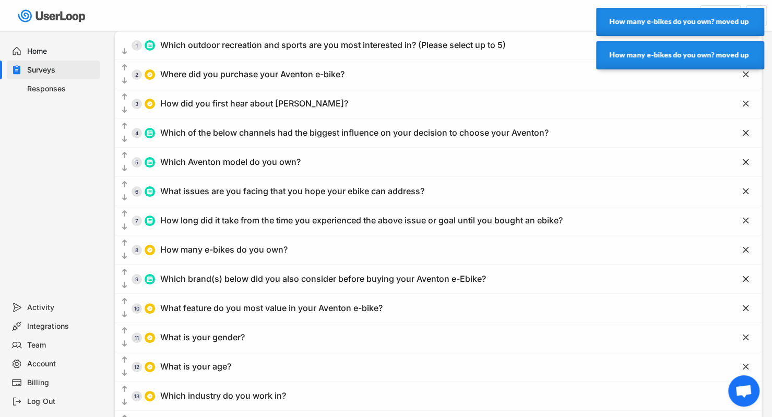
type input "One. This is my first Aventon!"
type input "Two"
type input "Three"
type input "Four or more"
type input "How many e-bikes do you own?"
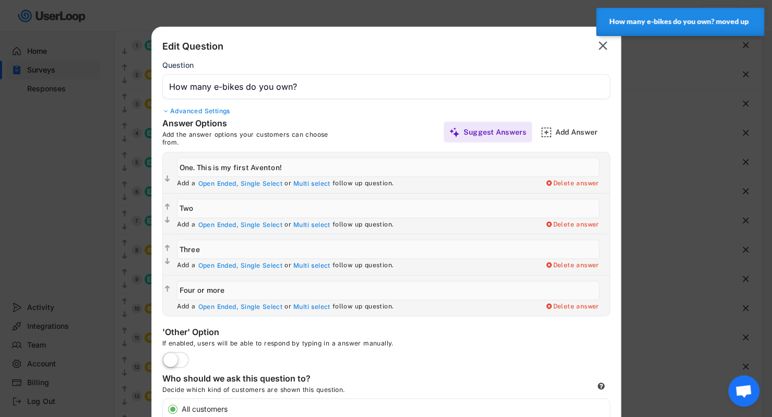
click at [124, 243] on div at bounding box center [386, 208] width 772 height 417
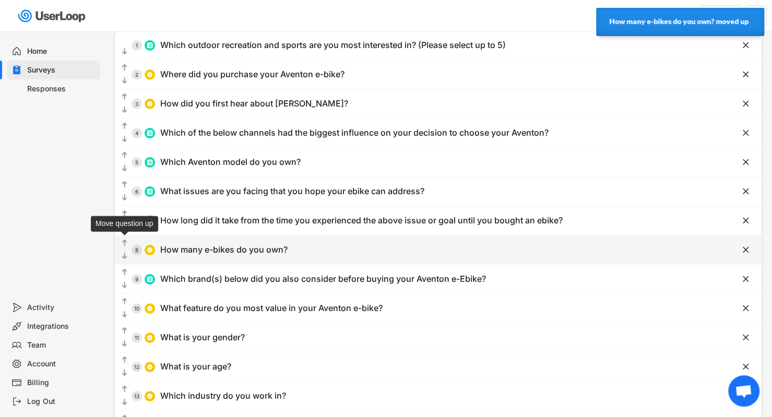
click at [124, 241] on text "" at bounding box center [124, 243] width 5 height 9
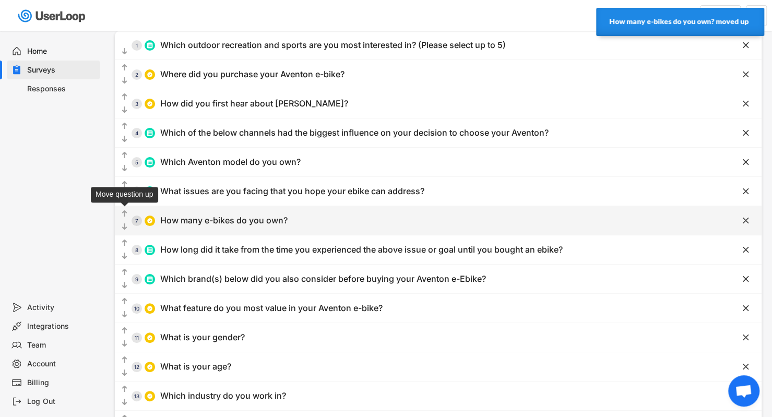
click at [125, 212] on text "" at bounding box center [124, 213] width 5 height 9
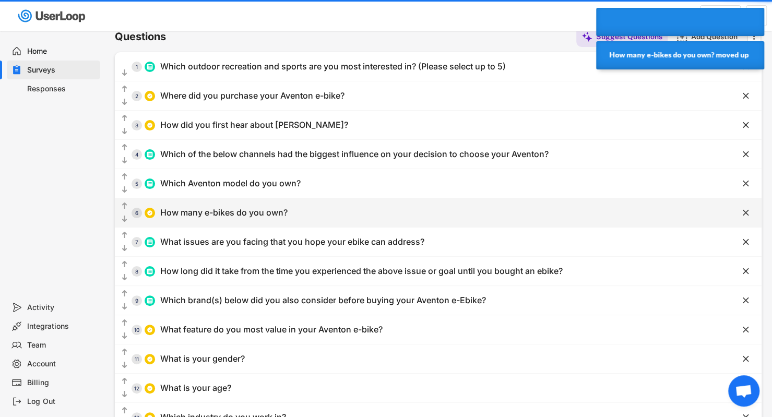
scroll to position [58, 0]
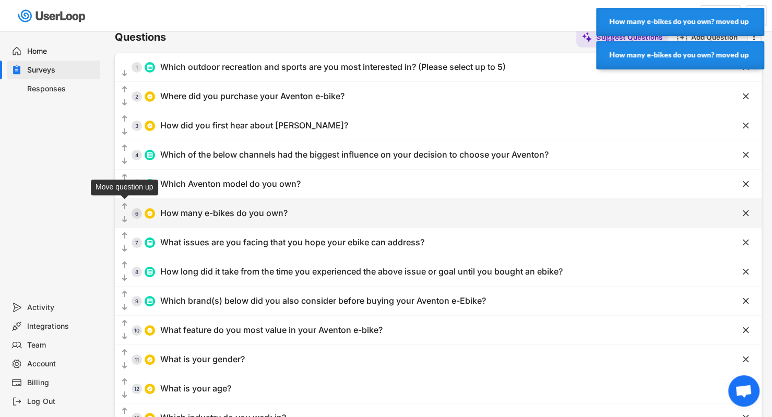
click at [123, 204] on text "" at bounding box center [124, 206] width 5 height 9
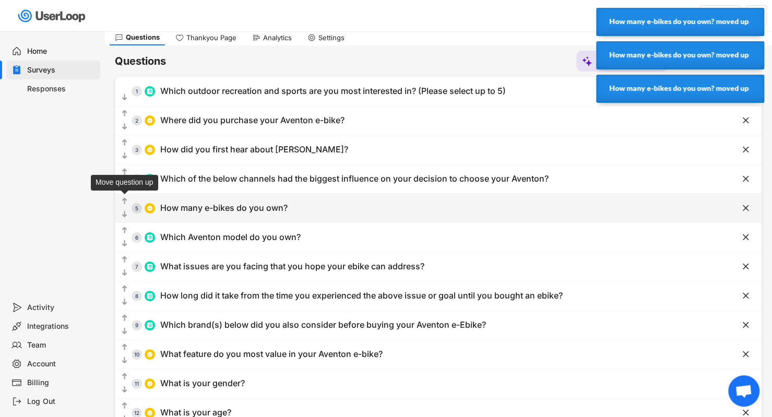
scroll to position [34, 0]
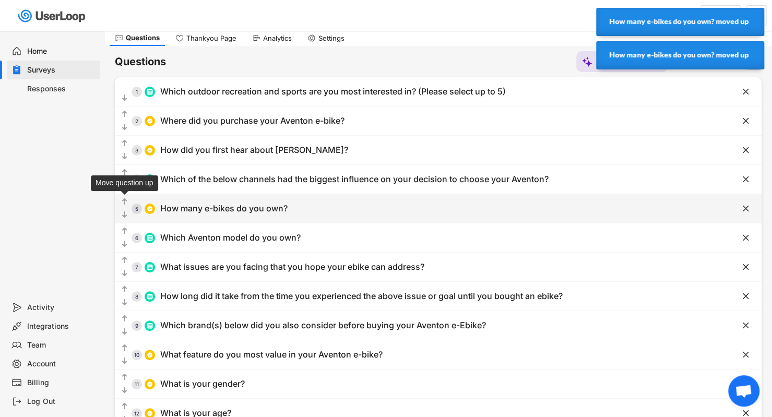
click at [125, 200] on text "" at bounding box center [124, 201] width 5 height 9
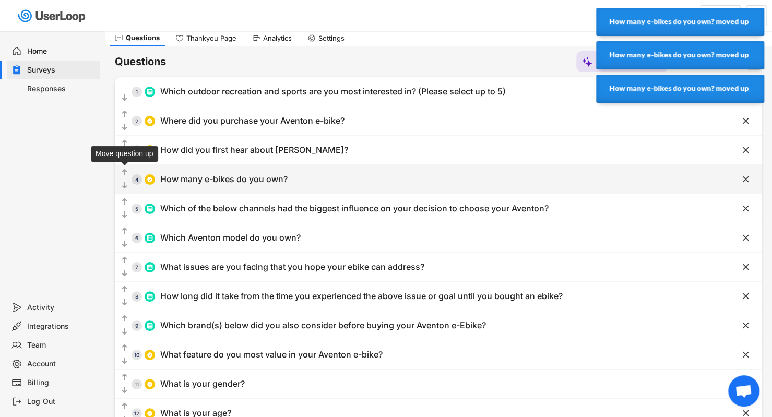
scroll to position [8, 0]
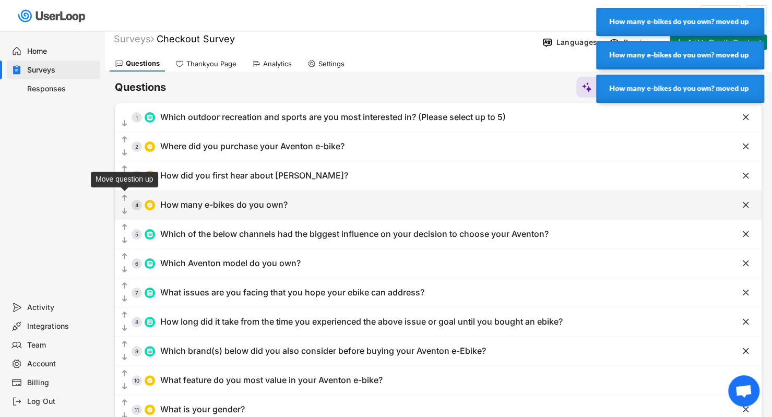
click at [124, 197] on text "" at bounding box center [124, 198] width 5 height 9
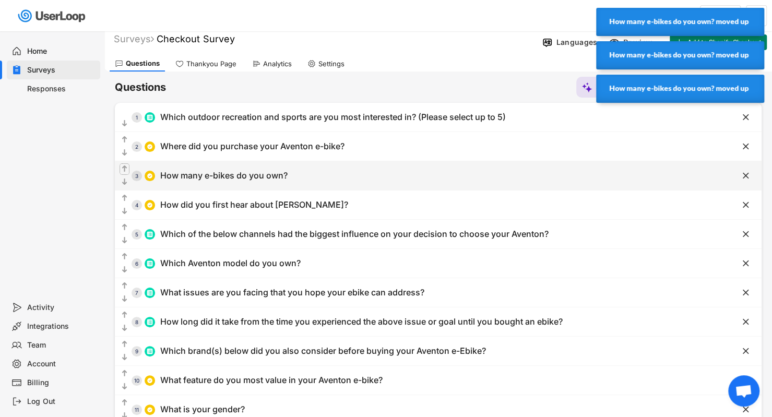
click at [125, 169] on text "" at bounding box center [124, 169] width 5 height 9
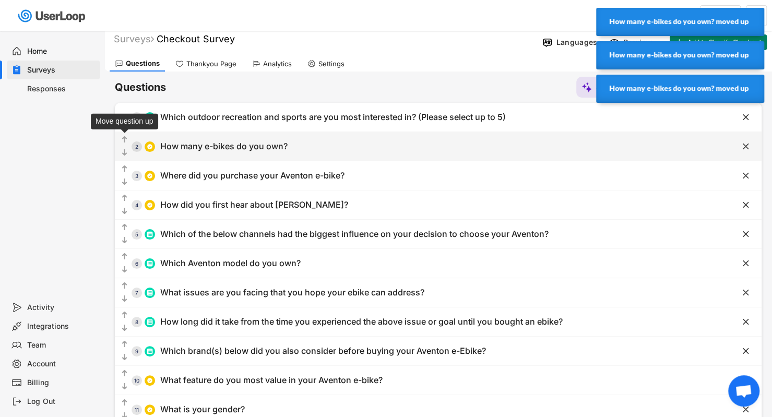
click at [124, 138] on text "" at bounding box center [124, 139] width 5 height 9
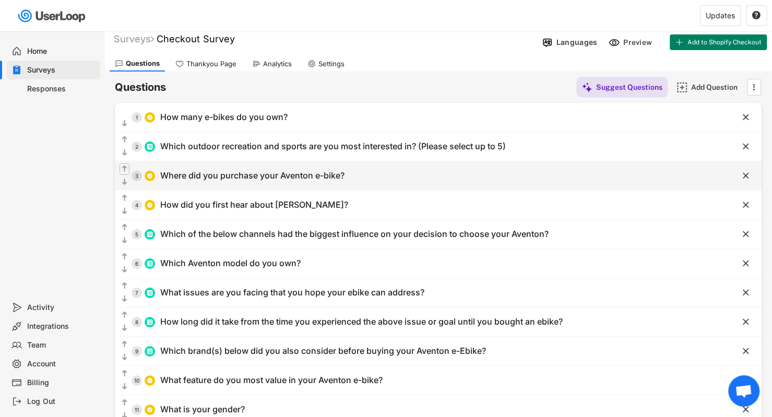
click at [125, 171] on text "" at bounding box center [124, 169] width 5 height 9
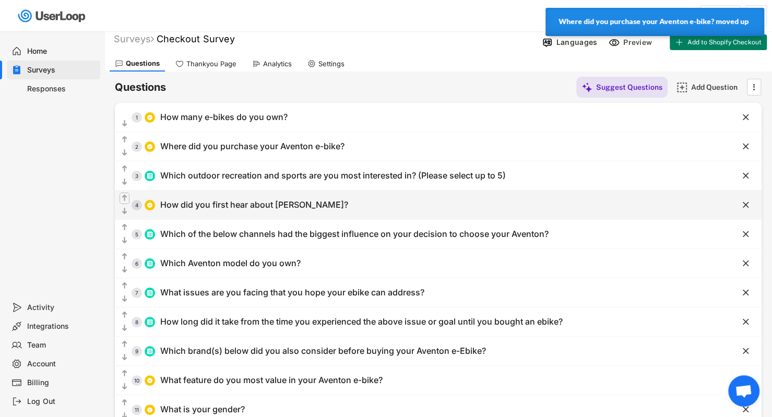
click at [126, 196] on text "" at bounding box center [124, 198] width 5 height 9
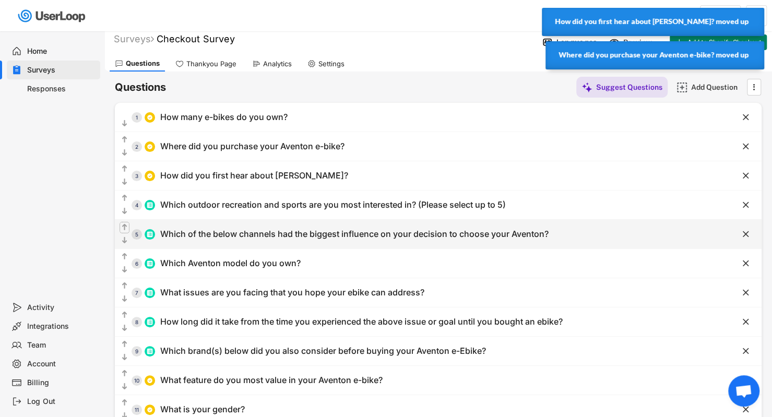
click at [128, 226] on icon "" at bounding box center [124, 228] width 9 height 10
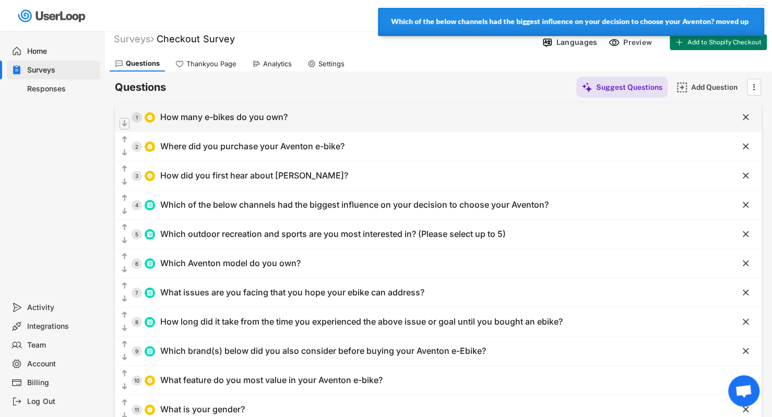
click at [128, 123] on icon "" at bounding box center [124, 124] width 9 height 10
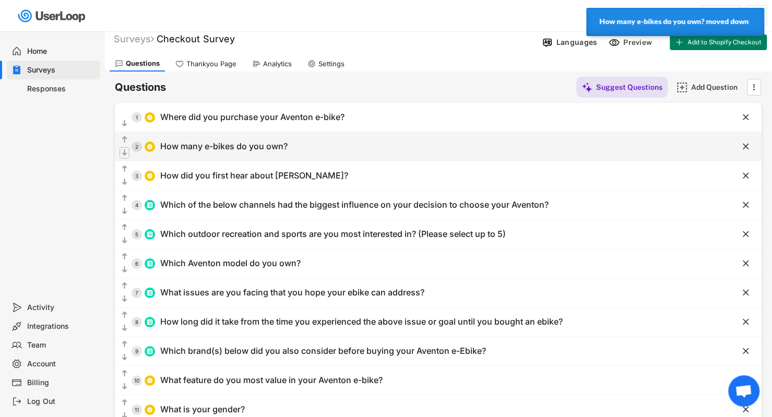
click at [126, 148] on icon "" at bounding box center [124, 153] width 9 height 10
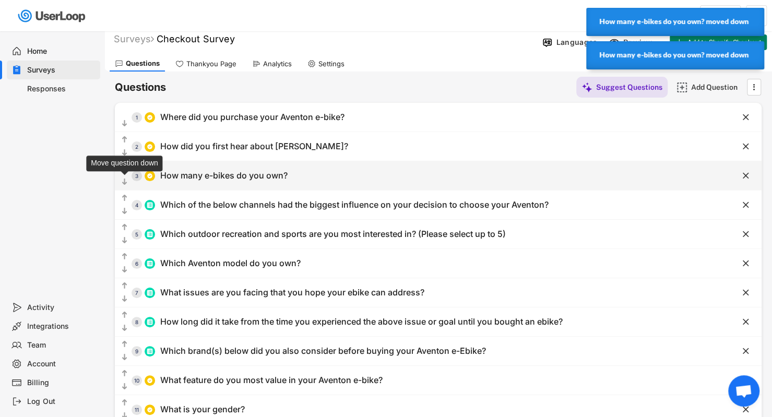
click at [125, 184] on text "" at bounding box center [124, 182] width 5 height 9
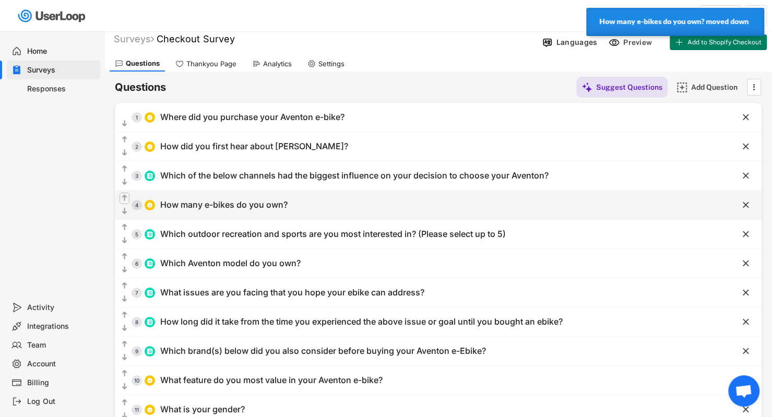
click at [127, 194] on icon "" at bounding box center [124, 198] width 9 height 10
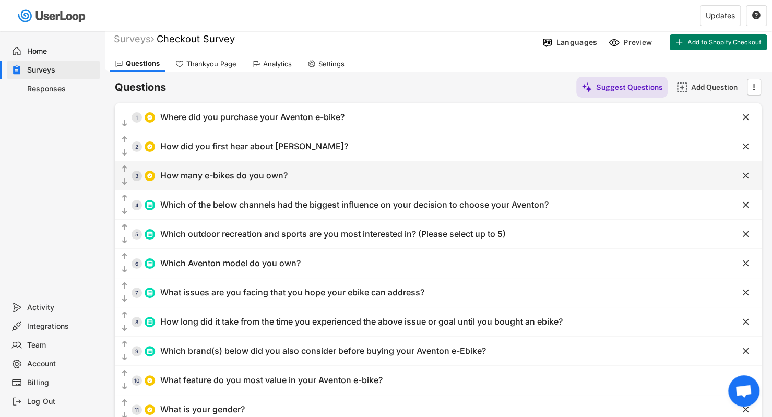
click at [236, 172] on div "How many e-bikes do you own?" at bounding box center [223, 175] width 127 height 11
type input "How many e-bikes do you own?"
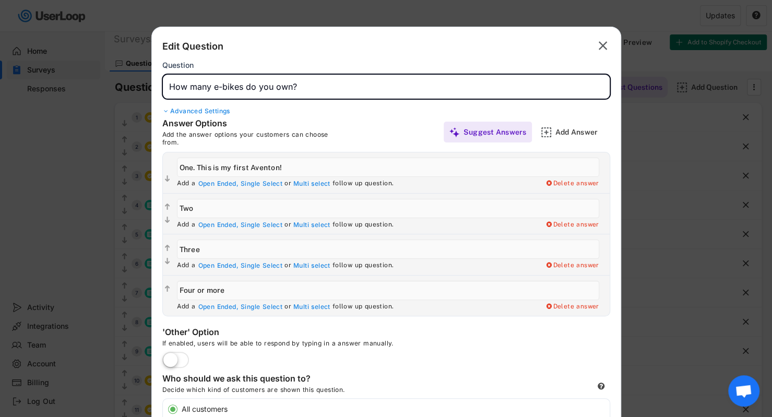
drag, startPoint x: 170, startPoint y: 87, endPoint x: 343, endPoint y: 85, distance: 173.4
click at [343, 85] on input "input" at bounding box center [386, 86] width 448 height 25
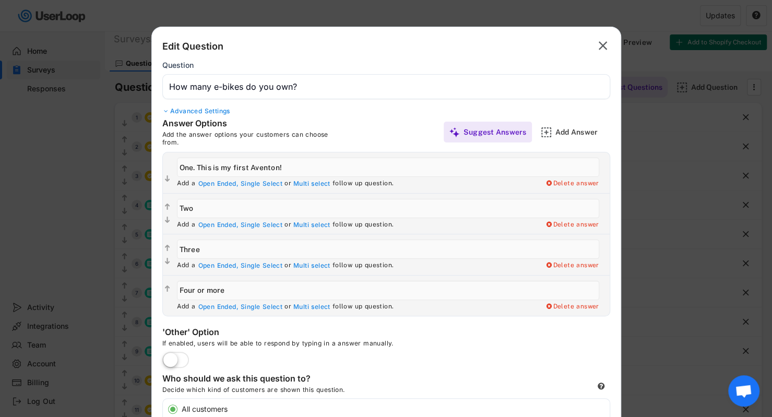
click at [323, 48] on div "Edit Question " at bounding box center [386, 47] width 448 height 18
click at [610, 42] on icon "" at bounding box center [603, 46] width 15 height 17
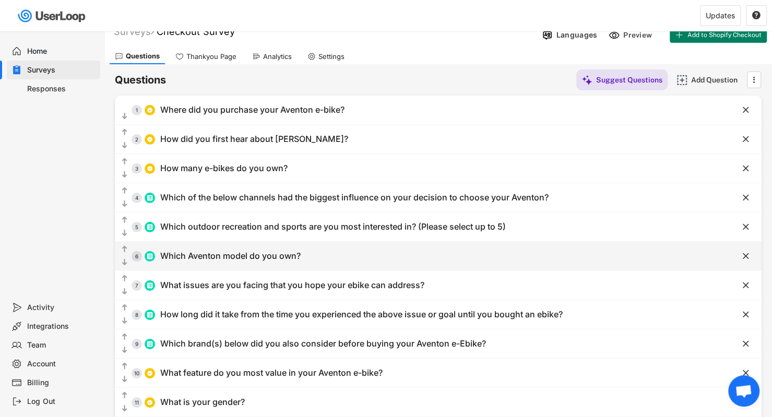
scroll to position [81, 0]
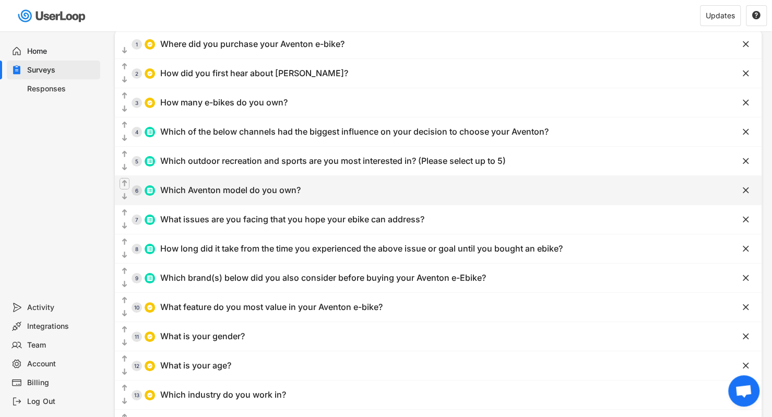
click at [128, 180] on icon "" at bounding box center [124, 184] width 9 height 10
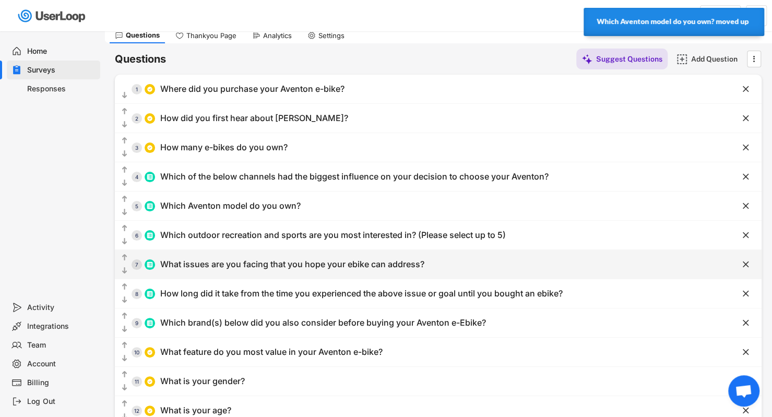
scroll to position [36, 0]
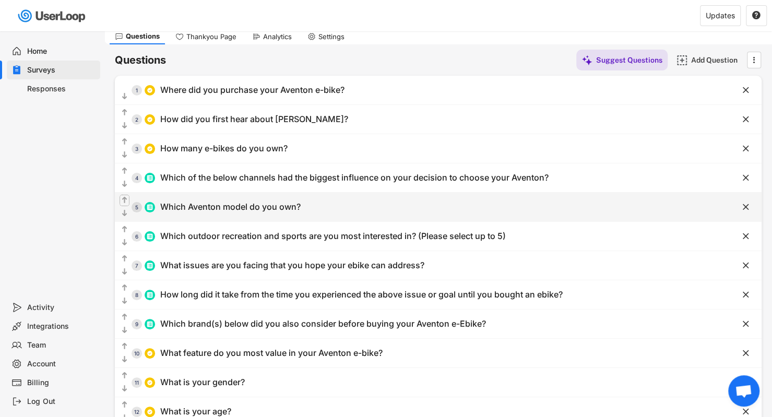
click at [125, 197] on text "" at bounding box center [124, 200] width 5 height 9
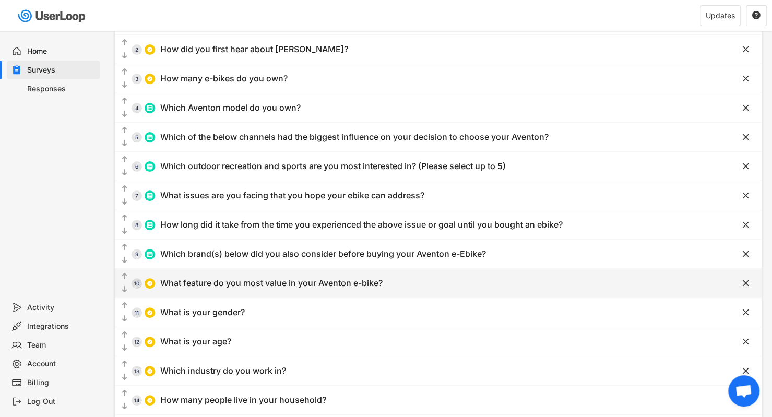
scroll to position [104, 0]
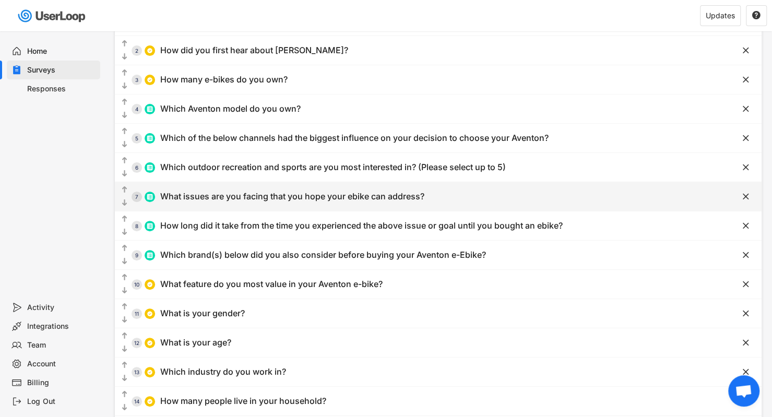
click at [278, 194] on div "What issues are you facing that you hope your ebike can address?" at bounding box center [292, 196] width 264 height 11
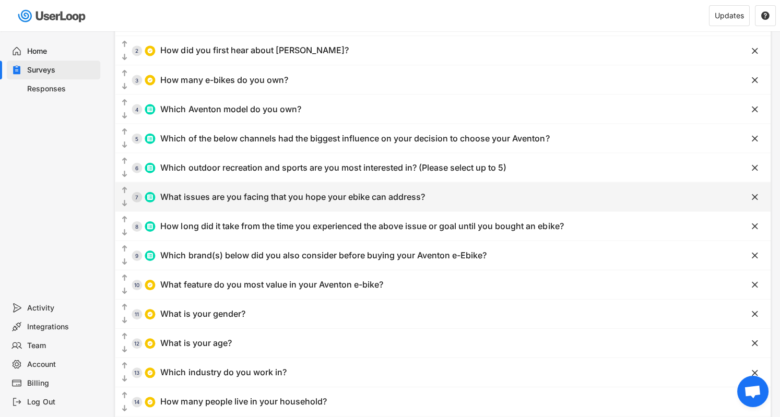
type input "Improve commute efficiency"
type input "Reduce carbon footprint"
type input "Enhance fitness and health"
type input "Explore new trails and terrains"
type input "Save on transportation costs"
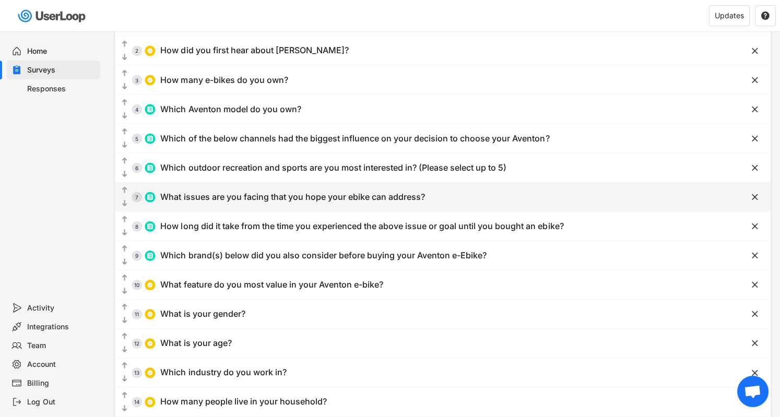
type input "Easy navigation through traffic"
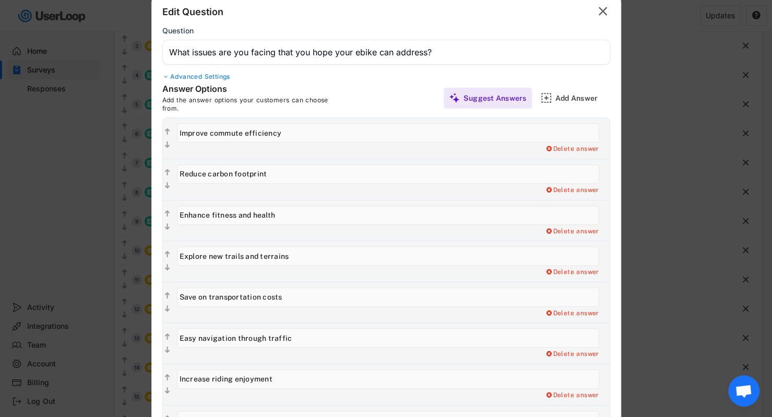
scroll to position [135, 0]
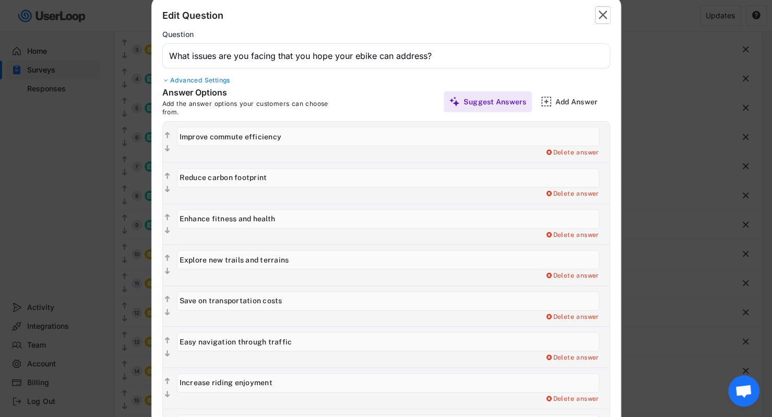
click at [604, 11] on text "" at bounding box center [603, 14] width 9 height 15
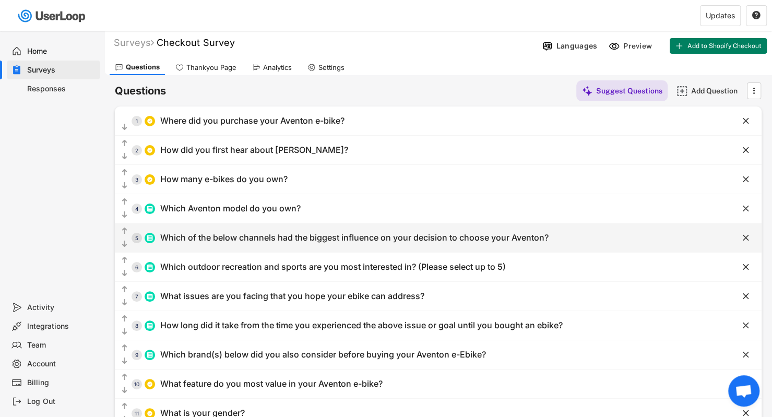
scroll to position [4, 0]
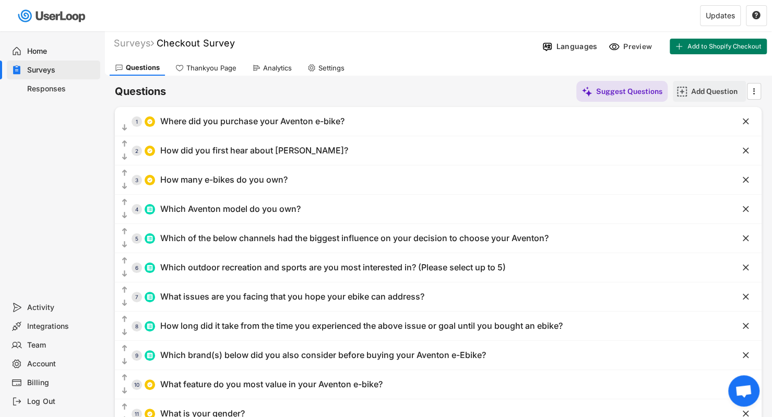
click at [702, 87] on div "Add Question" at bounding box center [718, 91] width 52 height 9
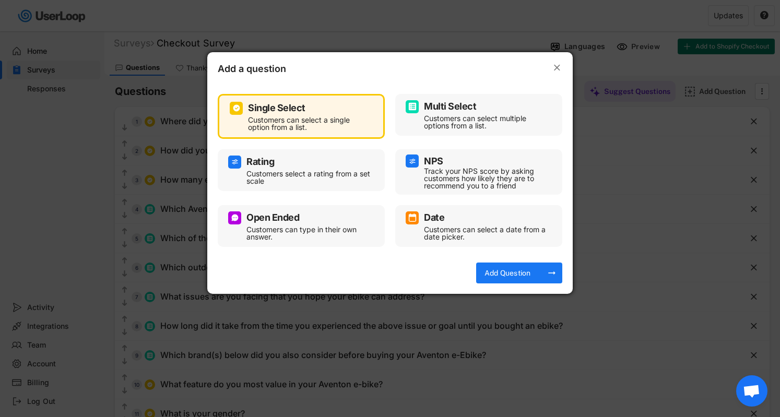
click at [312, 114] on div "Single Select" at bounding box center [301, 108] width 143 height 13
click at [515, 275] on div "Add Question" at bounding box center [508, 272] width 52 height 9
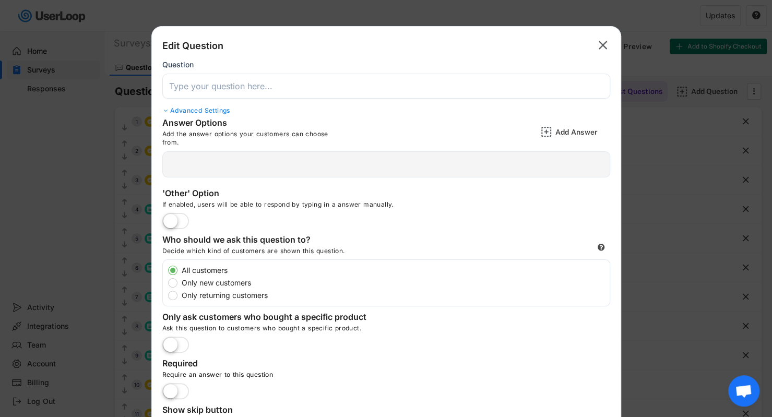
click at [240, 89] on input "input" at bounding box center [386, 86] width 448 height 25
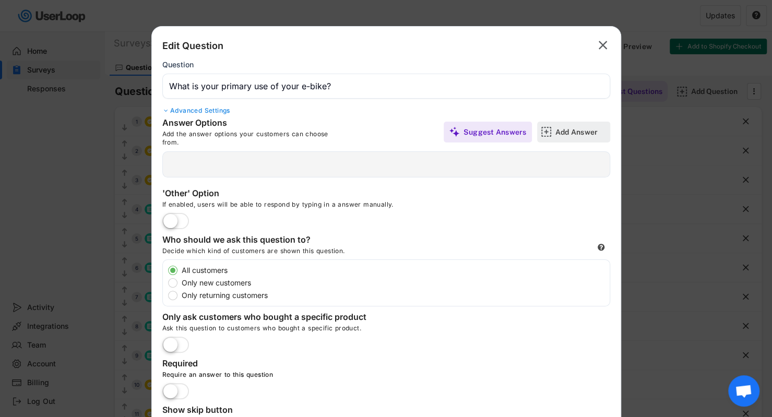
click at [544, 131] on img at bounding box center [546, 131] width 11 height 11
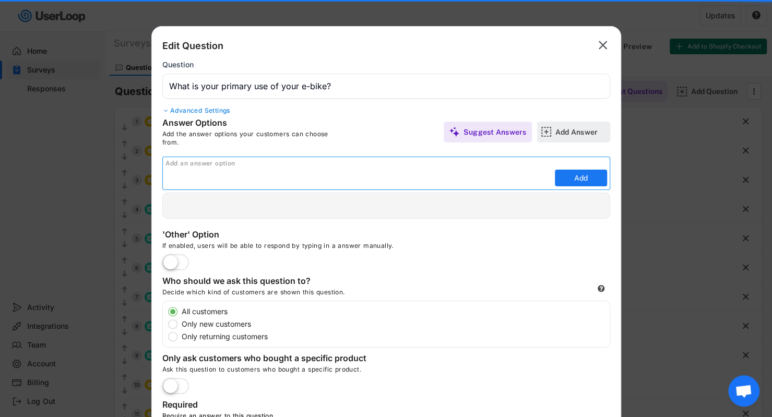
scroll to position [0, 0]
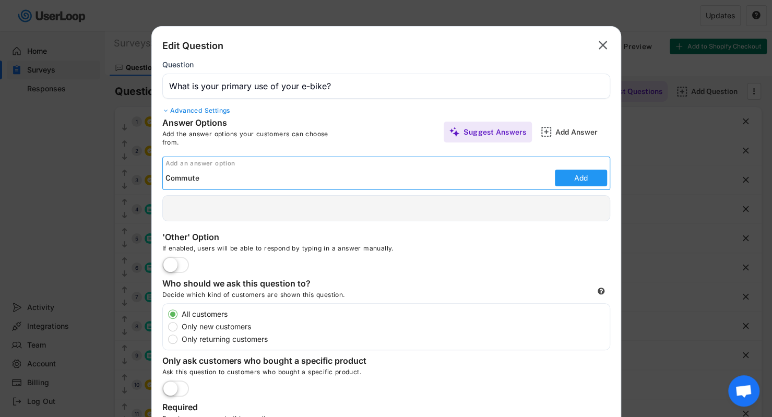
click at [589, 181] on button "Add" at bounding box center [581, 178] width 52 height 17
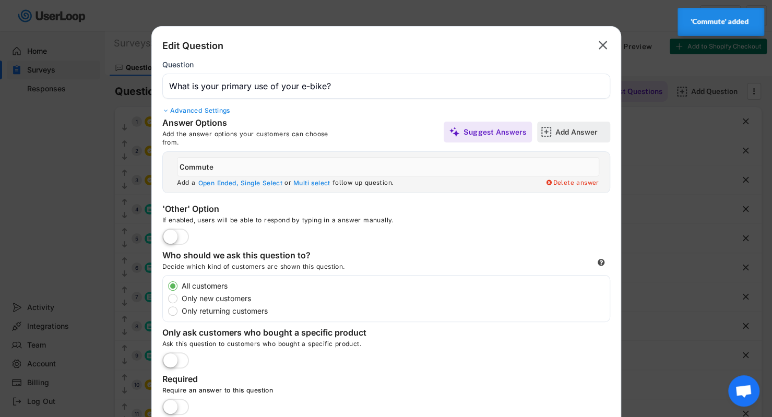
click at [566, 133] on div "Add Answer" at bounding box center [582, 131] width 52 height 9
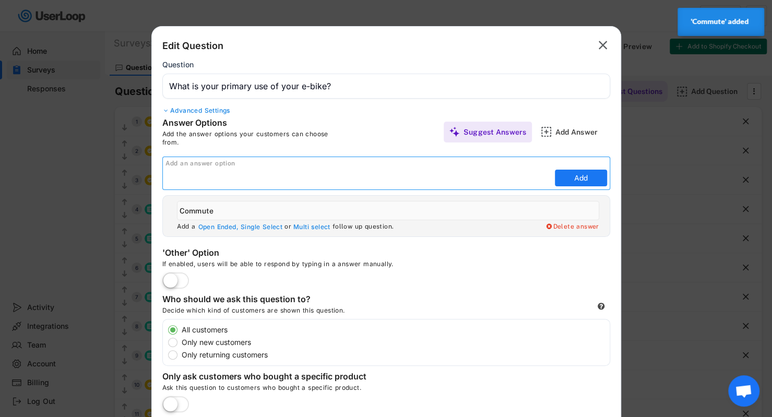
click at [244, 173] on input "input" at bounding box center [359, 178] width 387 height 16
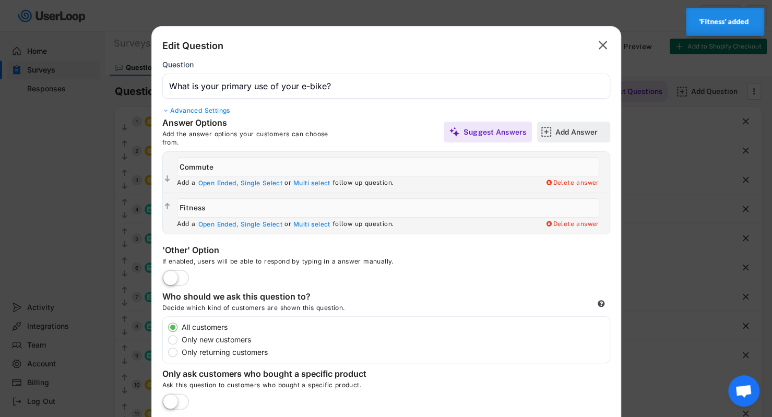
click at [593, 130] on div "Add Answer" at bounding box center [582, 131] width 52 height 9
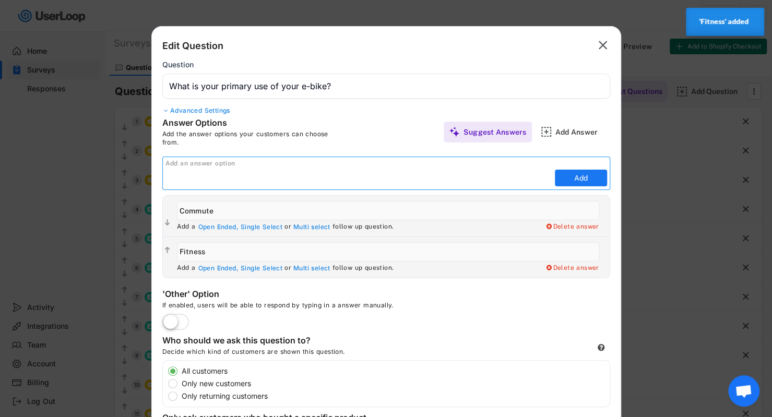
click at [239, 177] on input "input" at bounding box center [359, 178] width 387 height 16
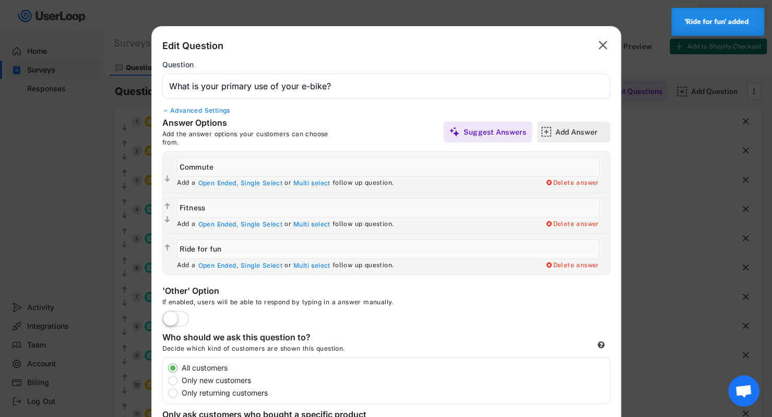
click at [589, 130] on div "Add Answer" at bounding box center [582, 131] width 52 height 9
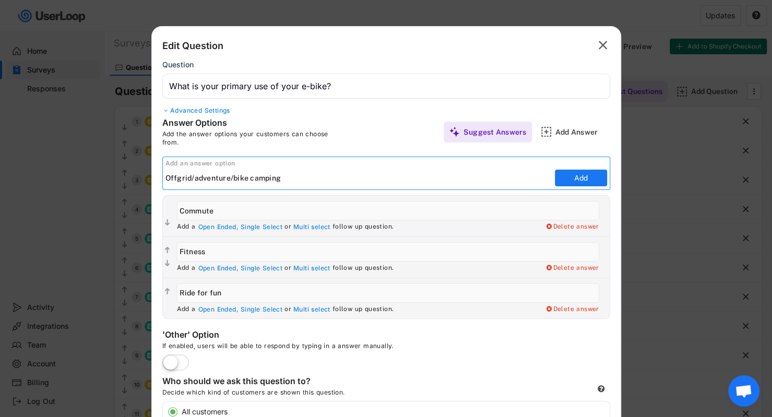
click at [196, 179] on input "input" at bounding box center [359, 178] width 387 height 16
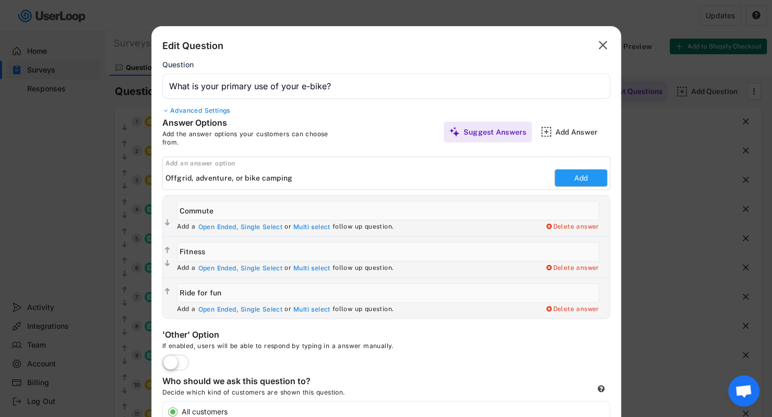
click at [570, 170] on button "Add" at bounding box center [581, 178] width 52 height 17
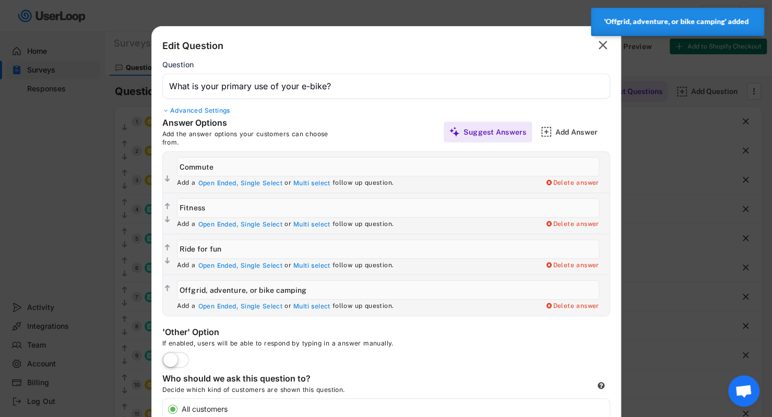
click at [208, 285] on input "input" at bounding box center [388, 289] width 423 height 19
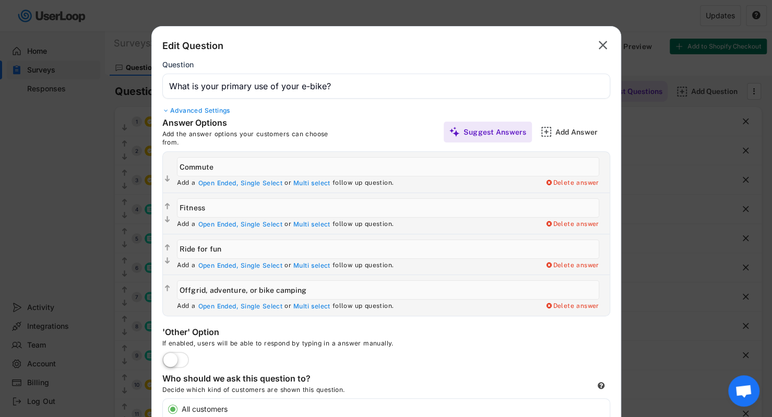
click at [245, 290] on input "input" at bounding box center [388, 289] width 423 height 19
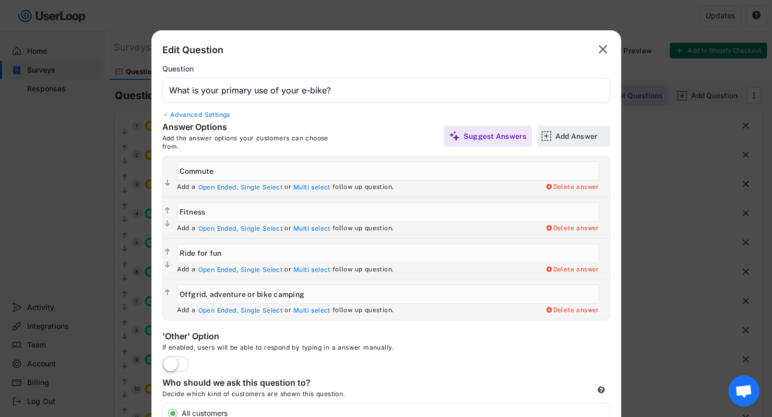
click at [554, 132] on div "Add Answer" at bounding box center [573, 136] width 73 height 21
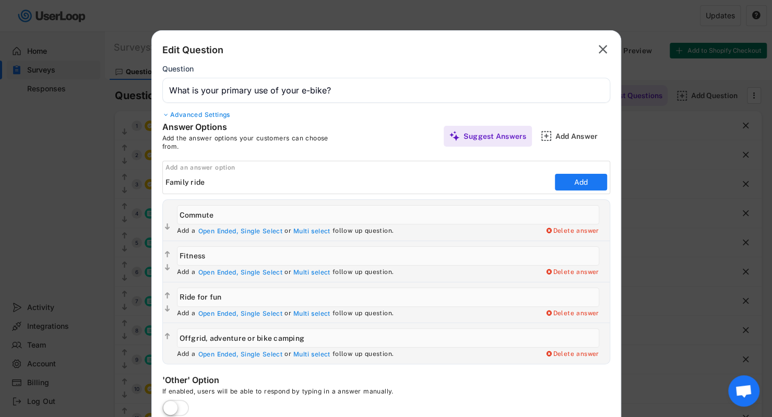
drag, startPoint x: 305, startPoint y: 337, endPoint x: 167, endPoint y: 347, distance: 137.8
click at [167, 347] on div "  Add a Open Ended, Single Select or Multi select follow up question. Delete …" at bounding box center [386, 343] width 447 height 41
click at [202, 289] on input "input" at bounding box center [388, 297] width 423 height 19
click at [236, 291] on input "input" at bounding box center [388, 297] width 423 height 19
click at [229, 295] on input "input" at bounding box center [388, 297] width 423 height 19
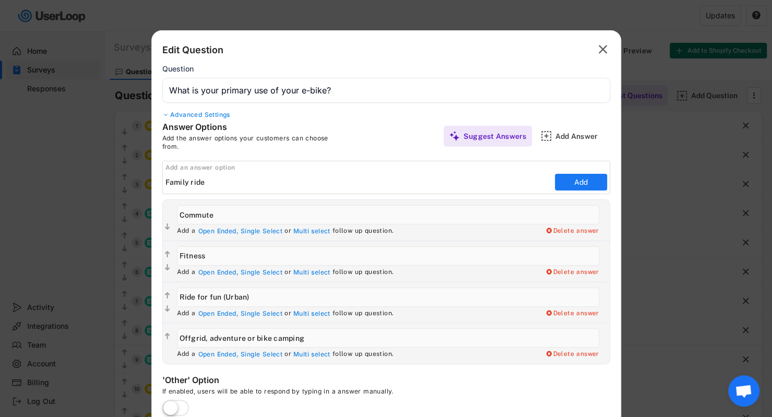
click at [269, 296] on input "input" at bounding box center [388, 297] width 423 height 19
click at [246, 298] on input "input" at bounding box center [388, 297] width 423 height 19
drag, startPoint x: 226, startPoint y: 298, endPoint x: 162, endPoint y: 301, distance: 63.8
click at [163, 301] on div "  Add a Open Ended, Single Select or Multi select follow up question. Delete …" at bounding box center [386, 302] width 447 height 41
click at [178, 336] on input "input" at bounding box center [388, 338] width 423 height 19
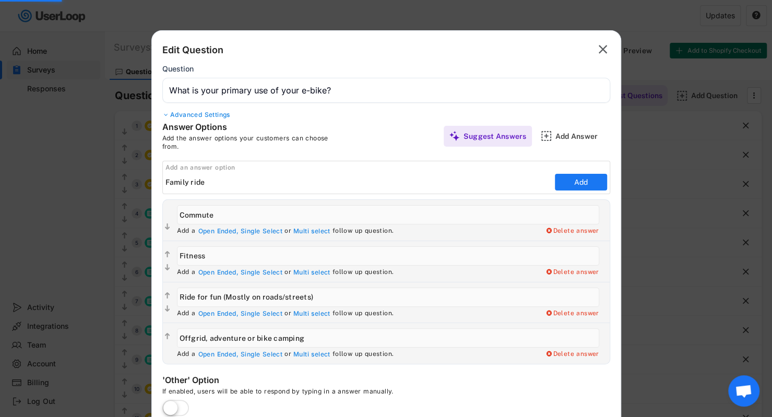
paste input "Ride for fun (Offgrid, adventure or bike camping"
click at [350, 336] on input "input" at bounding box center [388, 338] width 423 height 19
click at [227, 338] on input "input" at bounding box center [388, 338] width 423 height 19
click at [279, 340] on input "input" at bounding box center [388, 338] width 423 height 19
click at [418, 332] on input "input" at bounding box center [388, 338] width 423 height 19
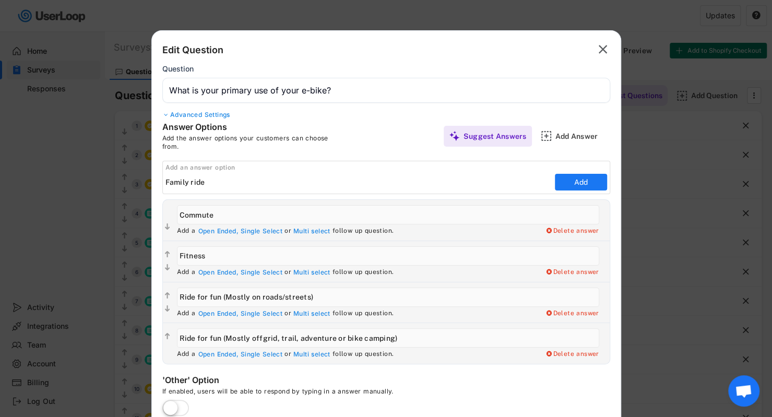
click at [221, 338] on input "input" at bounding box center [388, 338] width 423 height 19
click at [226, 337] on input "input" at bounding box center [388, 338] width 423 height 19
click at [413, 336] on input "input" at bounding box center [388, 338] width 423 height 19
click at [223, 297] on input "input" at bounding box center [388, 297] width 423 height 19
click at [312, 293] on input "input" at bounding box center [388, 297] width 423 height 19
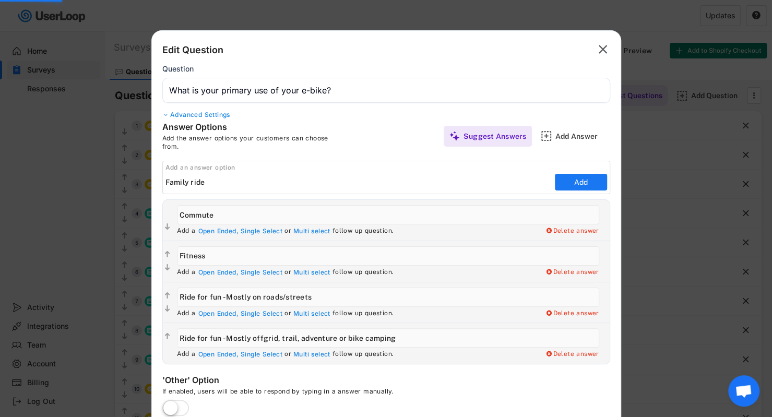
click at [359, 283] on div "Add a Open Ended, Single Select or Multi select follow up question. Delete answ…" at bounding box center [391, 303] width 438 height 41
click at [284, 297] on input "input" at bounding box center [388, 297] width 423 height 19
drag, startPoint x: 260, startPoint y: 298, endPoint x: 227, endPoint y: 299, distance: 33.5
click at [227, 299] on input "input" at bounding box center [388, 297] width 423 height 19
drag, startPoint x: 252, startPoint y: 339, endPoint x: 226, endPoint y: 337, distance: 26.2
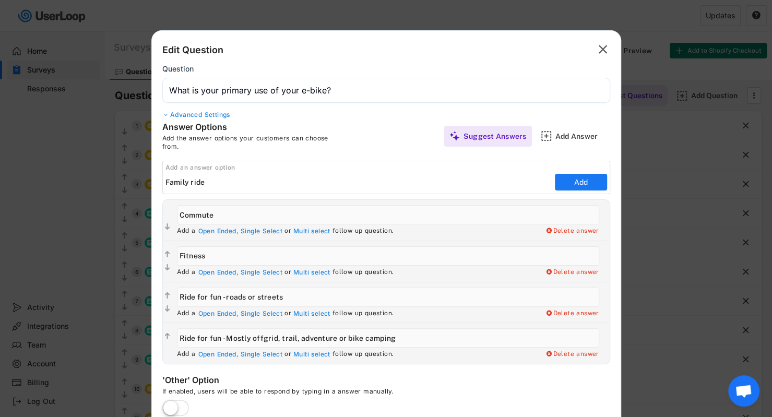
click at [226, 337] on input "input" at bounding box center [388, 338] width 423 height 19
click at [228, 297] on input "input" at bounding box center [388, 297] width 423 height 19
click at [229, 342] on input "input" at bounding box center [388, 338] width 423 height 19
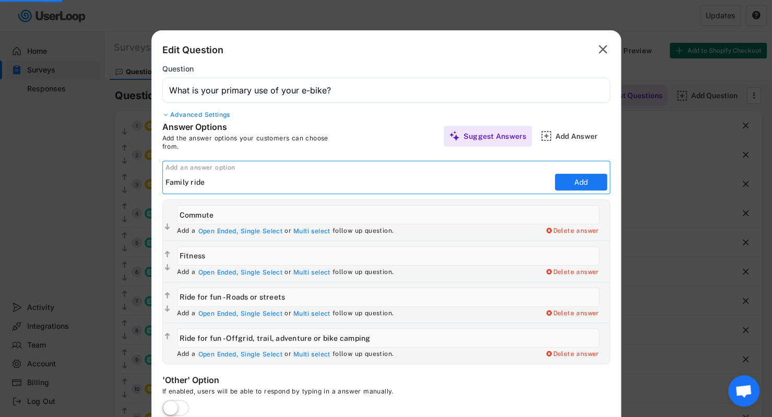
drag, startPoint x: 249, startPoint y: 185, endPoint x: 123, endPoint y: 182, distance: 125.4
click at [123, 182] on body "Surveys (6) Show archived New Survey Survey Format Checkout Survey ACTIVE Check…" at bounding box center [386, 208] width 772 height 417
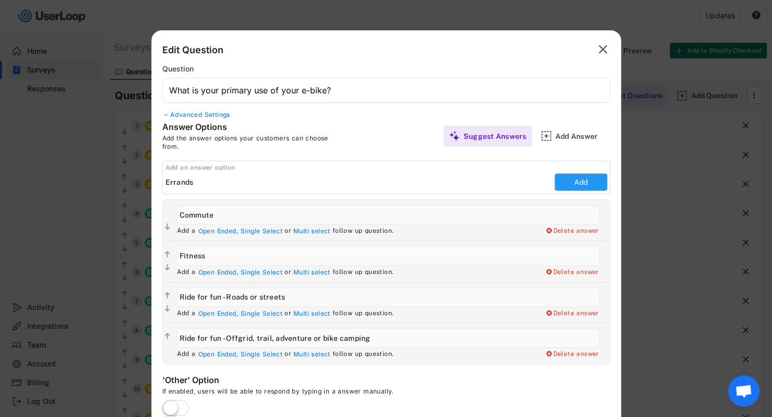
click at [591, 184] on button "Add" at bounding box center [581, 182] width 52 height 17
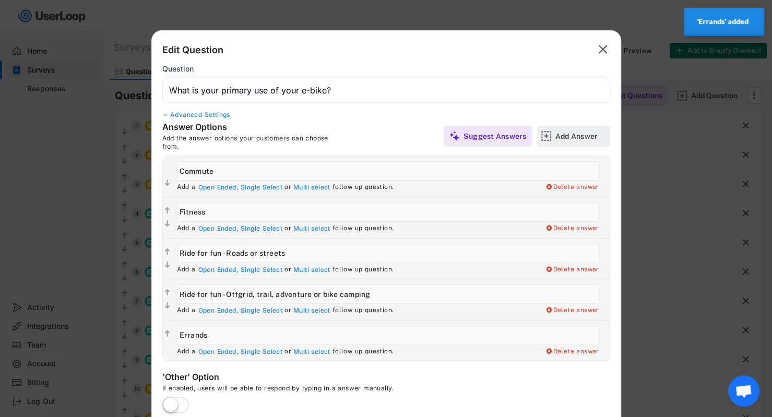
click at [578, 137] on div "Add Answer" at bounding box center [582, 136] width 52 height 9
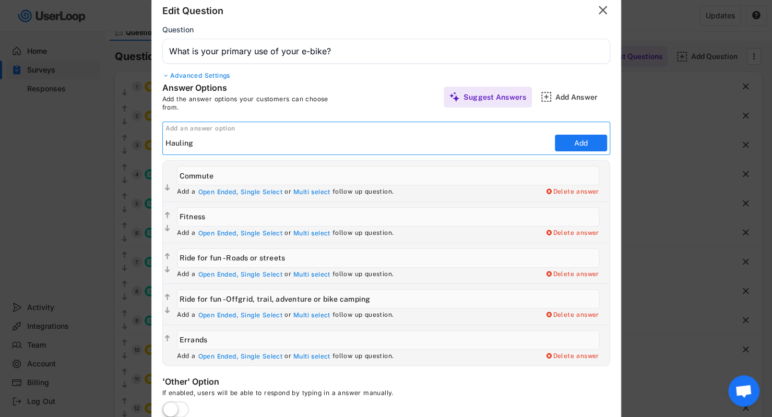
scroll to position [40, 0]
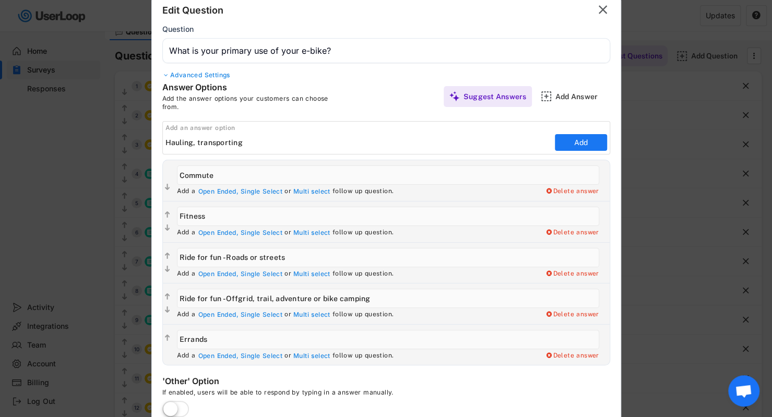
click at [223, 343] on input "input" at bounding box center [388, 339] width 423 height 19
paste input "& shopping"
click at [289, 142] on input "input" at bounding box center [359, 143] width 387 height 16
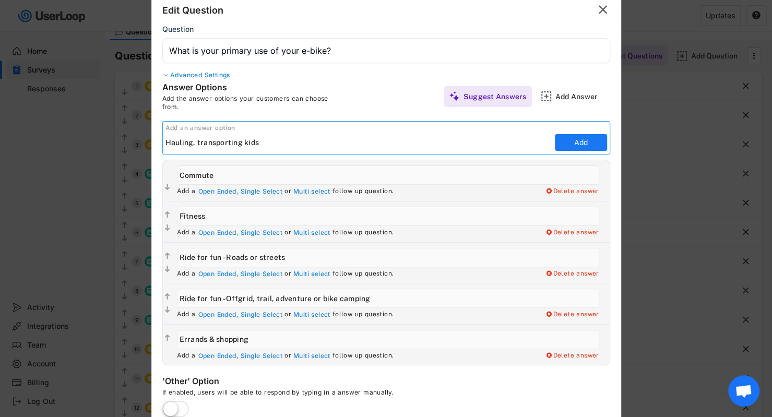
click at [191, 142] on input "input" at bounding box center [359, 143] width 387 height 16
click at [582, 143] on button "Add" at bounding box center [581, 142] width 52 height 17
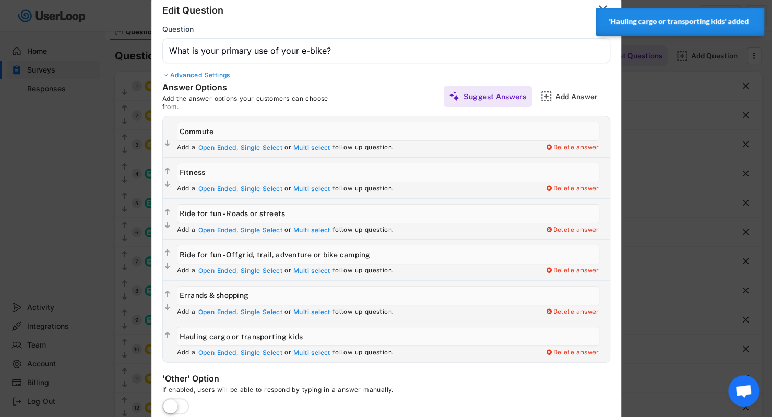
click at [232, 133] on input "input" at bounding box center [388, 131] width 423 height 19
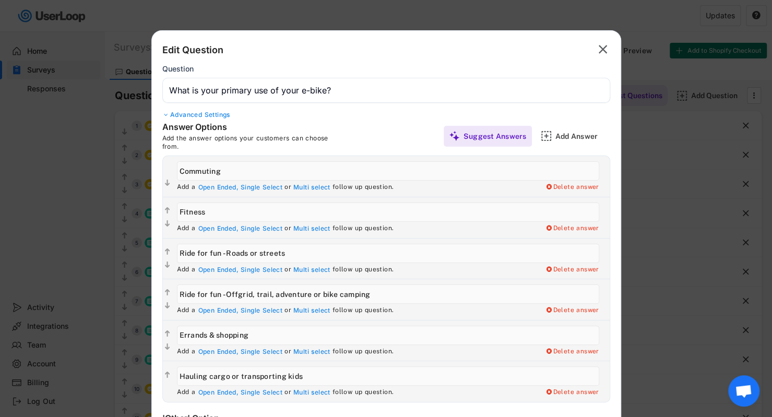
scroll to position [34, 0]
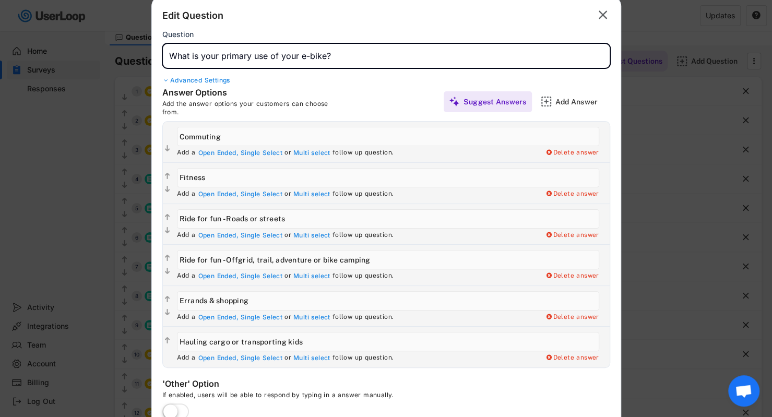
drag, startPoint x: 276, startPoint y: 54, endPoint x: 141, endPoint y: 44, distance: 135.6
click at [141, 44] on body "Surveys (6) Show archived New Survey Survey Format Checkout Survey ACTIVE Check…" at bounding box center [386, 174] width 772 height 417
click at [171, 408] on label at bounding box center [176, 412] width 32 height 23
click at [0, 0] on input "checkbox" at bounding box center [0, 0] width 0 height 0
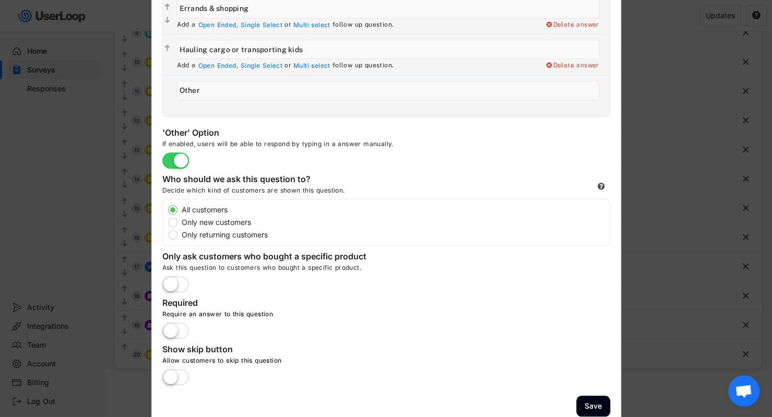
scroll to position [334, 0]
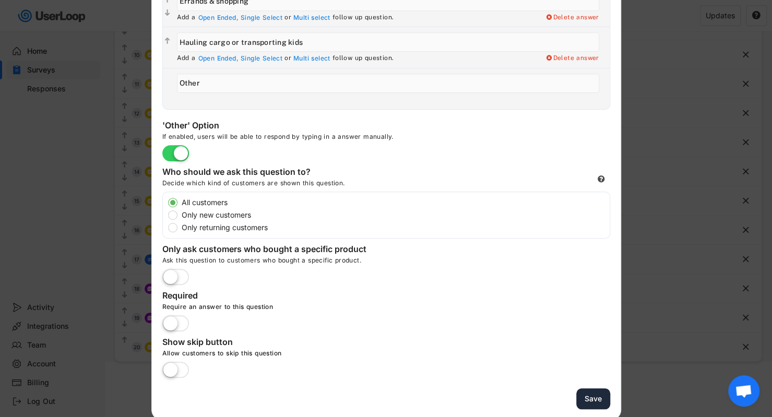
click at [583, 394] on button "Save" at bounding box center [594, 399] width 34 height 21
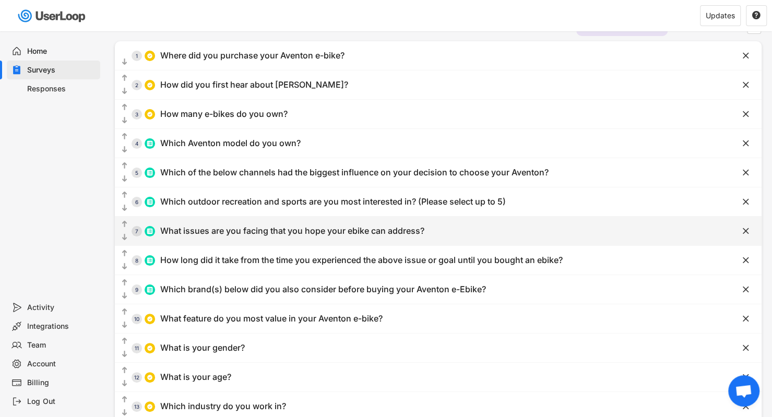
scroll to position [69, 0]
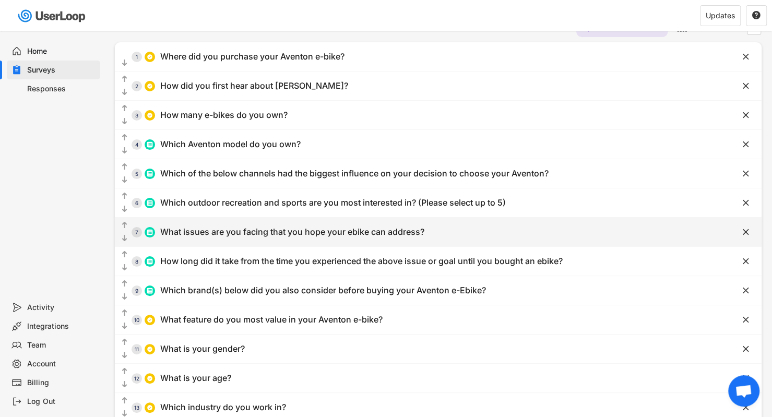
click at [228, 242] on div "  7 What issues are you facing that you hope your ebike can address? " at bounding box center [438, 232] width 647 height 29
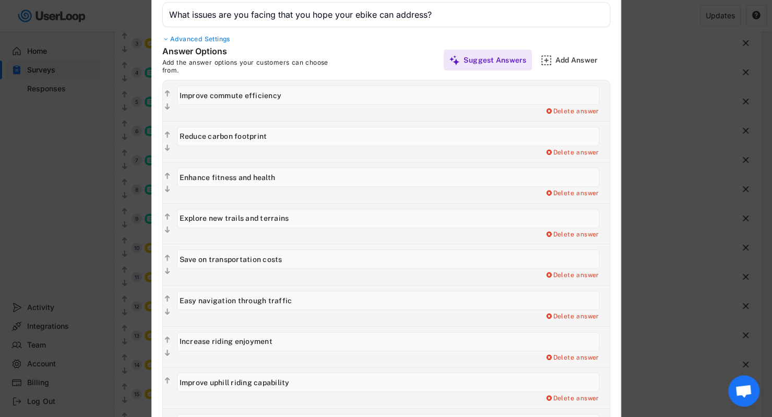
scroll to position [0, 0]
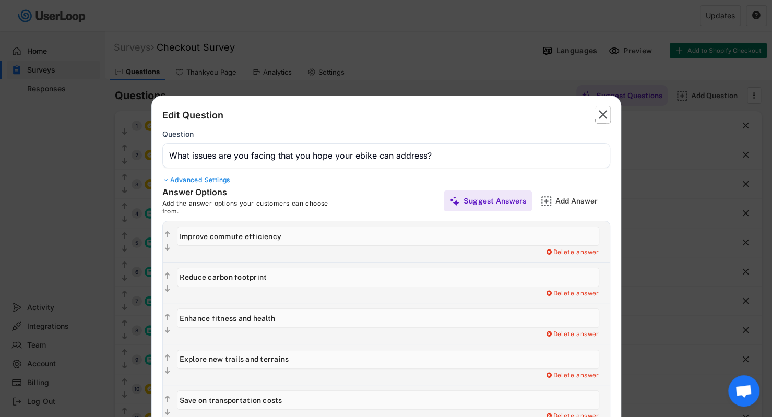
click at [600, 113] on text "" at bounding box center [603, 114] width 9 height 15
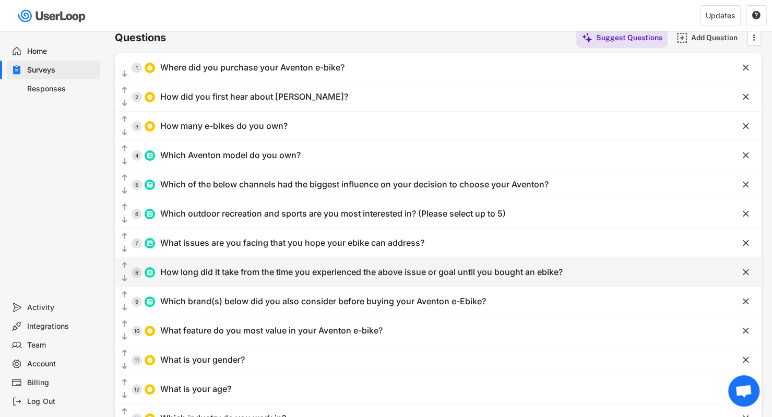
scroll to position [58, 0]
click at [281, 270] on div "How long did it take from the time you experienced the above issue or goal unti…" at bounding box center [361, 271] width 403 height 11
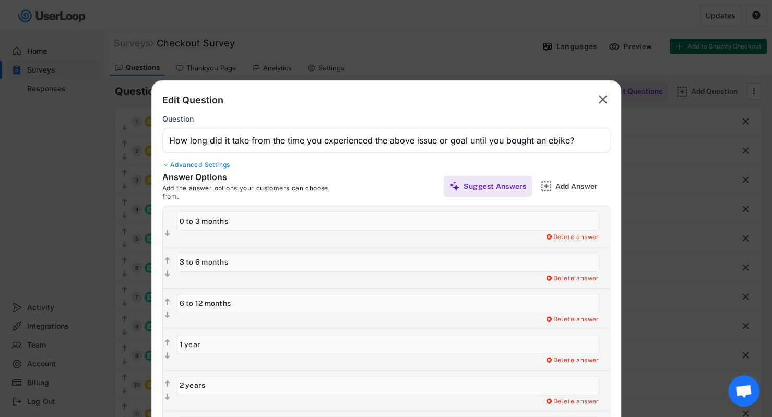
scroll to position [0, 0]
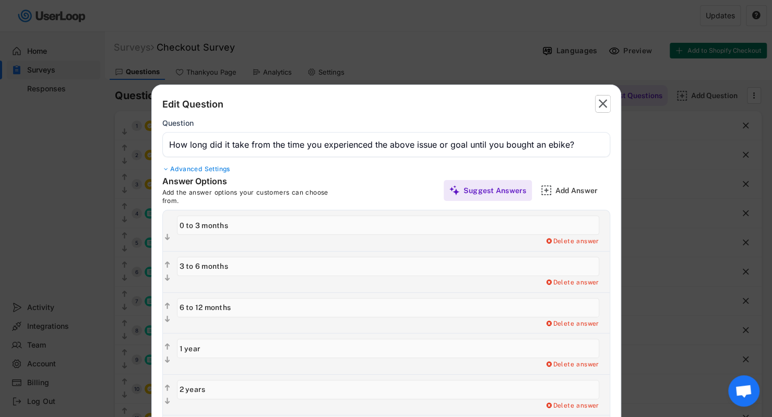
click at [604, 103] on text "" at bounding box center [603, 103] width 9 height 15
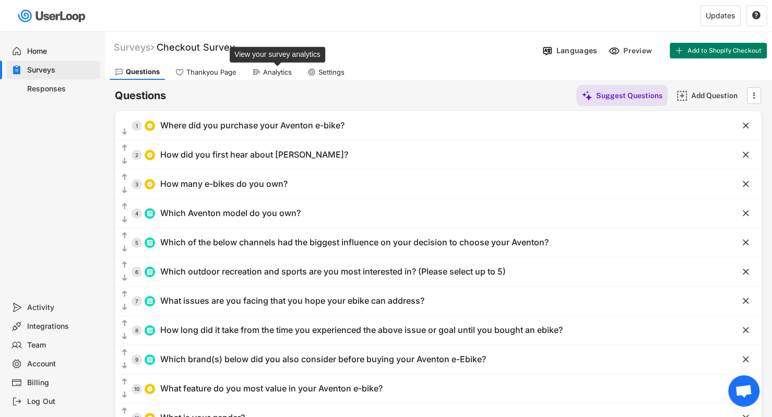
click at [283, 75] on div "Analytics" at bounding box center [277, 72] width 29 height 9
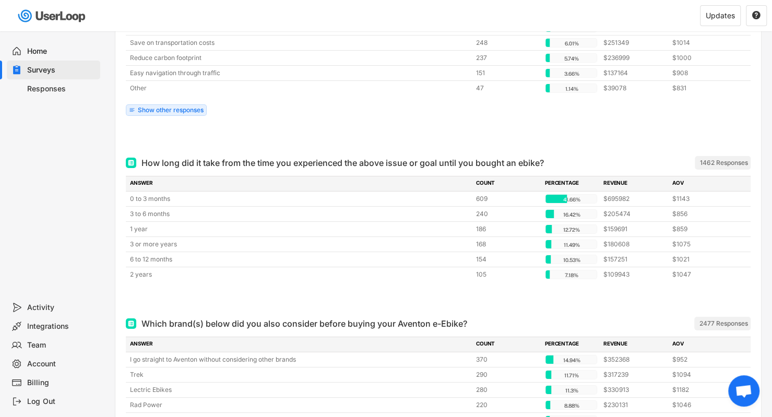
scroll to position [1964, 0]
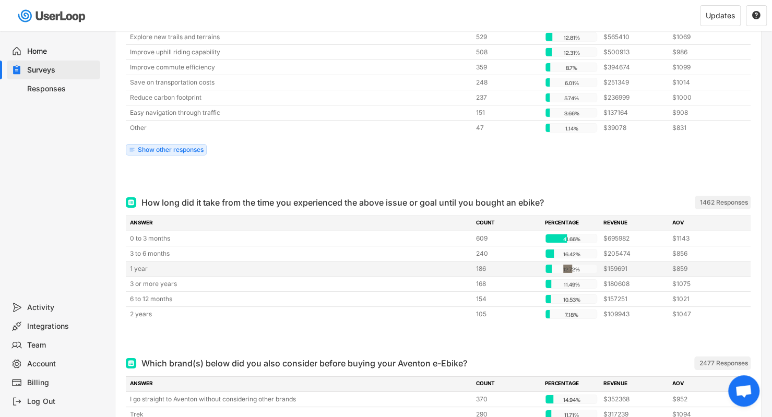
drag, startPoint x: 573, startPoint y: 255, endPoint x: 568, endPoint y: 250, distance: 7.4
click at [568, 264] on div "12.72% 12.72%" at bounding box center [571, 268] width 52 height 9
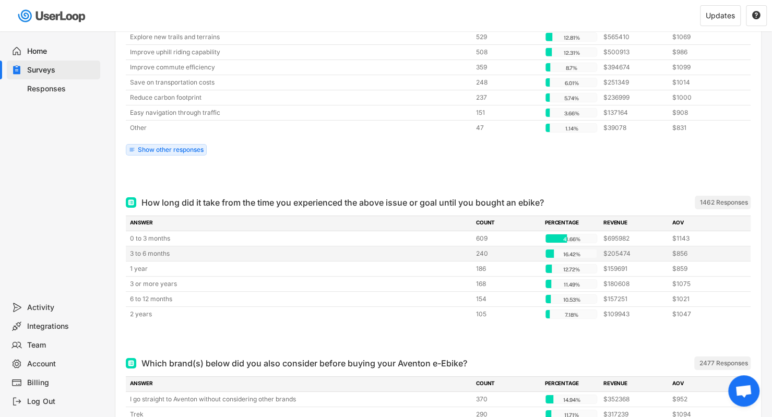
click at [173, 249] on div "3 to 6 months" at bounding box center [300, 253] width 340 height 9
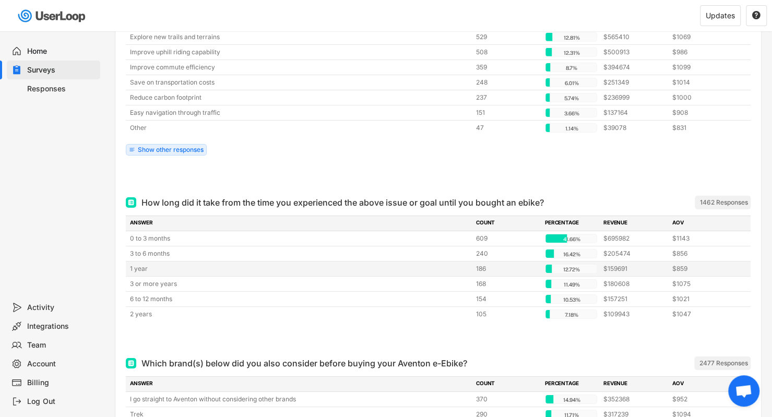
click at [174, 264] on div "1 year" at bounding box center [300, 268] width 340 height 9
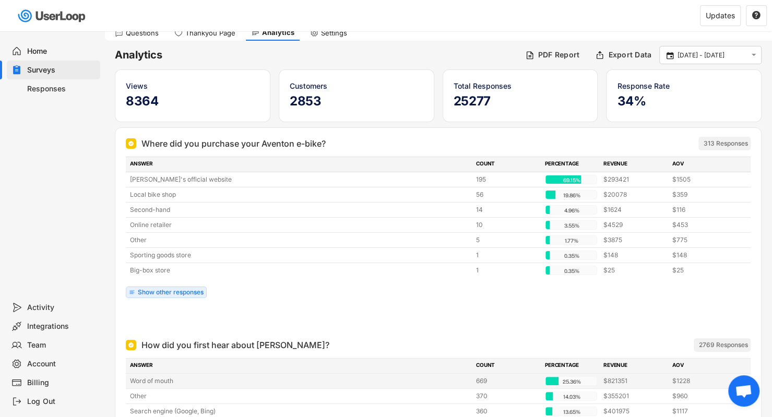
scroll to position [0, 0]
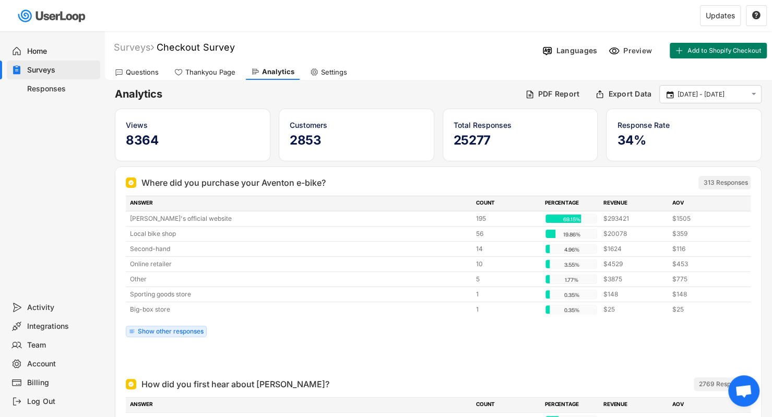
click at [140, 64] on div "Questions" at bounding box center [137, 72] width 54 height 16
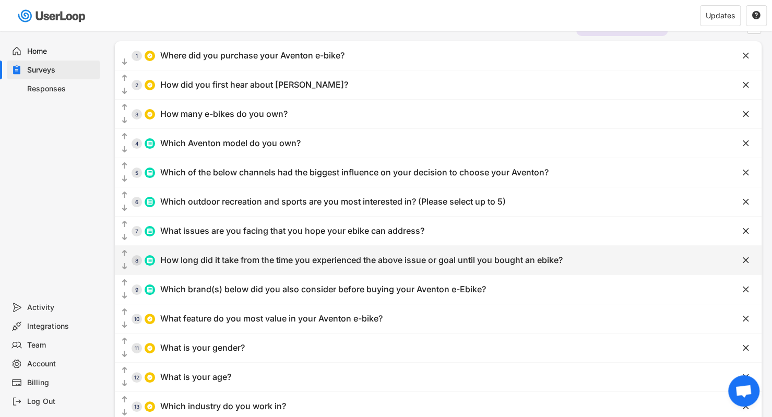
scroll to position [121, 0]
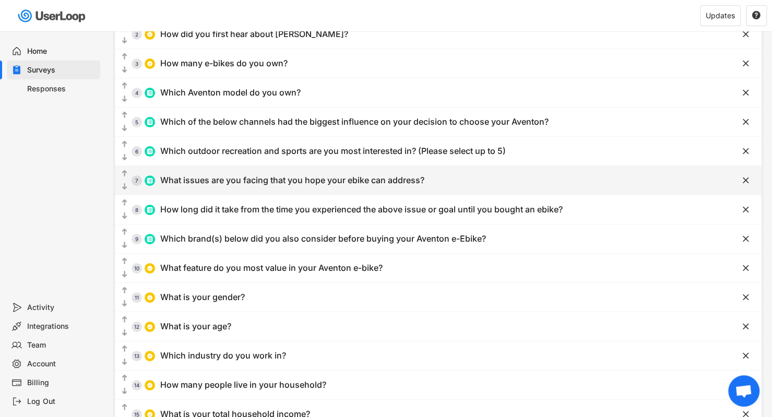
click at [163, 177] on div "What issues are you facing that you hope your ebike can address?" at bounding box center [292, 180] width 264 height 11
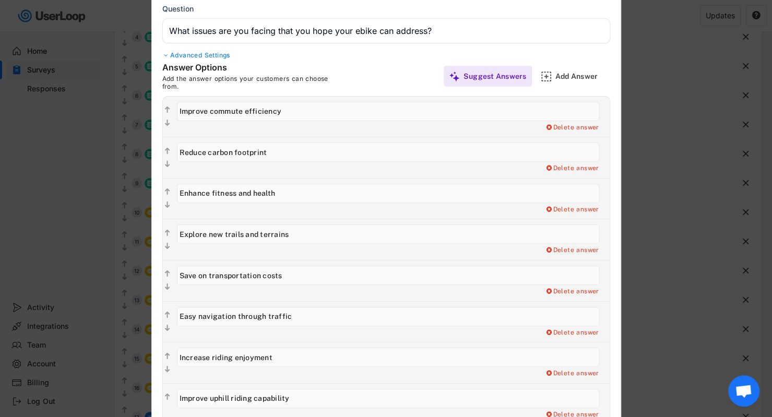
scroll to position [176, 0]
click at [562, 78] on div "Add Answer" at bounding box center [582, 76] width 52 height 9
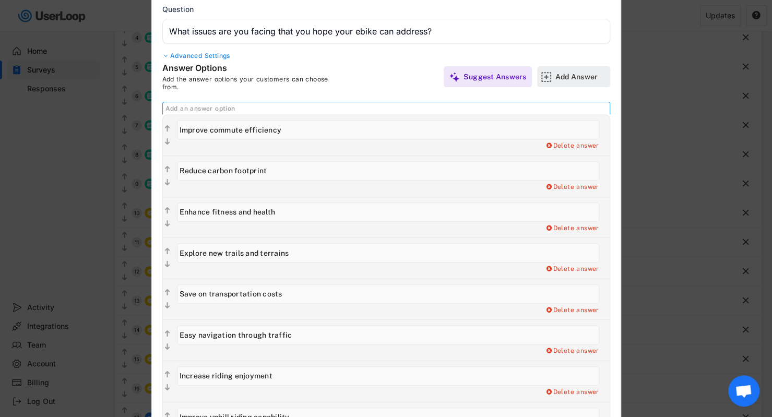
scroll to position [0, 0]
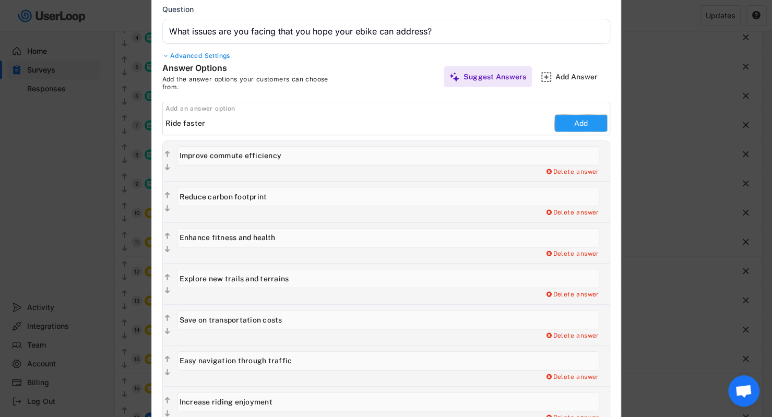
click at [593, 116] on button "Add" at bounding box center [581, 123] width 52 height 17
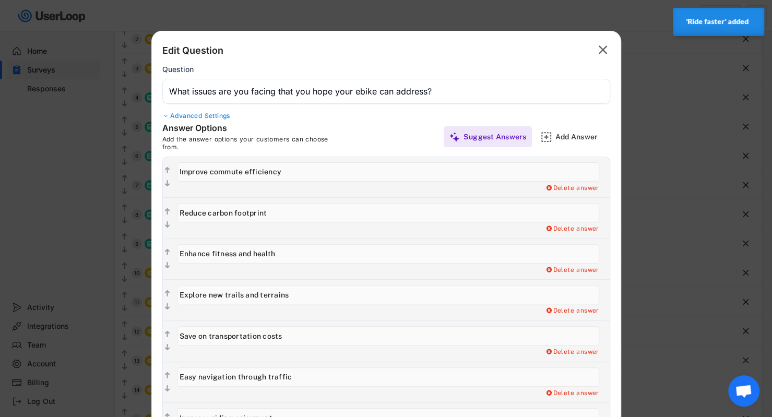
scroll to position [79, 0]
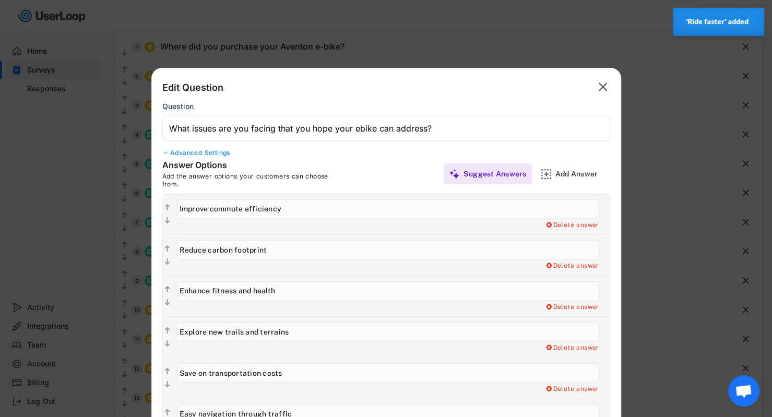
click at [203, 153] on div "Advanced Settings" at bounding box center [386, 153] width 448 height 8
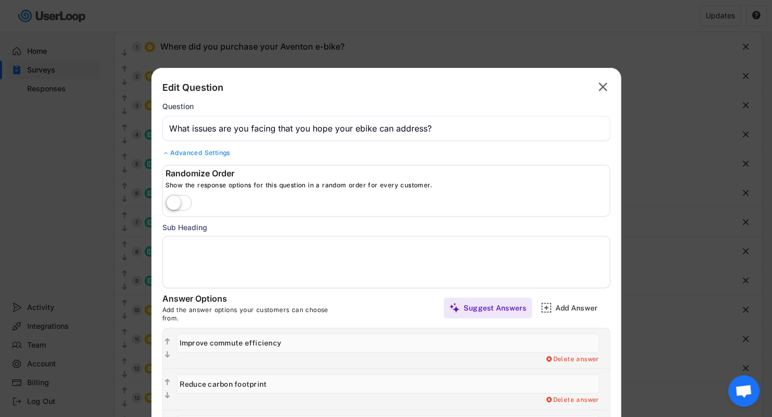
click at [177, 210] on label at bounding box center [179, 203] width 32 height 23
click at [0, 0] on input "checkbox" at bounding box center [0, 0] width 0 height 0
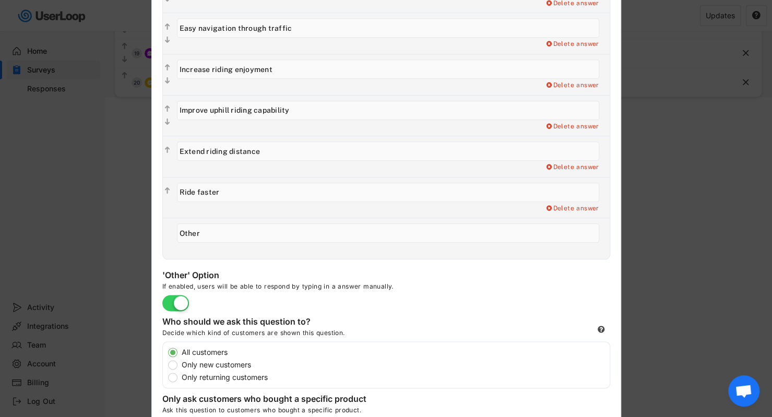
scroll to position [749, 0]
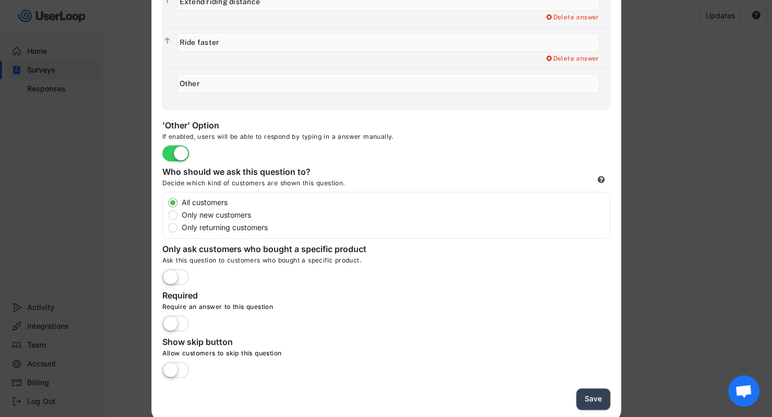
click at [591, 398] on button "Save" at bounding box center [594, 399] width 34 height 21
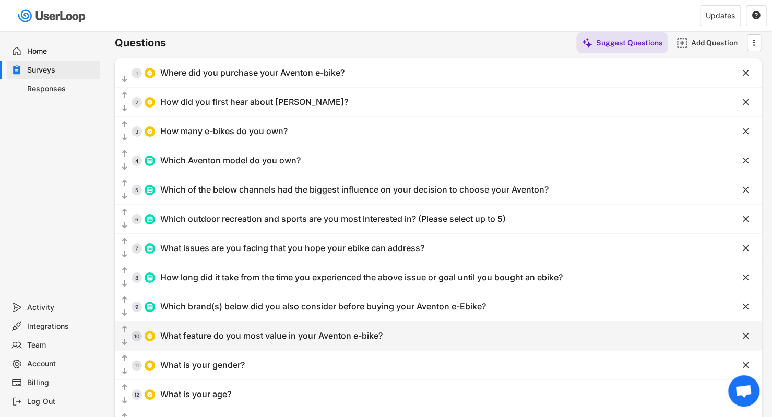
scroll to position [52, 0]
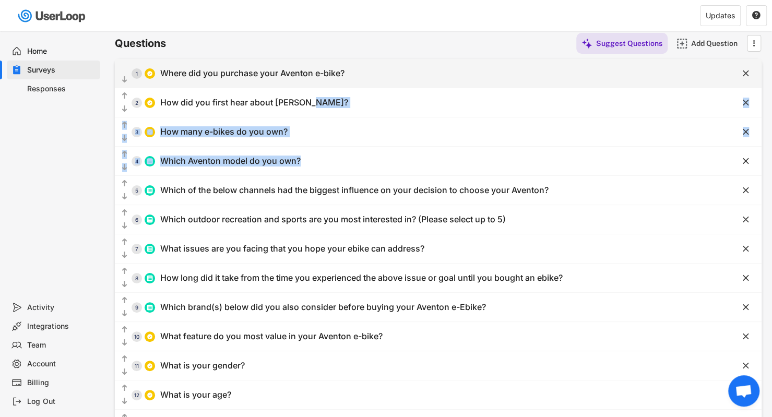
drag, startPoint x: 555, startPoint y: 112, endPoint x: 579, endPoint y: 155, distance: 49.6
click at [579, 155] on div "  1 Where did you purchase your [GEOGRAPHIC_DATA] e-bike?    2 How did you…" at bounding box center [438, 351] width 647 height 585
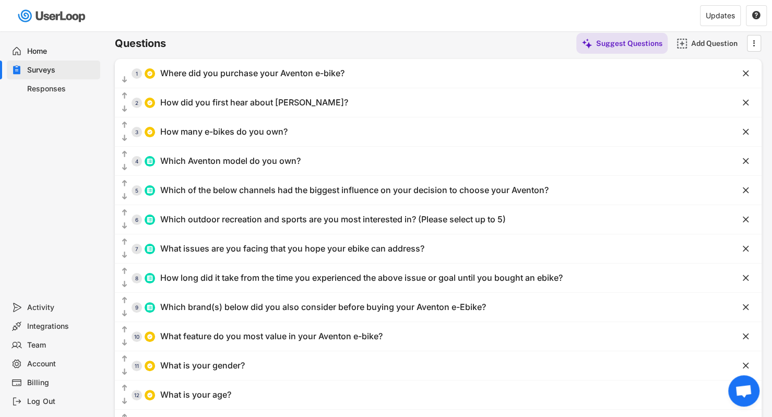
click at [508, 48] on div "Questions Suggest Questions Add Question " at bounding box center [438, 43] width 647 height 21
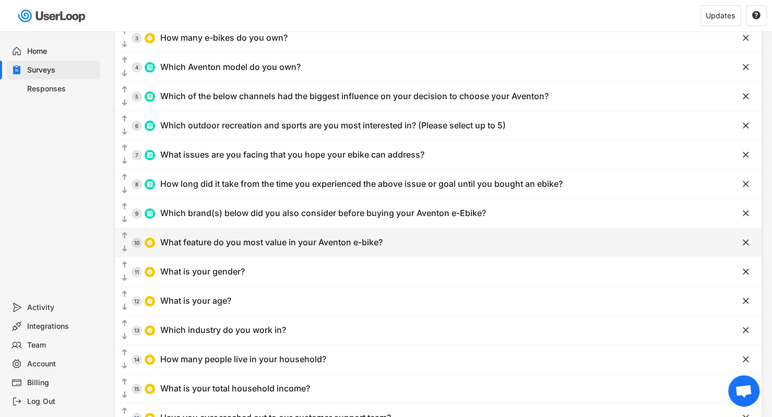
scroll to position [0, 0]
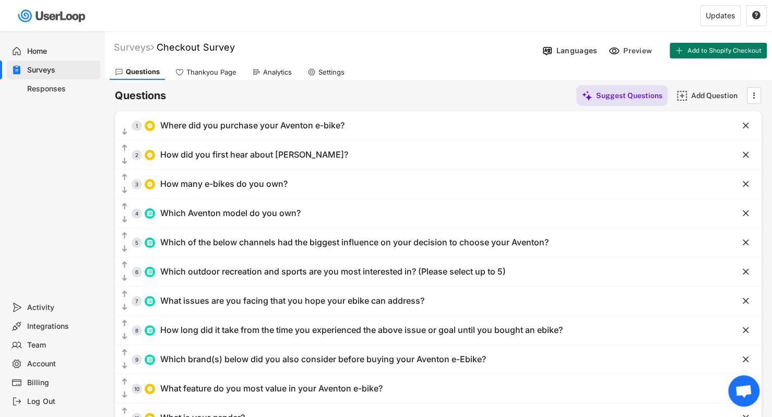
click at [275, 75] on div "Analytics" at bounding box center [277, 72] width 29 height 9
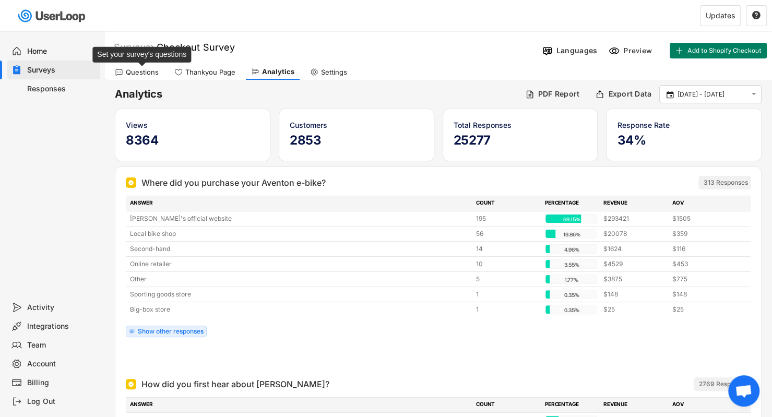
click at [137, 75] on div "Questions" at bounding box center [142, 72] width 33 height 9
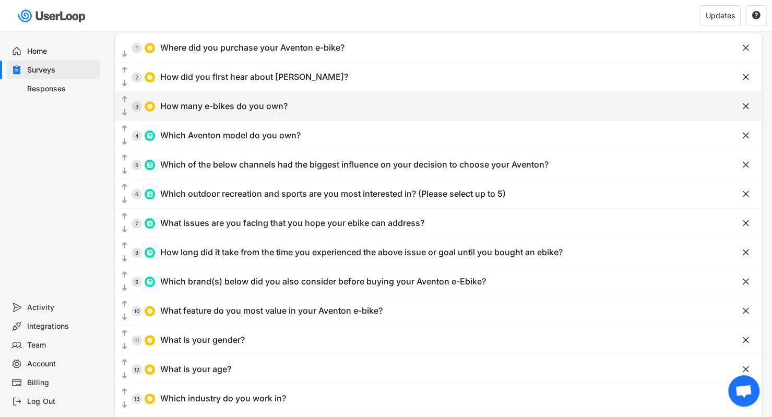
scroll to position [39, 0]
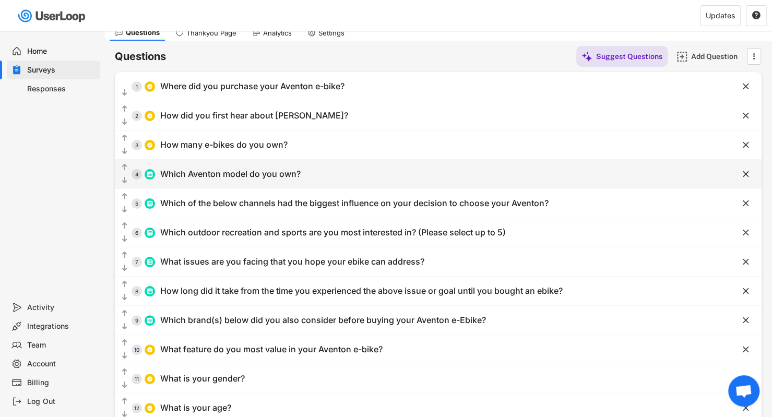
click at [236, 165] on div "  [STREET_ADDRESS] model do you own?" at bounding box center [412, 174] width 595 height 24
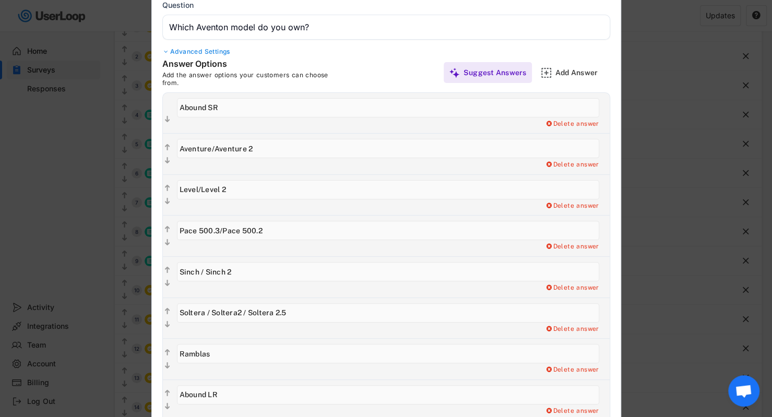
scroll to position [51, 0]
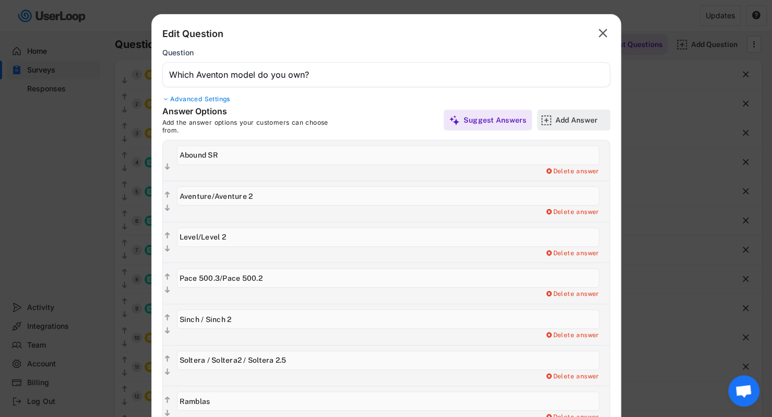
click at [564, 113] on div "Add Answer" at bounding box center [582, 120] width 52 height 21
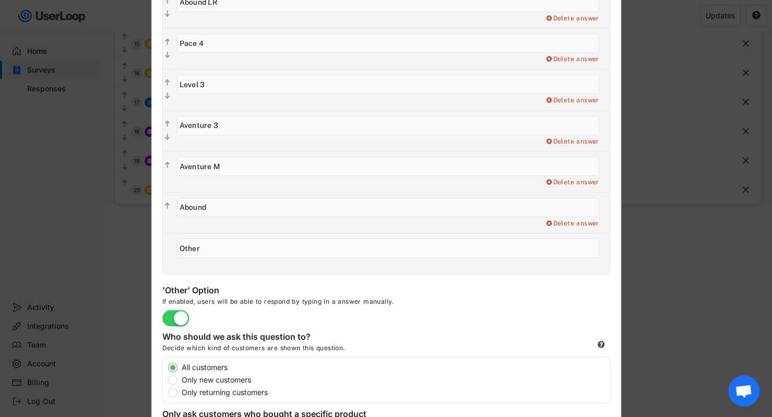
scroll to position [657, 0]
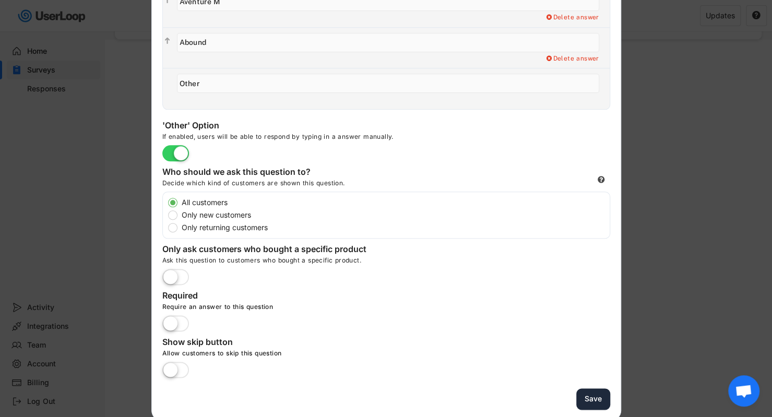
click at [605, 393] on button "Save" at bounding box center [594, 399] width 34 height 21
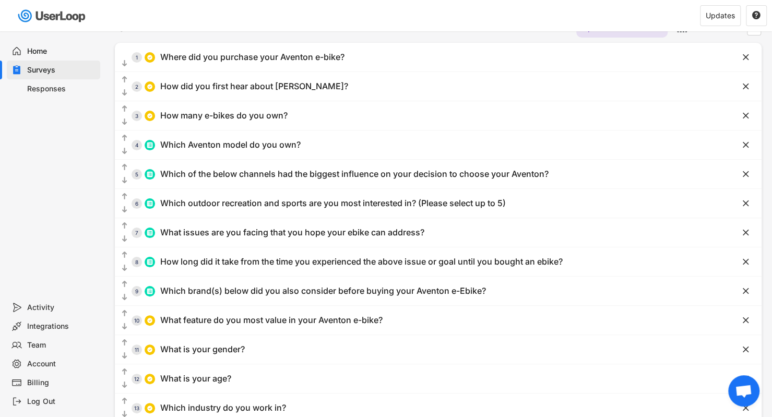
scroll to position [0, 0]
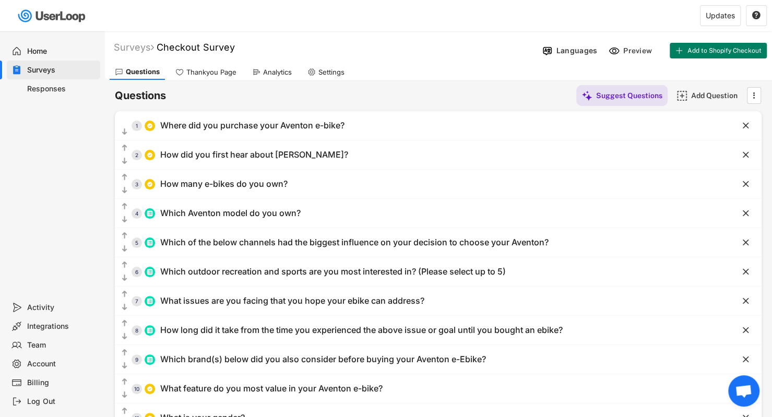
click at [278, 71] on div "Analytics" at bounding box center [277, 72] width 29 height 9
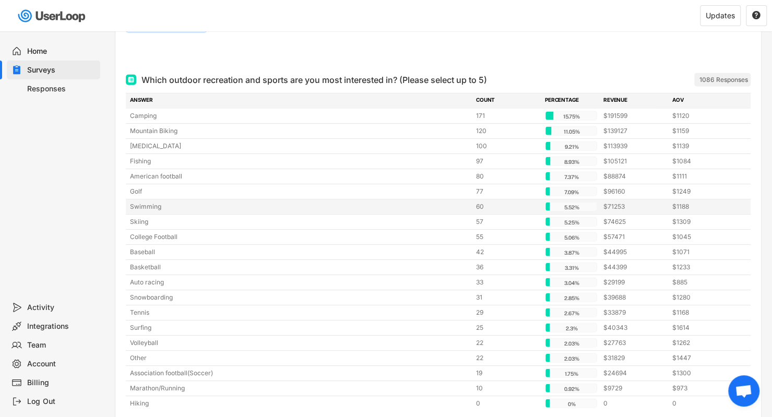
scroll to position [1457, 0]
click at [509, 45] on div at bounding box center [438, 53] width 625 height 21
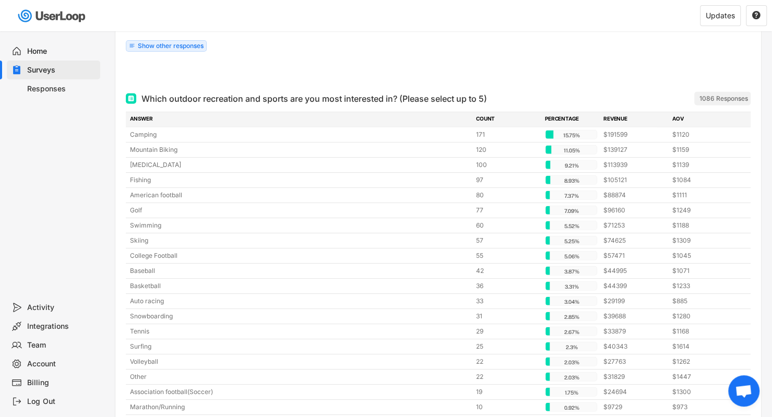
scroll to position [1437, 0]
